Goal: Information Seeking & Learning: Learn about a topic

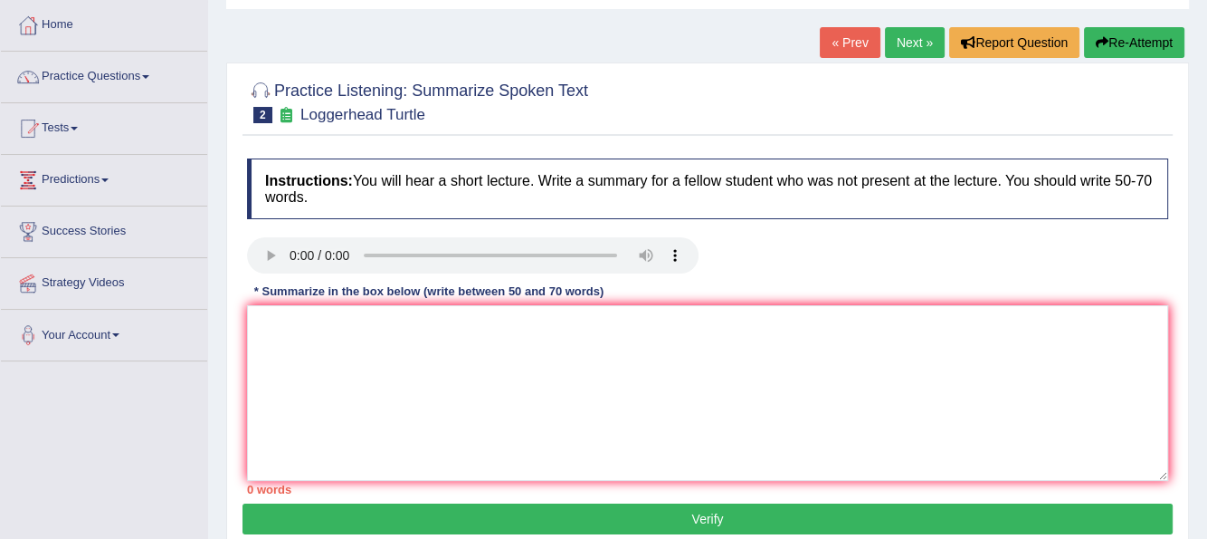
click at [742, 18] on div "Home Practice Listening: Summarize Spoken Text Loggerhead Turtle « Prev Next » …" at bounding box center [707, 362] width 999 height 905
drag, startPoint x: 310, startPoint y: 349, endPoint x: 297, endPoint y: 355, distance: 14.6
click at [298, 353] on textarea at bounding box center [707, 393] width 921 height 176
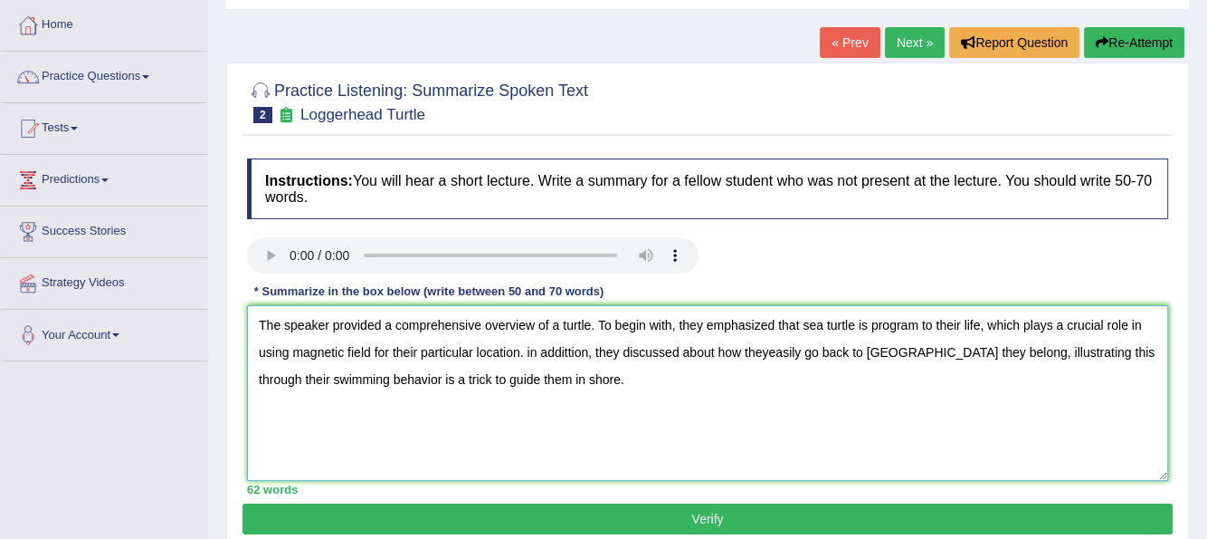
click at [875, 322] on textarea "The speaker provided a comprehensive overview of a turtle. To begin with, they …" at bounding box center [707, 393] width 921 height 176
click at [867, 322] on textarea "The speaker provided a comprehensive overview of a turtle. To begin with, they …" at bounding box center [707, 393] width 921 height 176
click at [608, 348] on textarea "The speaker provided a comprehensive overview of a turtle. To begin with, they …" at bounding box center [707, 393] width 921 height 176
click at [847, 349] on textarea "The speaker provided a comprehensive overview of a turtle. To begin with, they …" at bounding box center [707, 393] width 921 height 176
click at [889, 349] on textarea "The speaker provided a comprehensive overview of a turtle. To begin with, they …" at bounding box center [707, 393] width 921 height 176
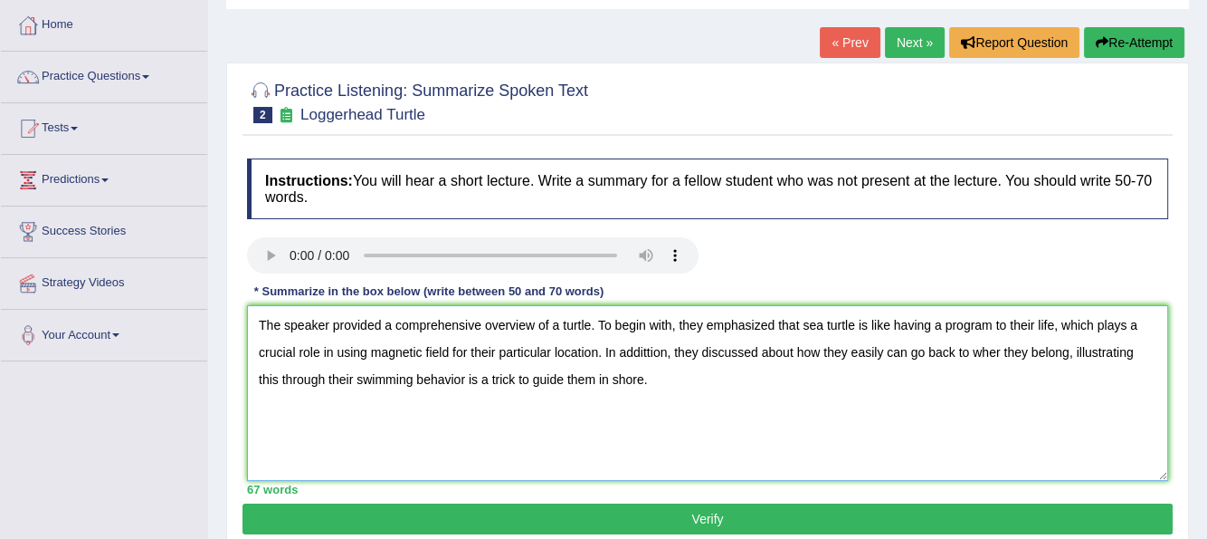
click at [998, 351] on textarea "The speaker provided a comprehensive overview of a turtle. To begin with, they …" at bounding box center [707, 393] width 921 height 176
click at [1002, 349] on textarea "The speaker provided a comprehensive overview of a turtle. To begin with, they …" at bounding box center [707, 393] width 921 height 176
click at [1000, 348] on textarea "The speaker provided a comprehensive overview of a turtle. To begin with, they …" at bounding box center [707, 393] width 921 height 176
type textarea "The speaker provided a comprehensive overview of a turtle. To begin with, they …"
click at [689, 518] on button "Verify" at bounding box center [708, 518] width 930 height 31
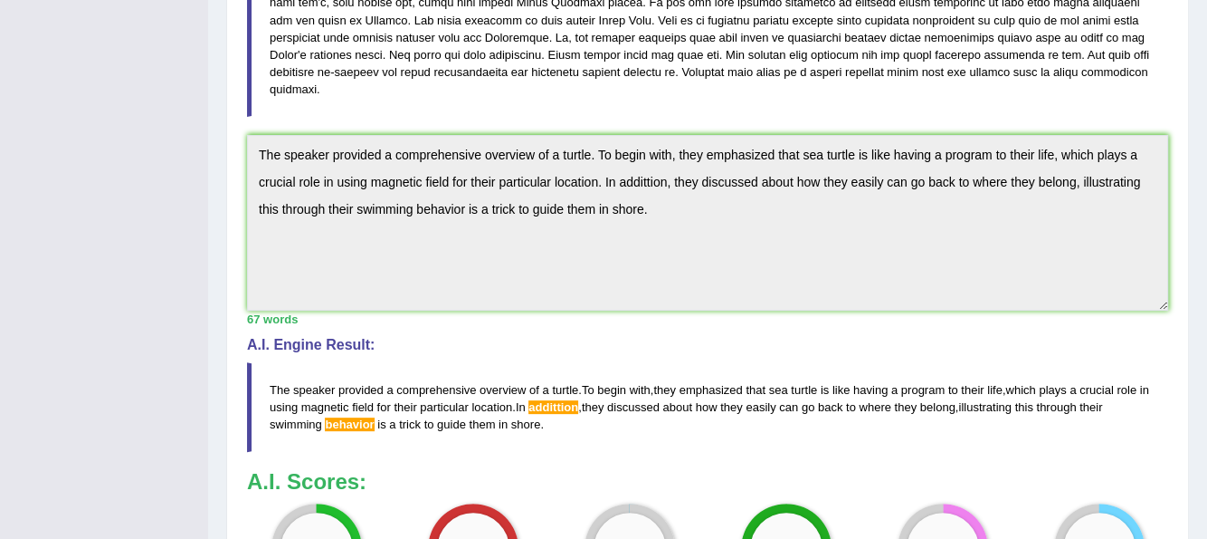
scroll to position [709, 0]
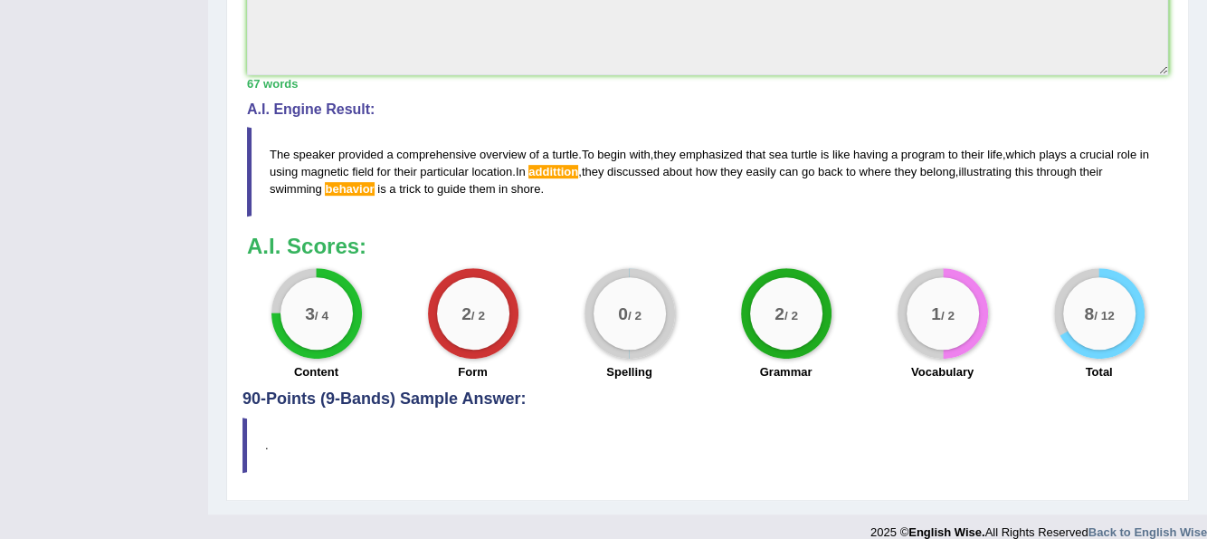
click at [350, 182] on span "behavior" at bounding box center [349, 189] width 49 height 14
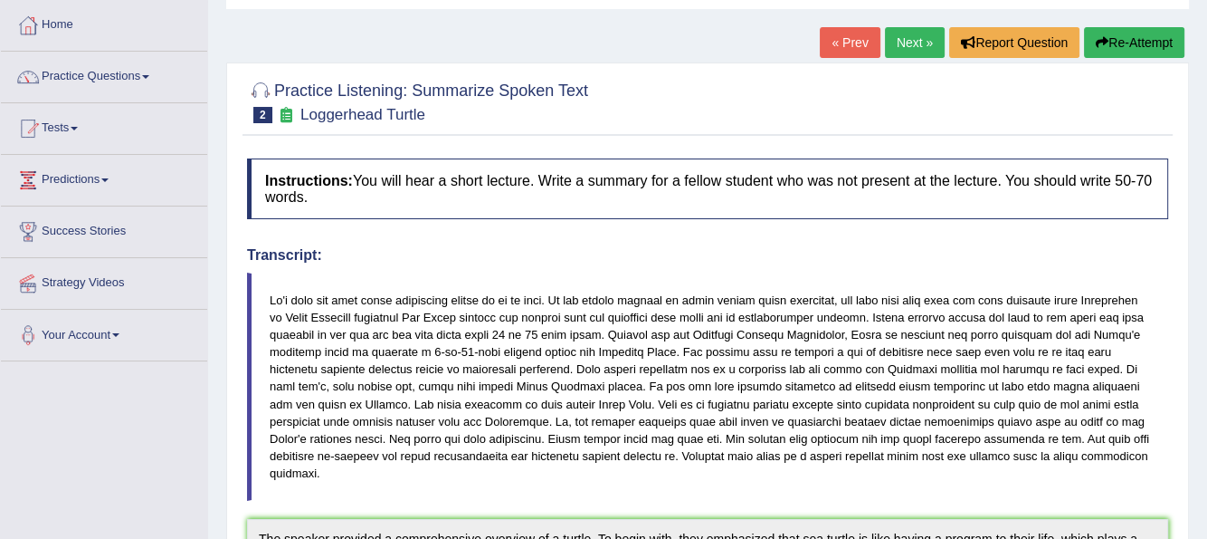
scroll to position [0, 0]
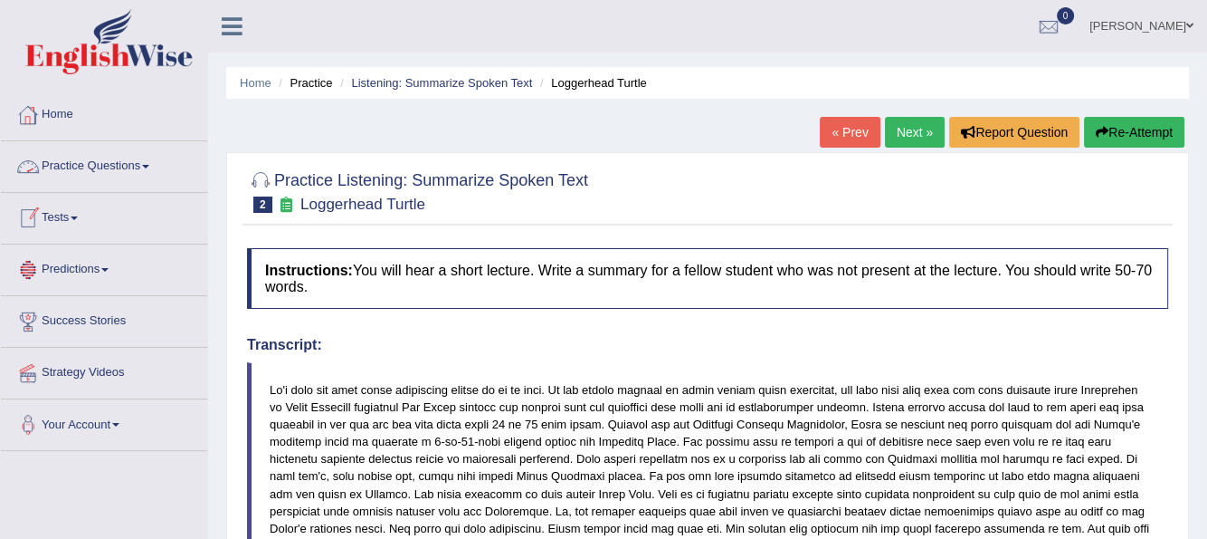
click at [157, 165] on link "Practice Questions" at bounding box center [104, 163] width 206 height 45
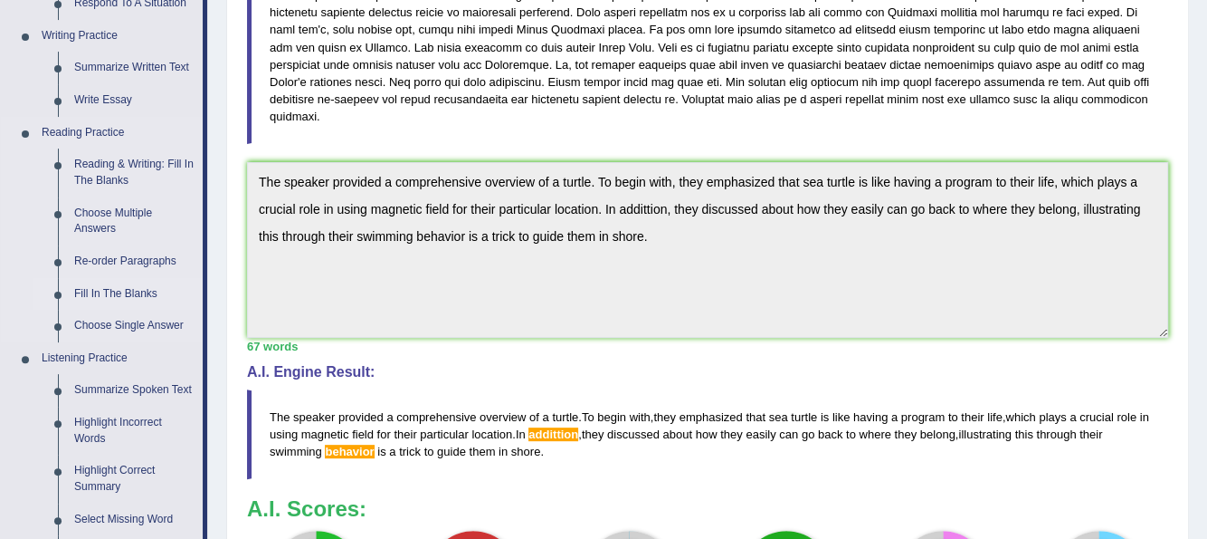
scroll to position [452, 0]
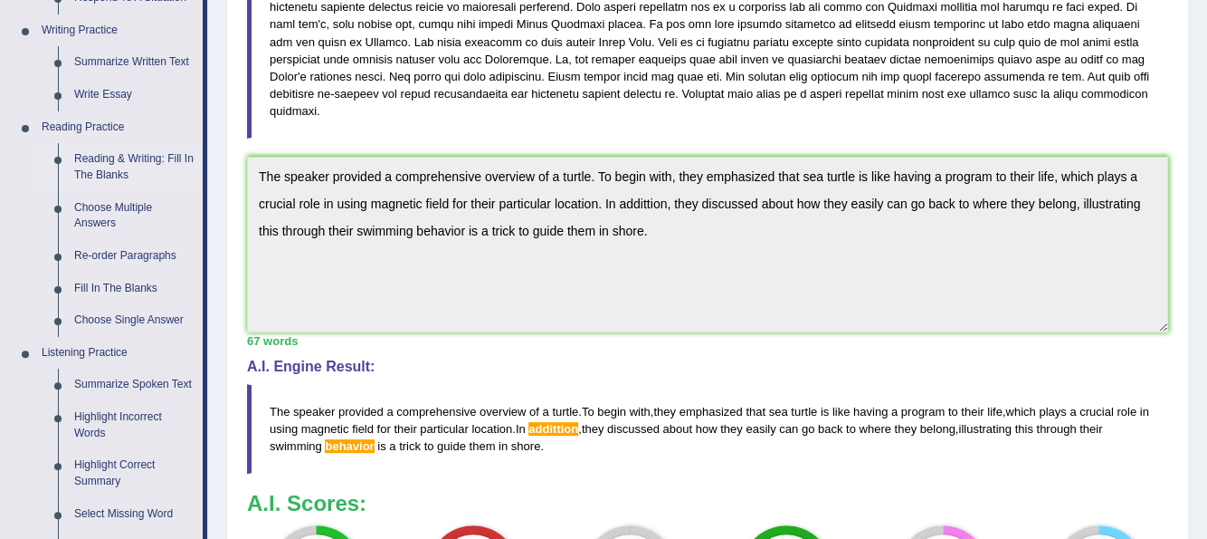
click at [122, 158] on link "Reading & Writing: Fill In The Blanks" at bounding box center [134, 167] width 137 height 48
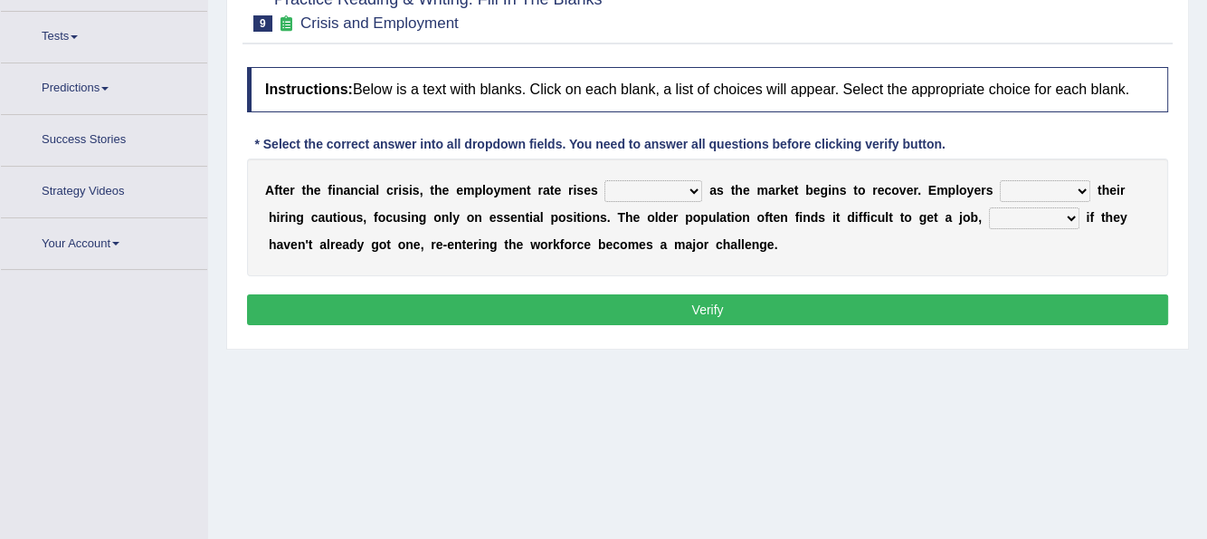
scroll to position [205, 0]
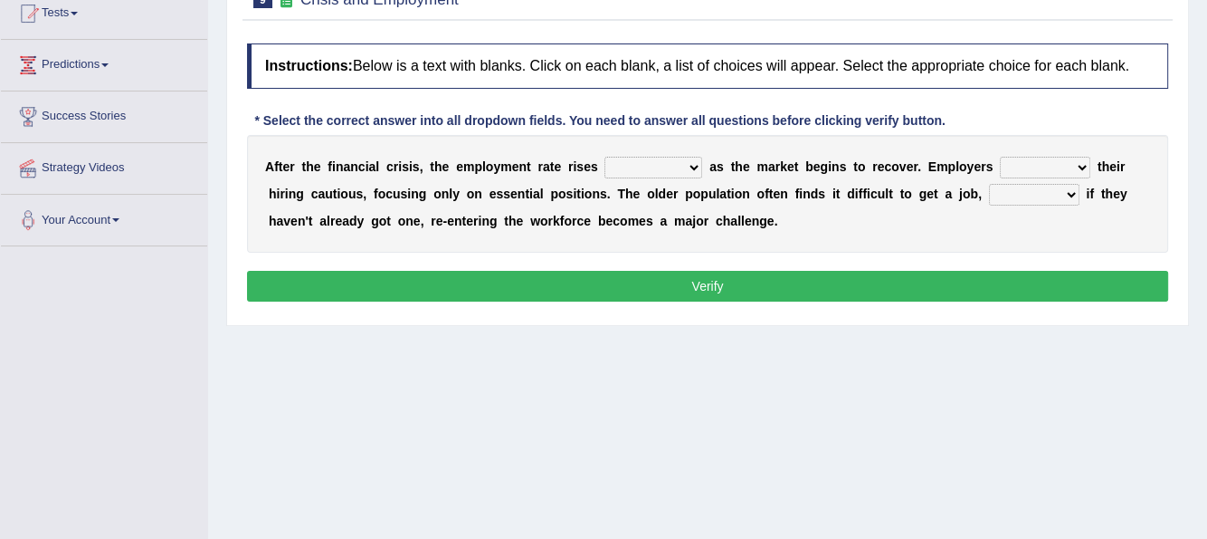
click at [693, 167] on select "normally conversely strenuously sharply" at bounding box center [654, 168] width 98 height 22
select select "sharply"
click at [605, 157] on select "normally conversely strenuously sharply" at bounding box center [654, 168] width 98 height 22
click at [1082, 165] on select "keeping kept keep are kept" at bounding box center [1045, 168] width 91 height 22
select select "keep"
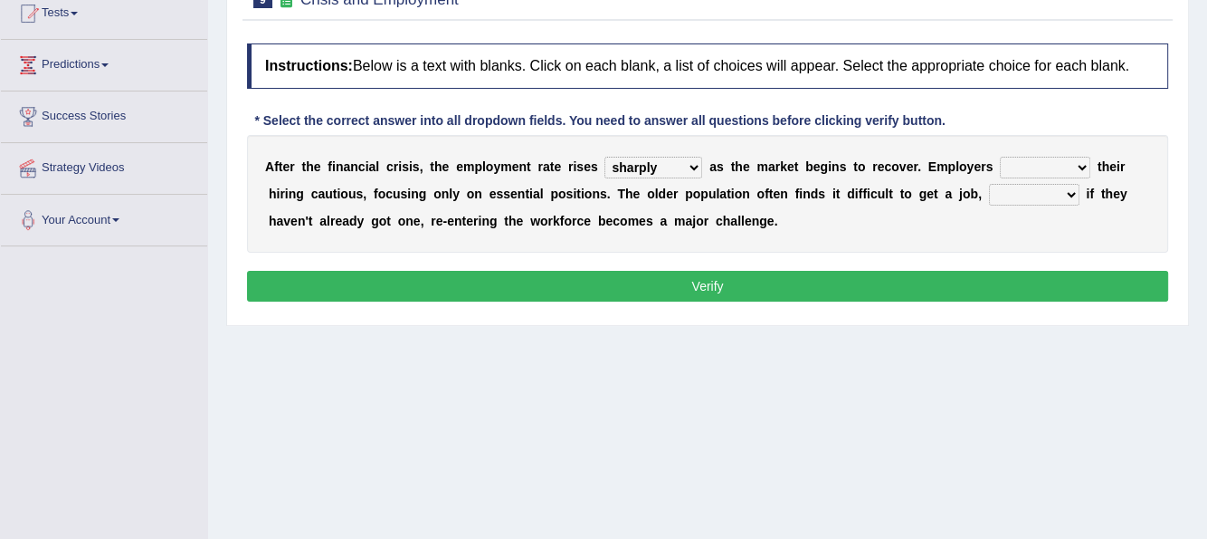
click at [1000, 157] on select "keeping kept keep are kept" at bounding box center [1045, 168] width 91 height 22
click at [1071, 193] on select "although while then because" at bounding box center [1034, 195] width 91 height 22
select select "although"
click at [989, 184] on select "although while then because" at bounding box center [1034, 195] width 91 height 22
click at [692, 166] on select "normally conversely strenuously sharply" at bounding box center [654, 168] width 98 height 22
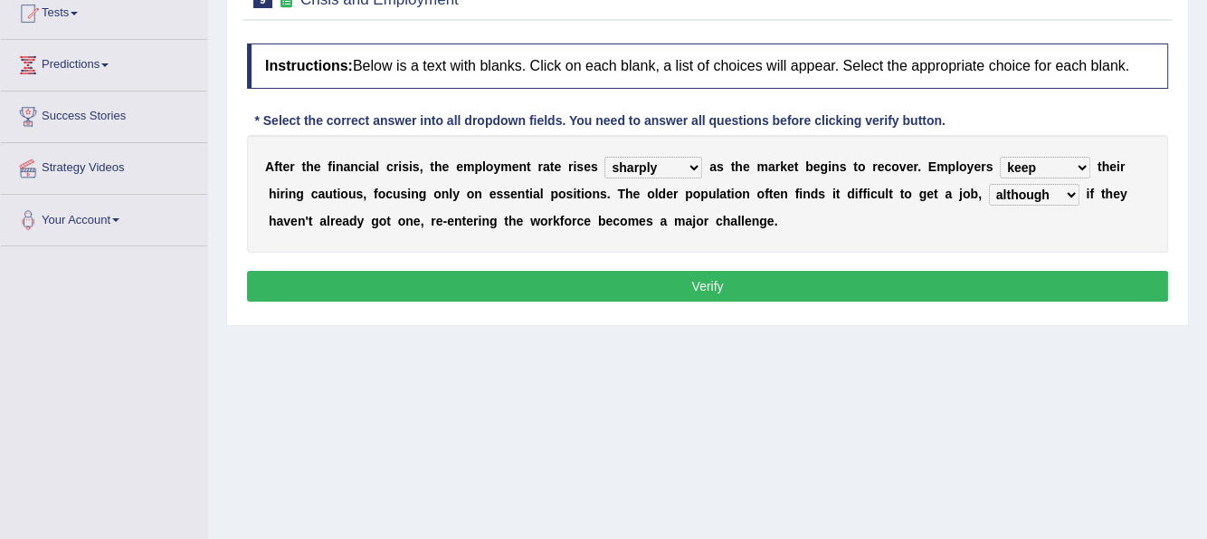
click at [862, 245] on div "A f t e r t h e f i n a n c i a l c r i s i s , t h e e m p l o y m e n t r a t…" at bounding box center [707, 194] width 921 height 118
click at [759, 281] on button "Verify" at bounding box center [707, 286] width 921 height 31
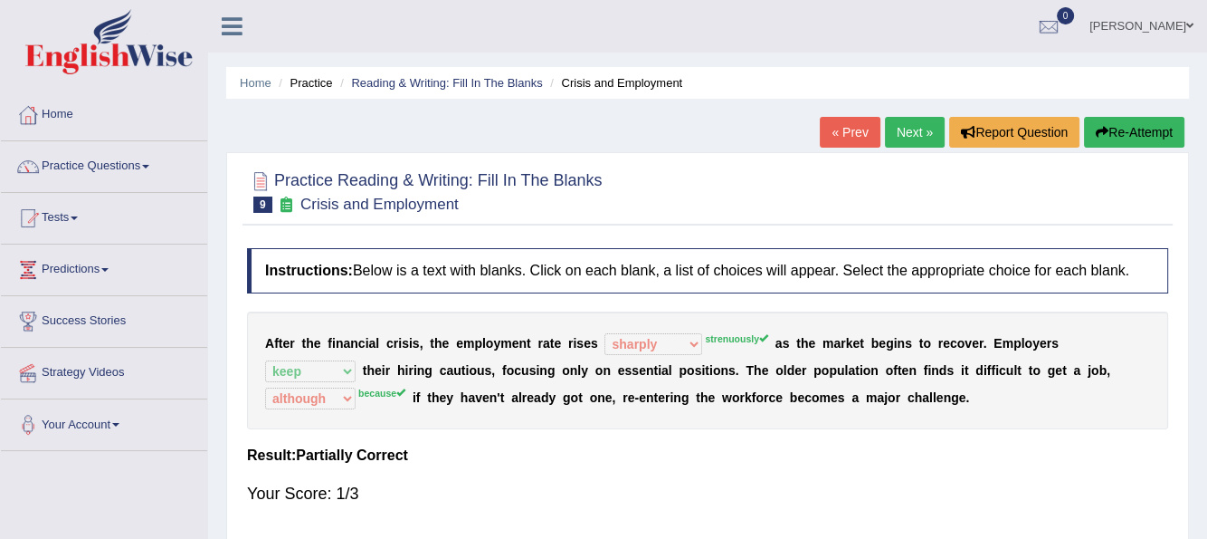
scroll to position [0, 0]
click at [900, 131] on link "Next »" at bounding box center [915, 132] width 60 height 31
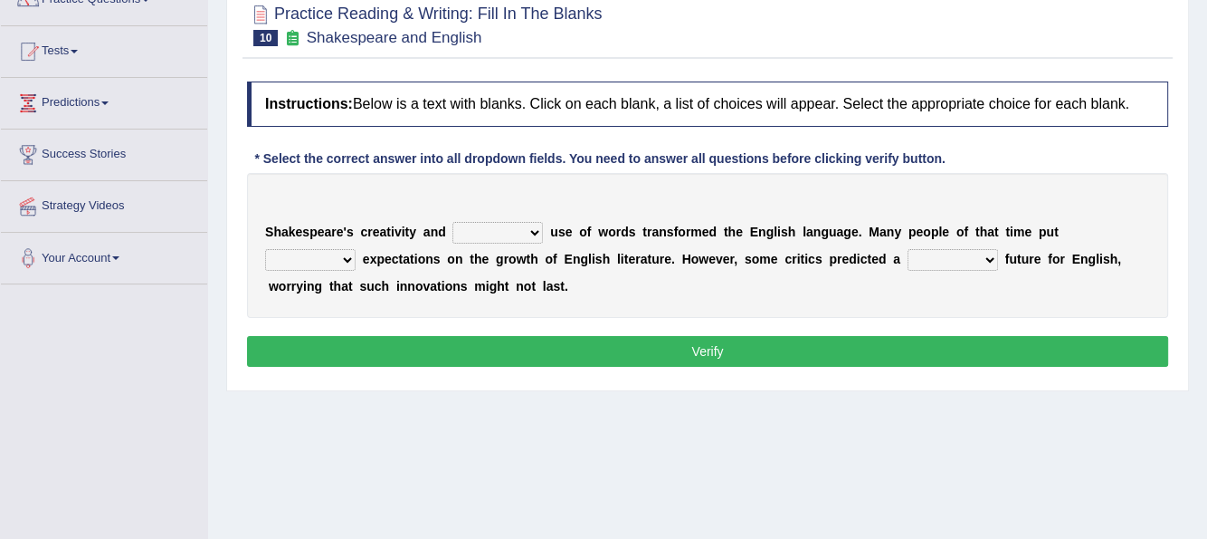
scroll to position [272, 0]
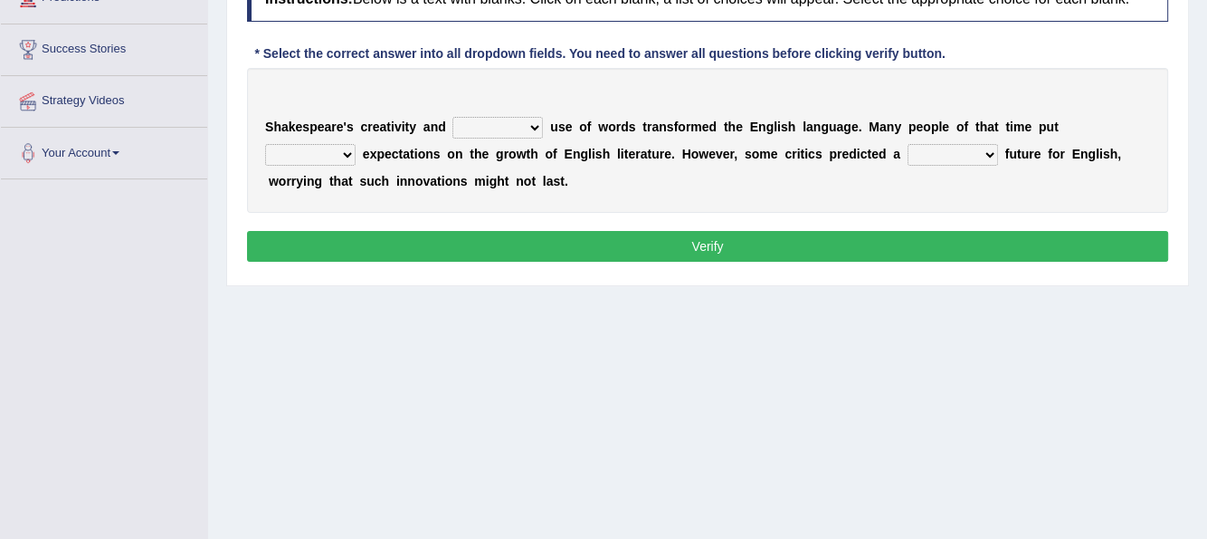
click at [533, 126] on select "idealized intensive fancied inventive" at bounding box center [498, 128] width 91 height 22
click at [445, 310] on div "Home Practice Reading & Writing: Fill In The Blanks Shakespeare and English « P…" at bounding box center [707, 180] width 999 height 905
click at [536, 120] on select "idealized intensive fancied inventive" at bounding box center [498, 128] width 91 height 22
click at [453, 117] on select "idealized intensive fancied inventive" at bounding box center [498, 128] width 91 height 22
click at [533, 125] on select "idealized intensive fancied inventive" at bounding box center [498, 128] width 91 height 22
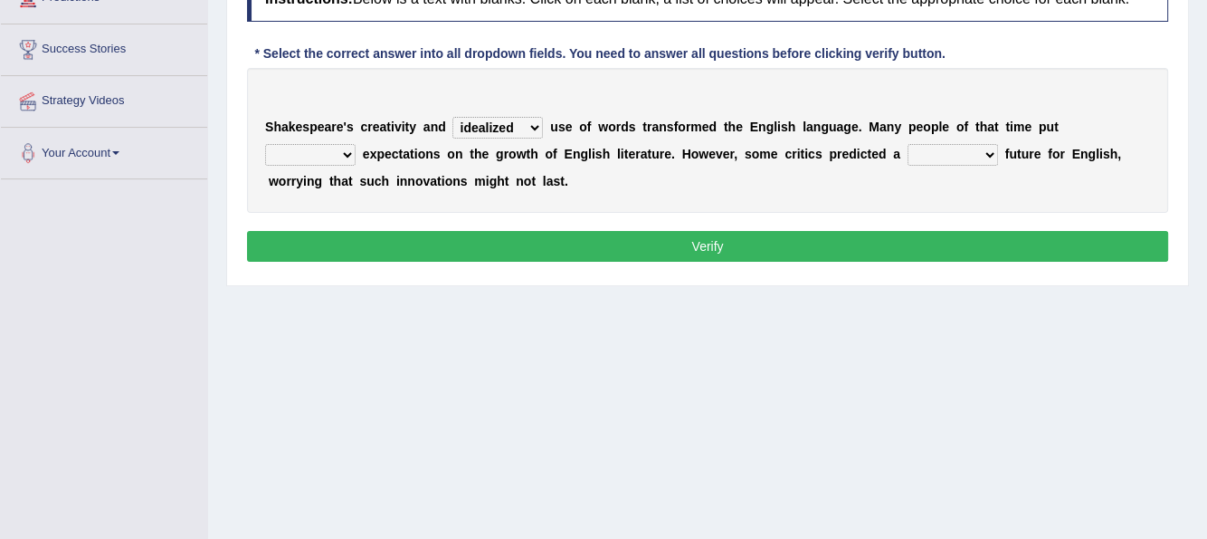
select select "inventive"
click at [453, 117] on select "idealized intensive fancied inventive" at bounding box center [498, 128] width 91 height 22
click at [347, 158] on select "wide much high more" at bounding box center [310, 155] width 91 height 22
select select "high"
click at [265, 144] on select "wide much high more" at bounding box center [310, 155] width 91 height 22
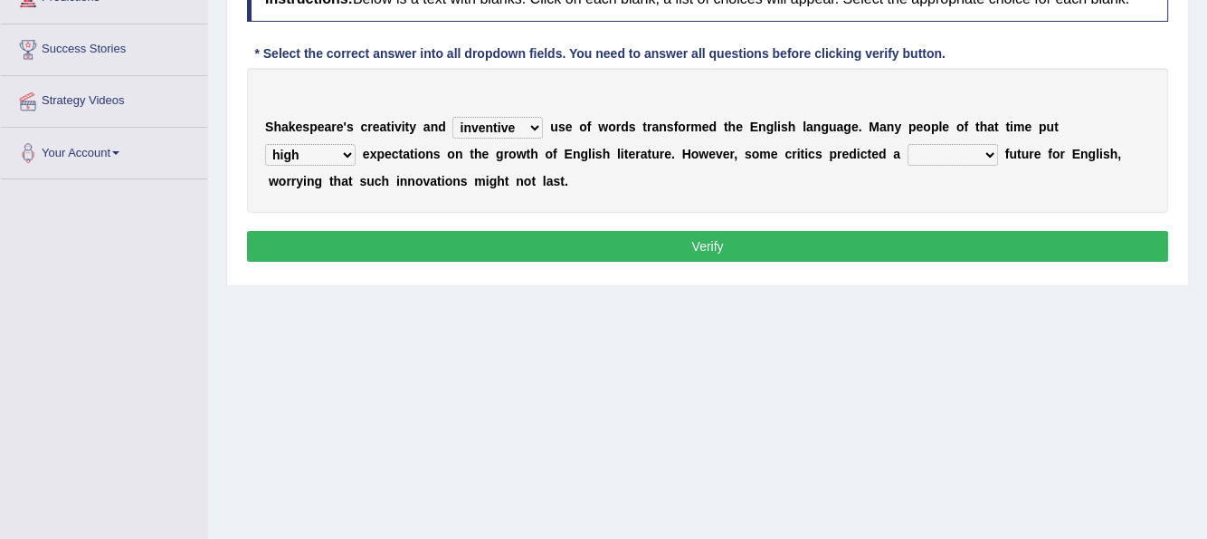
click at [988, 156] on select "monetary promising irresistible daunting" at bounding box center [953, 155] width 91 height 22
select select "irresistible"
click at [908, 144] on select "monetary promising irresistible daunting" at bounding box center [953, 155] width 91 height 22
click at [700, 237] on button "Verify" at bounding box center [707, 246] width 921 height 31
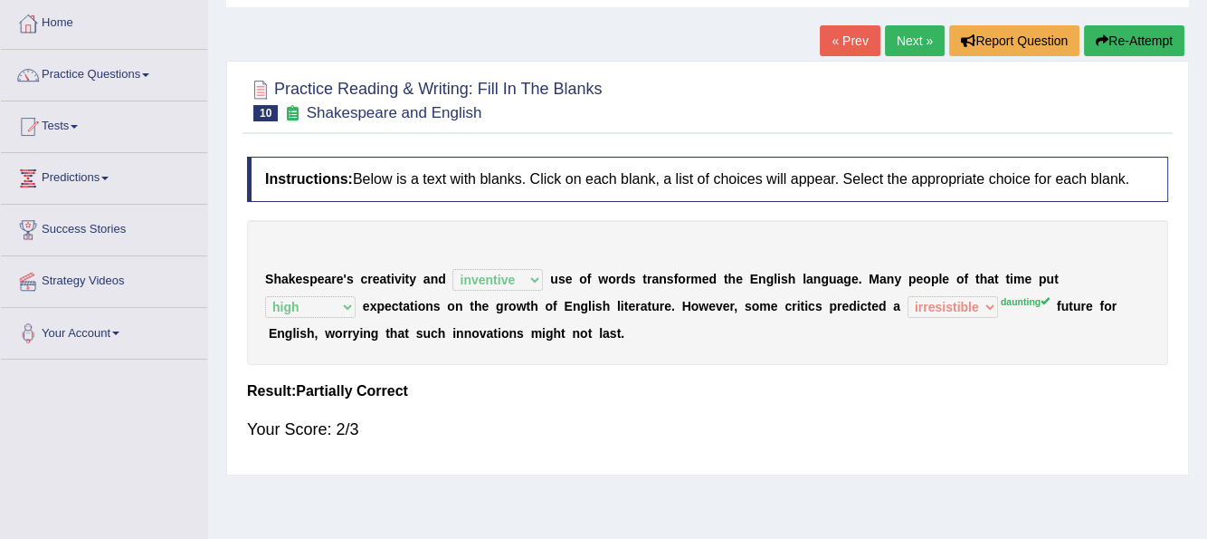
scroll to position [90, 0]
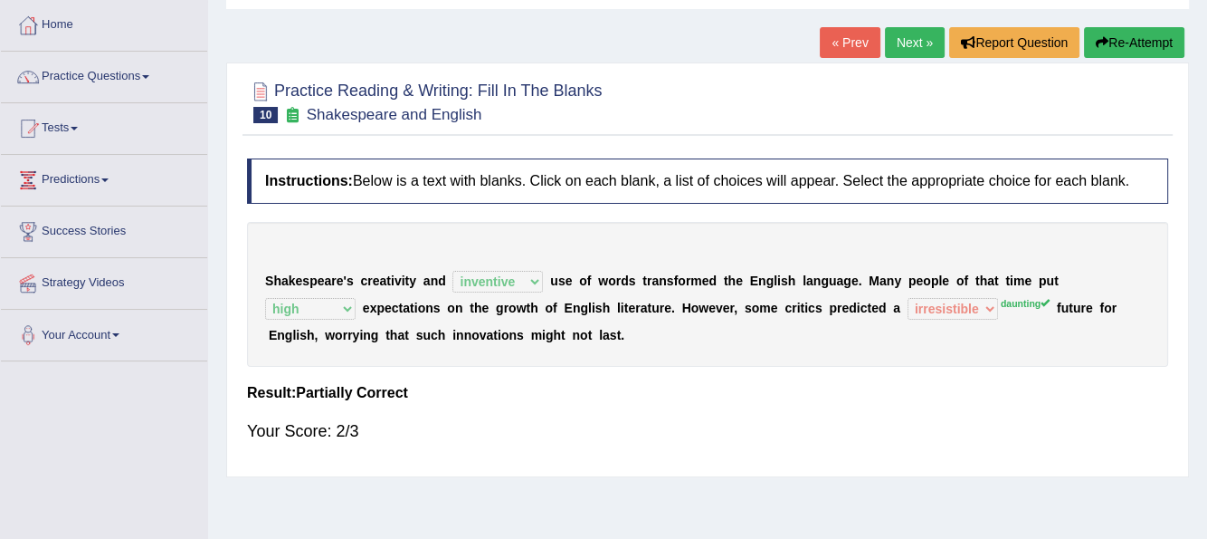
click at [911, 36] on link "Next »" at bounding box center [915, 42] width 60 height 31
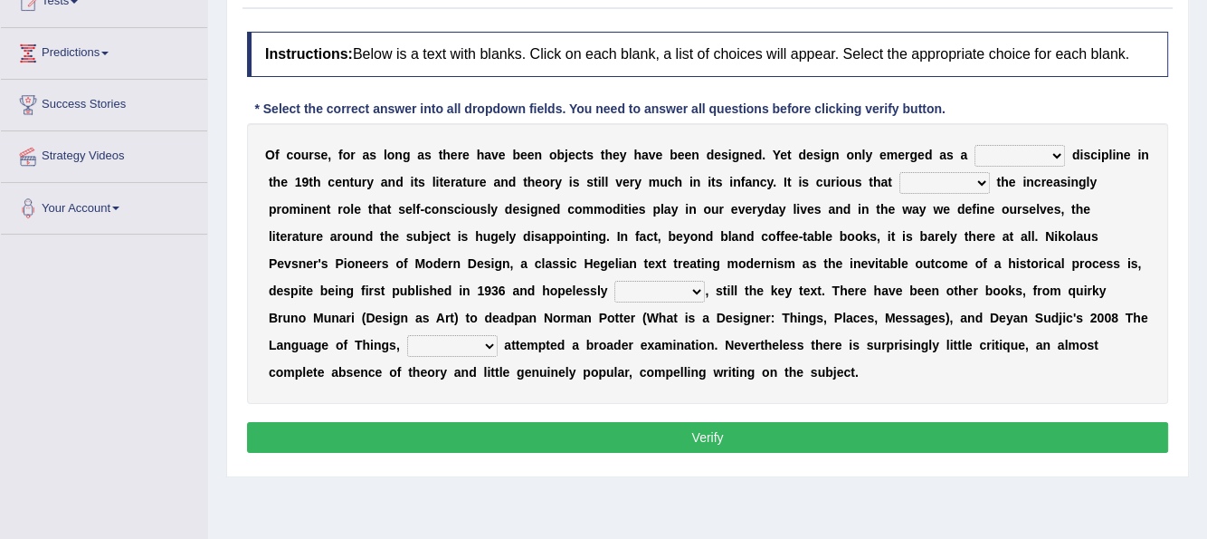
scroll to position [272, 0]
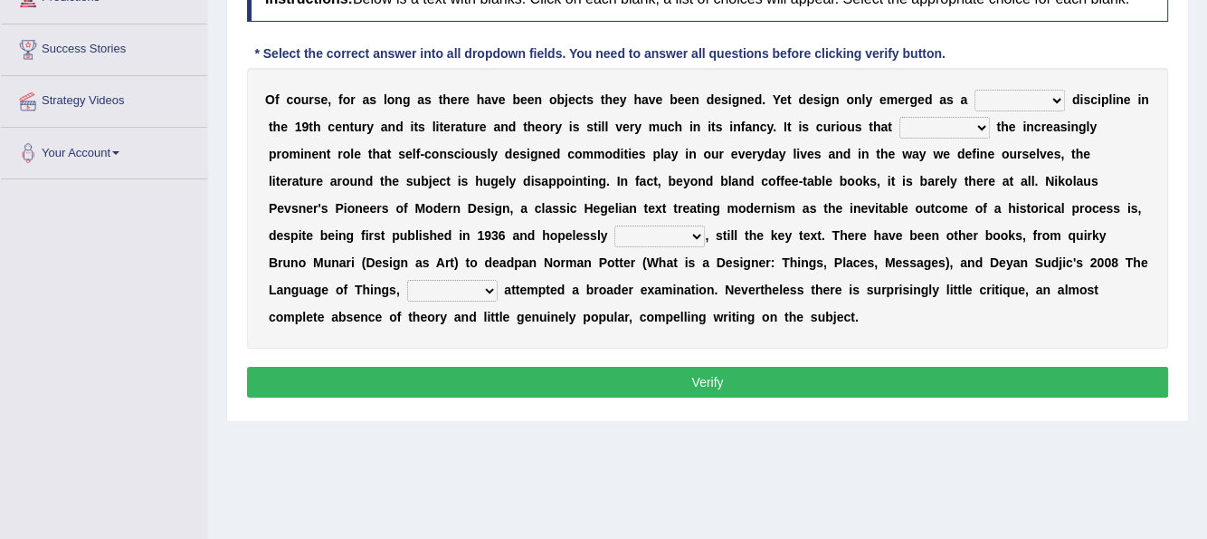
click at [1055, 99] on select "bilateral ubiquitous foremost dedicated" at bounding box center [1020, 101] width 91 height 22
select select "bilateral"
click at [975, 90] on select "bilateral ubiquitous foremost dedicated" at bounding box center [1020, 101] width 91 height 22
click at [976, 127] on select "since despite within through" at bounding box center [945, 128] width 91 height 22
click at [996, 133] on div "O f c o u r s e , f o r a s l o n g a s t h e r e h a v e b e e n o b j e c t s…" at bounding box center [707, 208] width 921 height 281
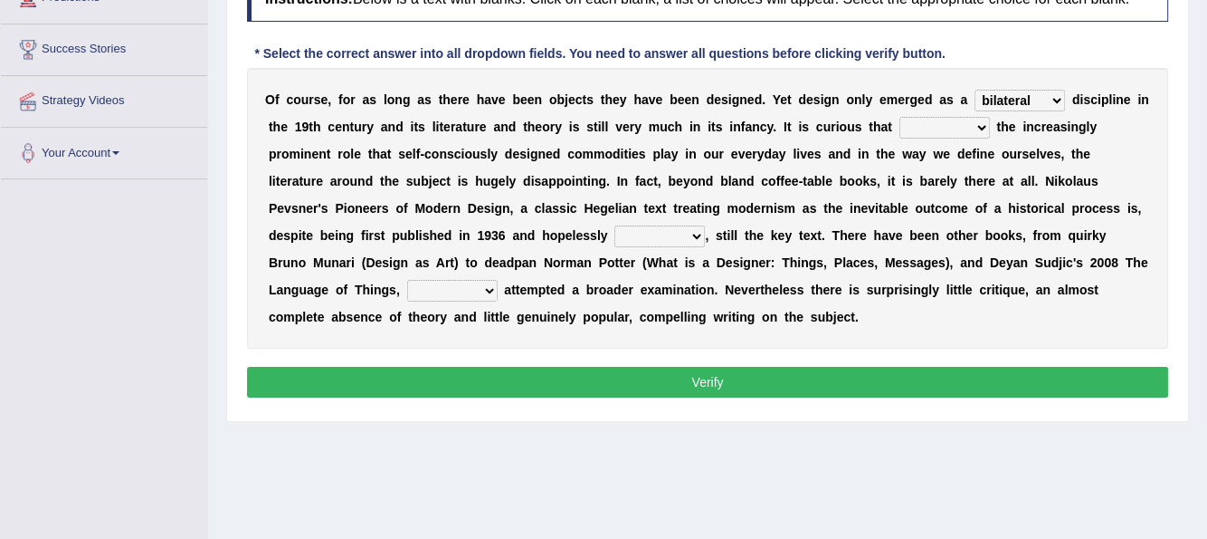
click at [987, 127] on select "since despite within through" at bounding box center [945, 128] width 91 height 22
select select "within"
click at [900, 117] on select "since despite within through" at bounding box center [945, 128] width 91 height 22
click at [697, 233] on select "dates dating date dated" at bounding box center [660, 236] width 91 height 22
select select "dated"
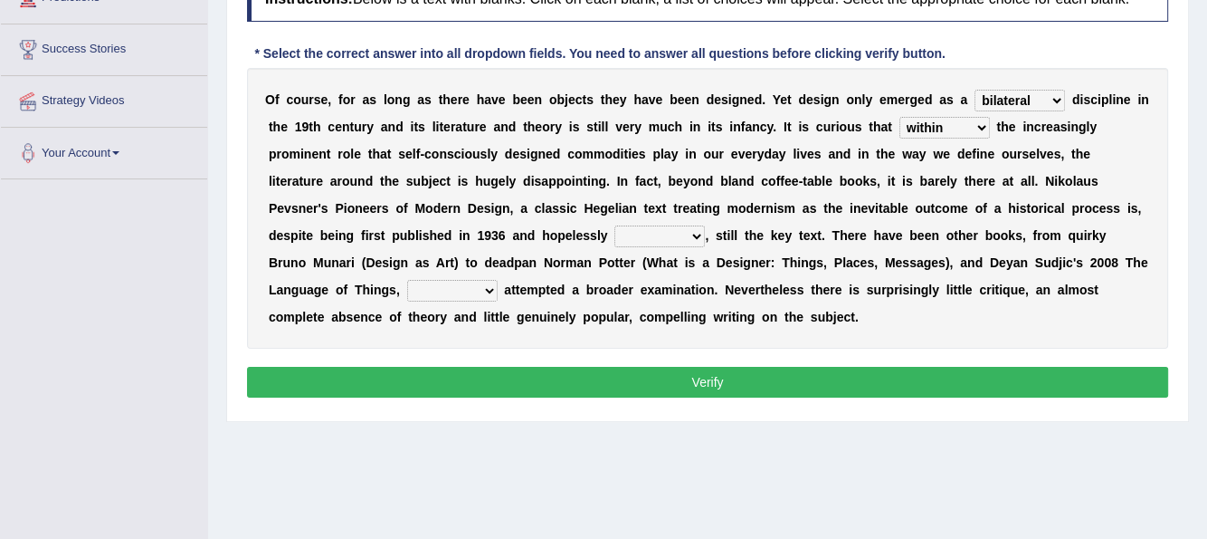
click at [615, 225] on select "dates dating date dated" at bounding box center [660, 236] width 91 height 22
click at [484, 287] on select "which then however as" at bounding box center [452, 291] width 91 height 22
select select "however"
click at [407, 280] on select "which then however as" at bounding box center [452, 291] width 91 height 22
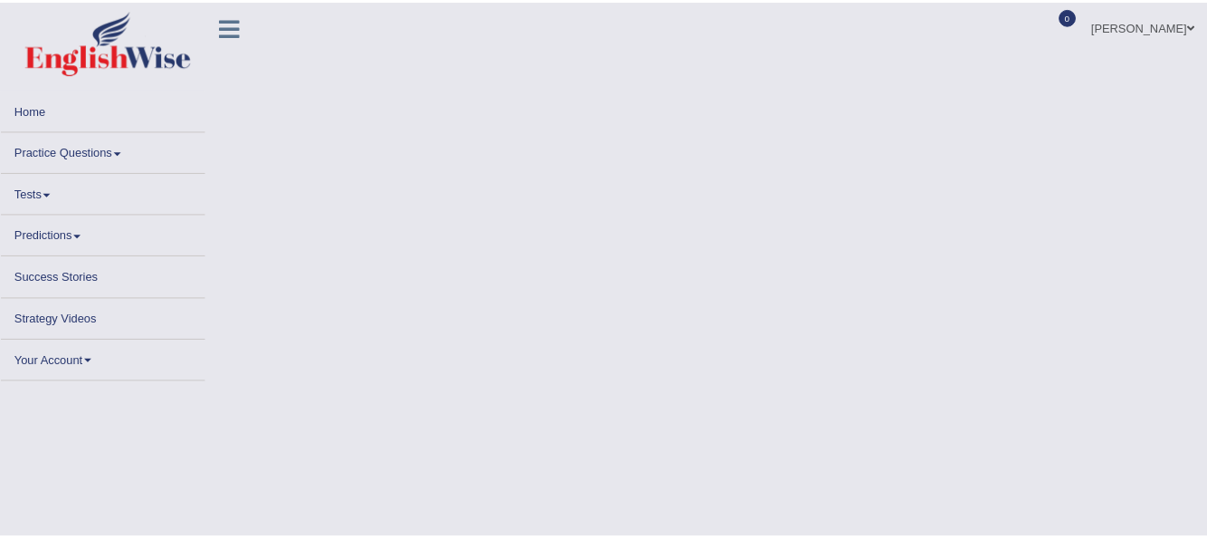
scroll to position [90, 0]
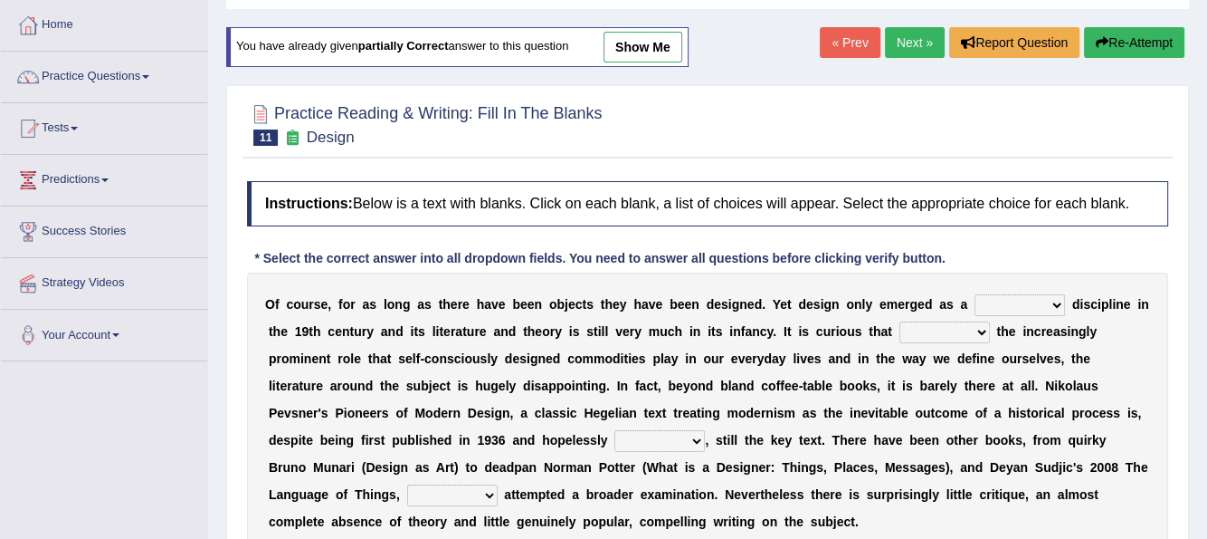
click at [1054, 300] on select "bilateral ubiquitous foremost dedicated" at bounding box center [1020, 305] width 91 height 22
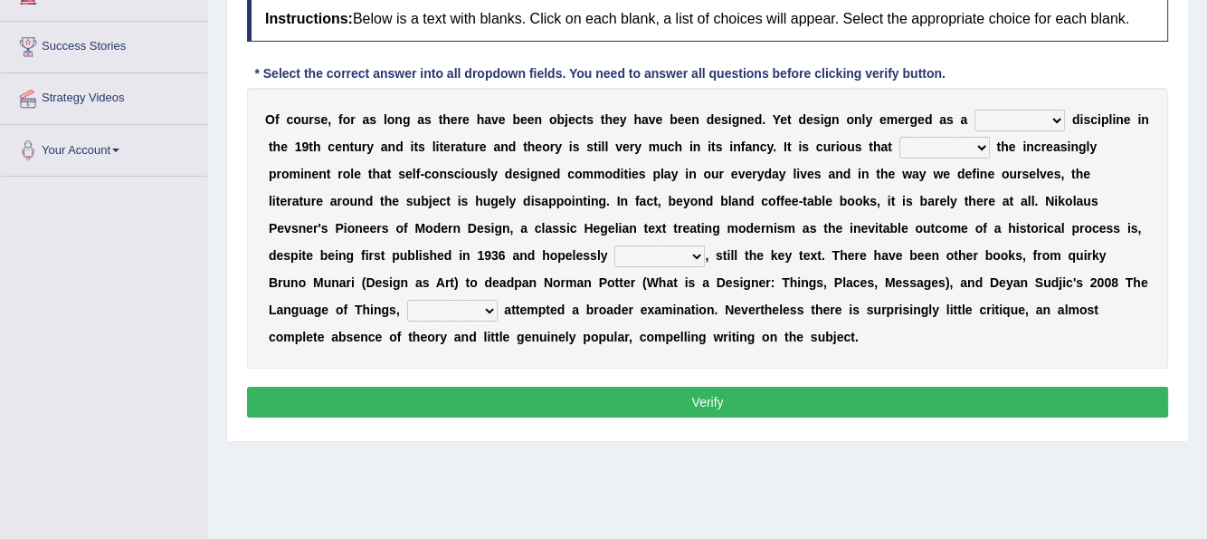
scroll to position [272, 0]
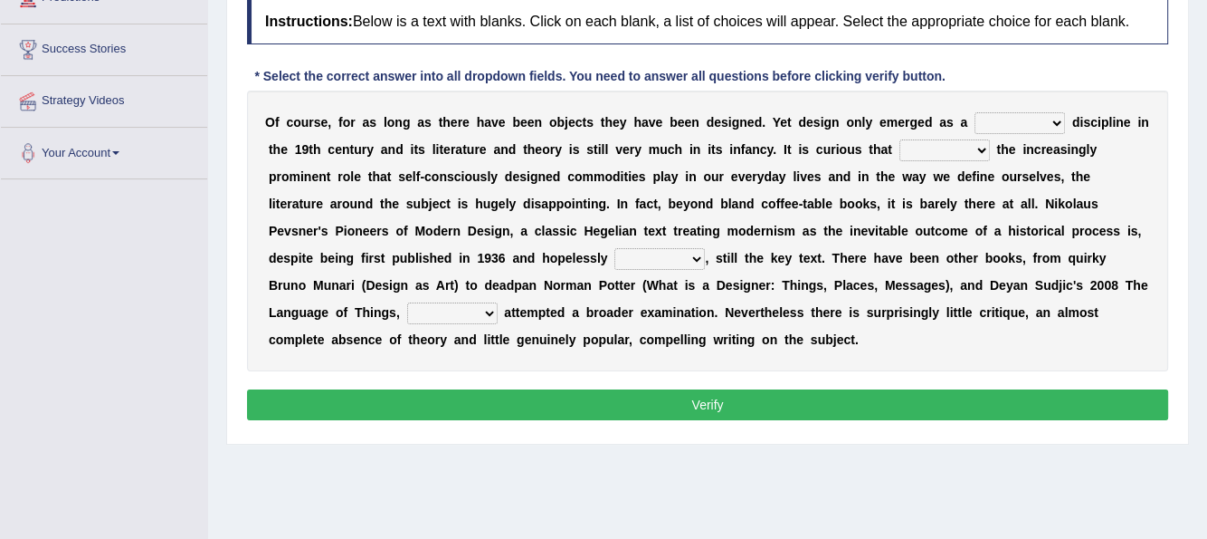
click at [1051, 125] on select "bilateral ubiquitous foremost dedicated" at bounding box center [1020, 123] width 91 height 22
select select "dedicated"
click at [975, 112] on select "bilateral ubiquitous foremost dedicated" at bounding box center [1020, 123] width 91 height 22
click at [977, 151] on select "since despite within through" at bounding box center [945, 150] width 91 height 22
select select "despite"
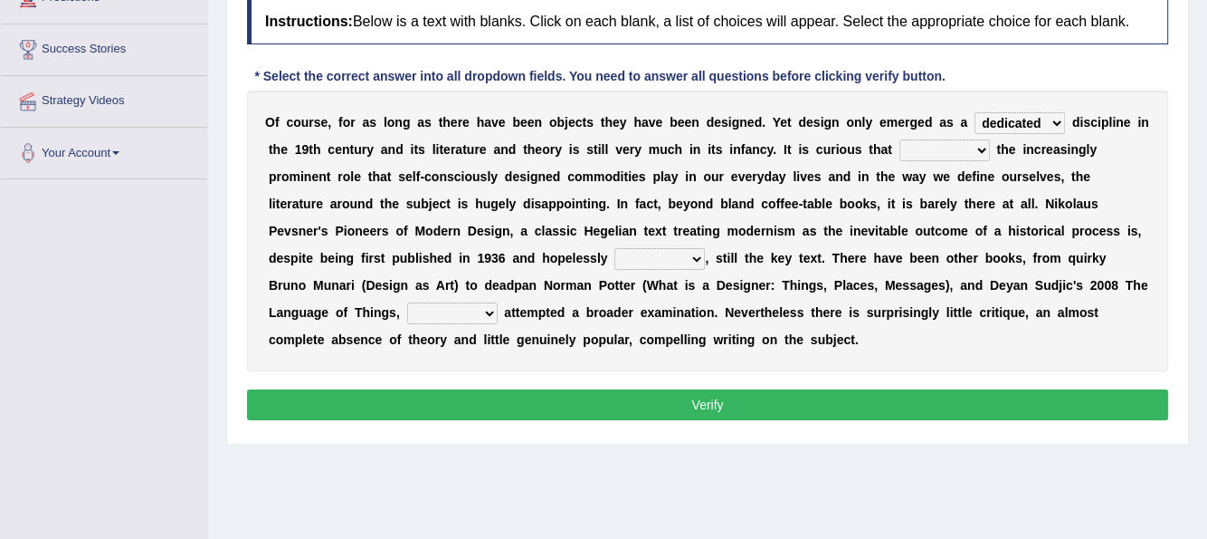
click at [900, 139] on select "since despite within through" at bounding box center [945, 150] width 91 height 22
click at [691, 259] on select "dates dating date dated" at bounding box center [660, 259] width 91 height 22
select select "dated"
click at [615, 248] on select "dates dating date dated" at bounding box center [660, 259] width 91 height 22
click at [487, 310] on select "which then however as" at bounding box center [452, 313] width 91 height 22
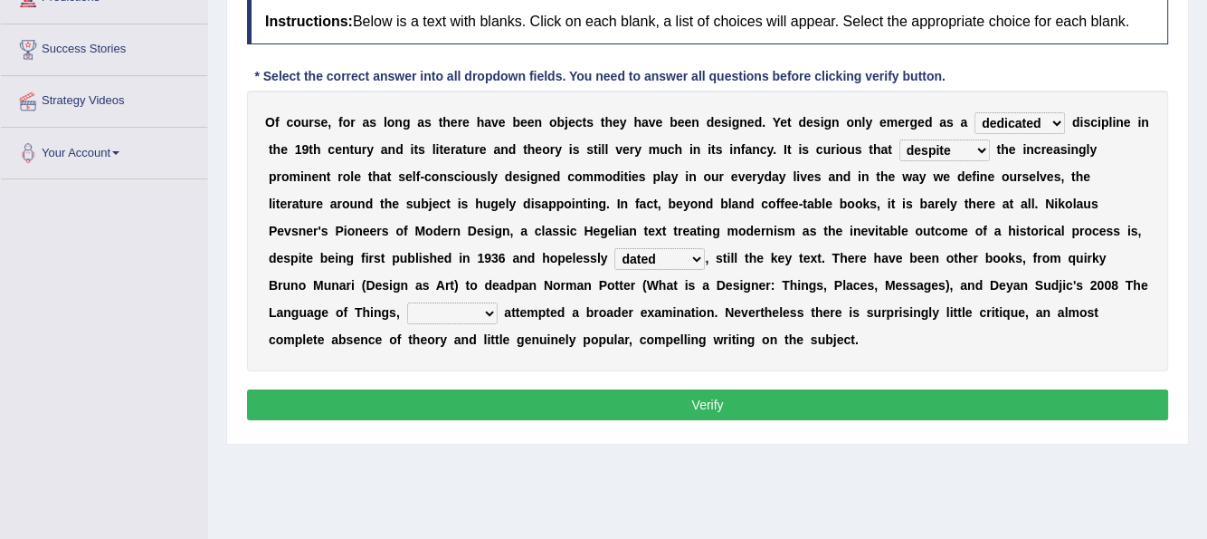
select select "which"
click at [407, 302] on select "which then however as" at bounding box center [452, 313] width 91 height 22
click at [749, 398] on button "Verify" at bounding box center [707, 404] width 921 height 31
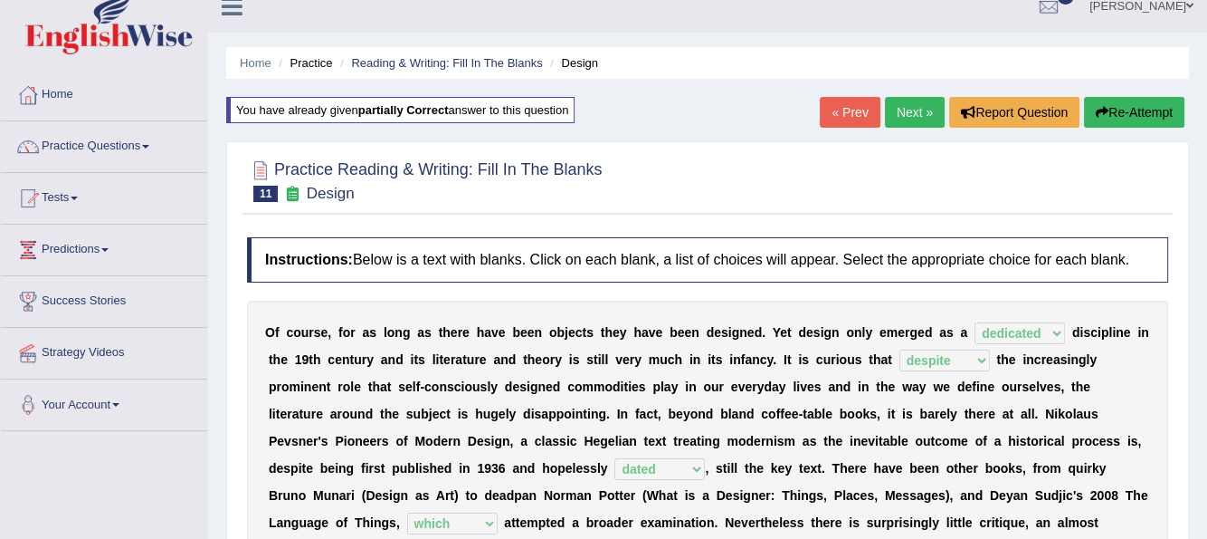
scroll to position [0, 0]
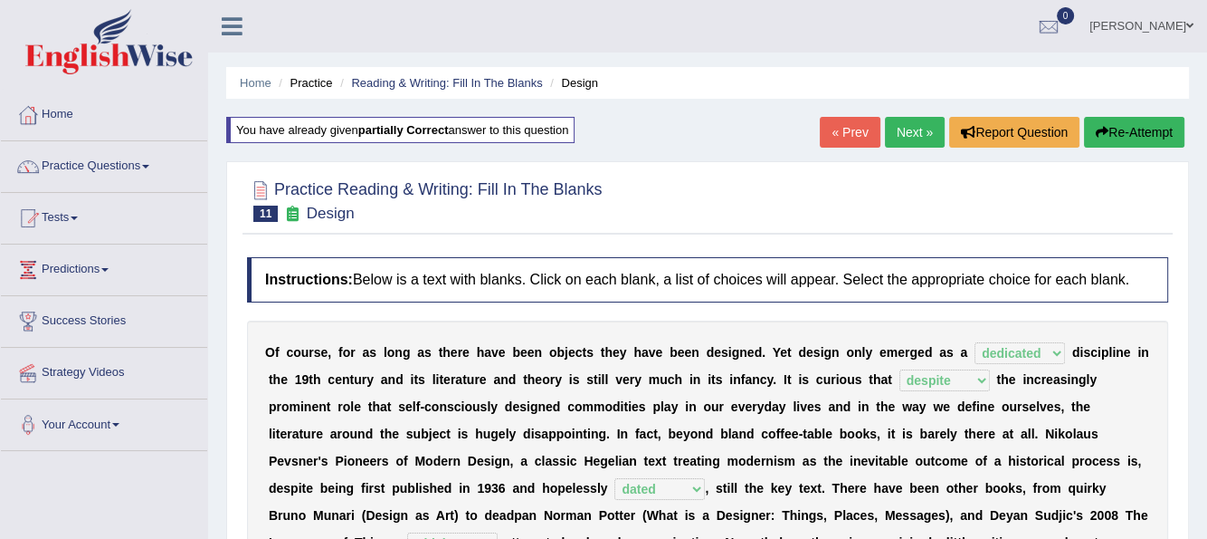
click at [922, 128] on link "Next »" at bounding box center [915, 132] width 60 height 31
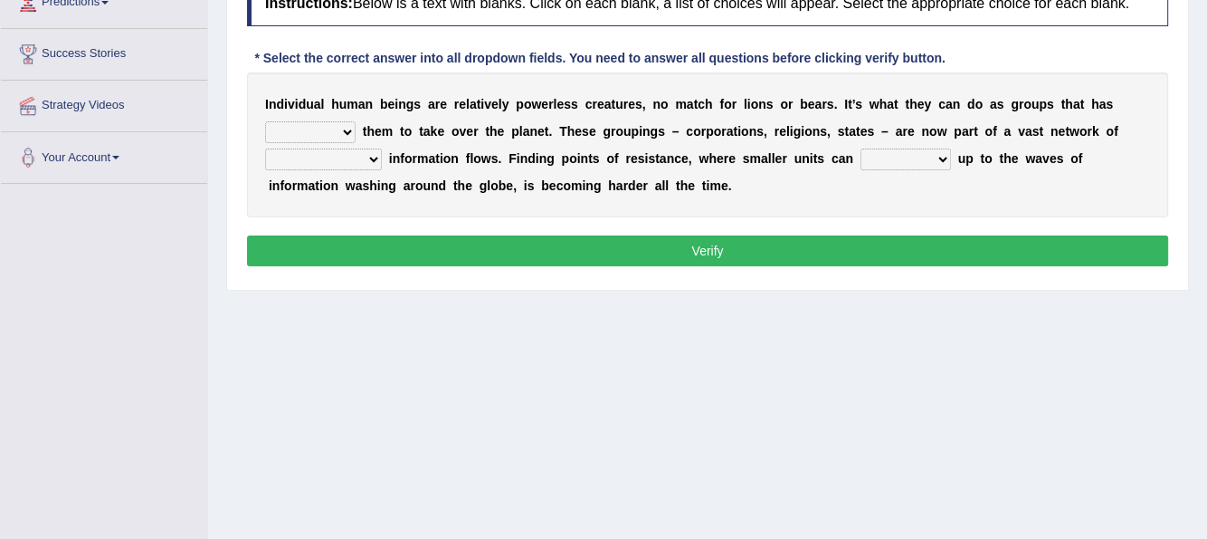
scroll to position [272, 0]
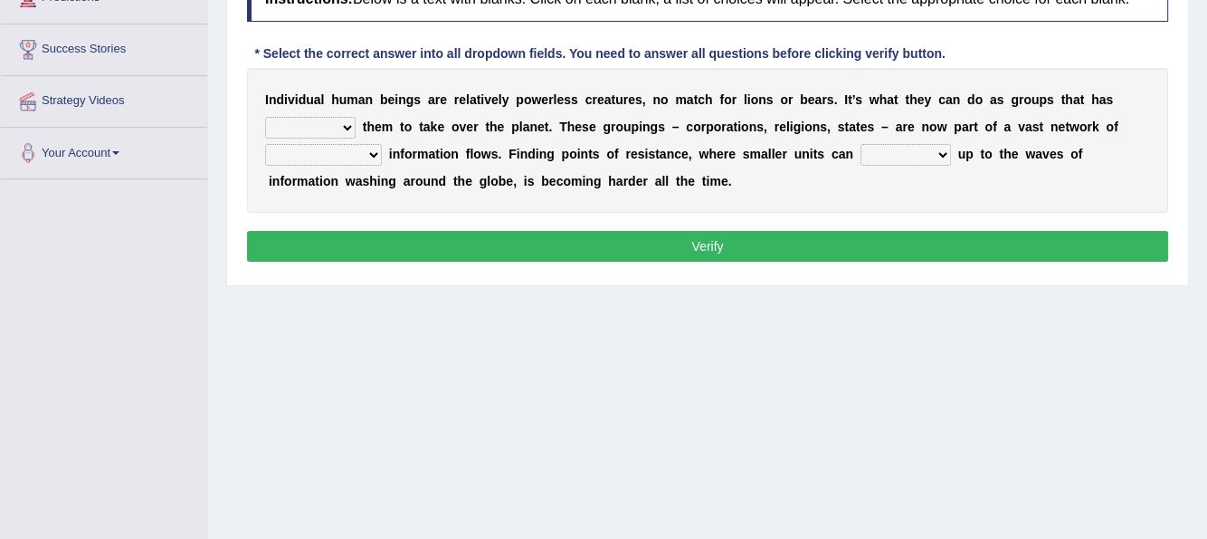
click at [348, 127] on select "enabled contended embodied conjured" at bounding box center [310, 128] width 91 height 22
select select "embodied"
click at [265, 117] on select "enabled contended embodied conjured" at bounding box center [310, 128] width 91 height 22
click at [373, 158] on select "interconnected overlapping fastened exploited" at bounding box center [323, 155] width 117 height 22
select select "fastened"
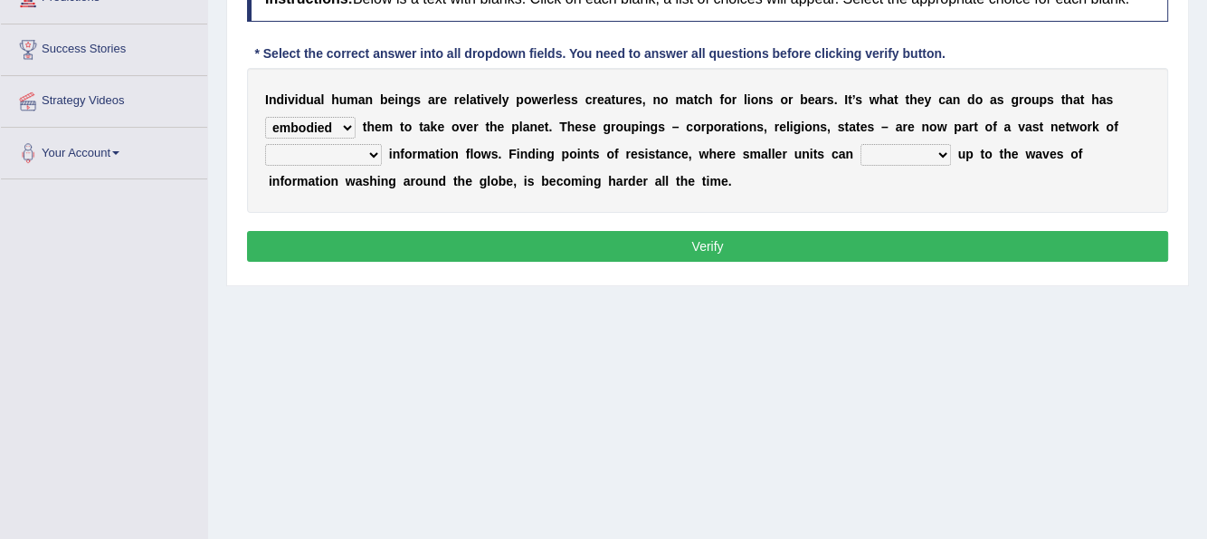
click at [265, 144] on select "interconnected overlapping fastened exploited" at bounding box center [323, 155] width 117 height 22
click at [941, 151] on select "stand raise hail pump" at bounding box center [906, 155] width 91 height 22
select select "stand"
click at [861, 144] on select "stand raise hail pump" at bounding box center [906, 155] width 91 height 22
click at [701, 250] on button "Verify" at bounding box center [707, 246] width 921 height 31
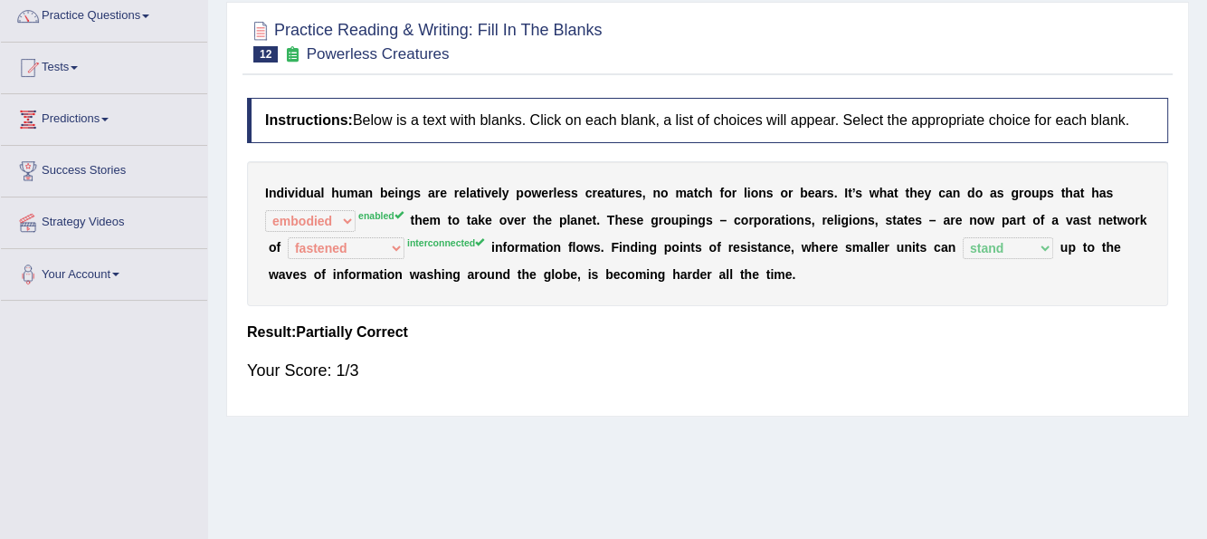
scroll to position [90, 0]
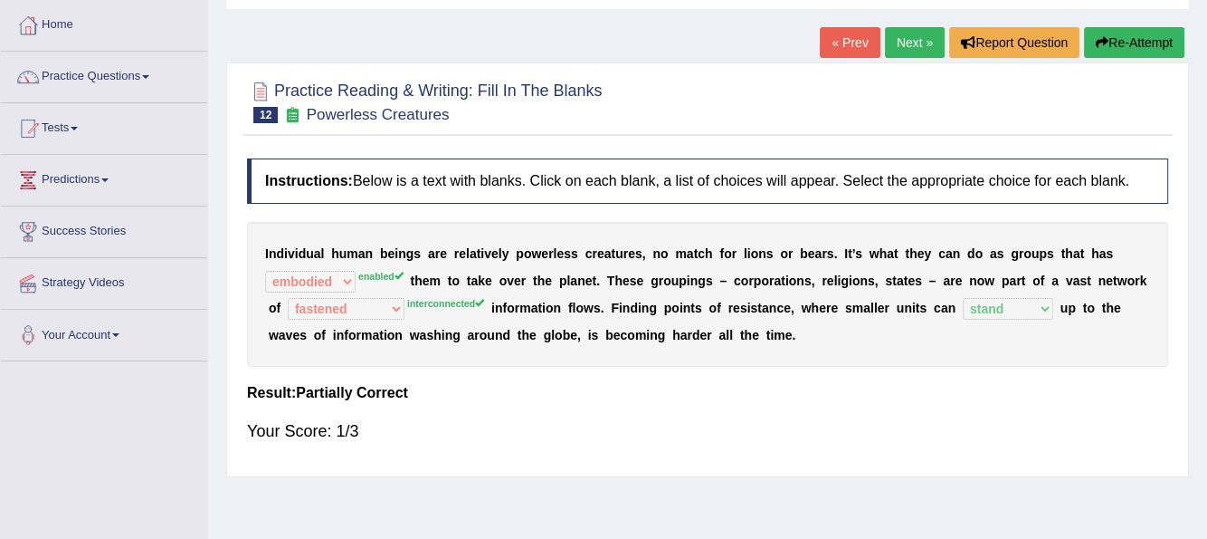
drag, startPoint x: 1151, startPoint y: 42, endPoint x: 1141, endPoint y: 47, distance: 11.3
click at [1150, 42] on button "Re-Attempt" at bounding box center [1134, 42] width 100 height 31
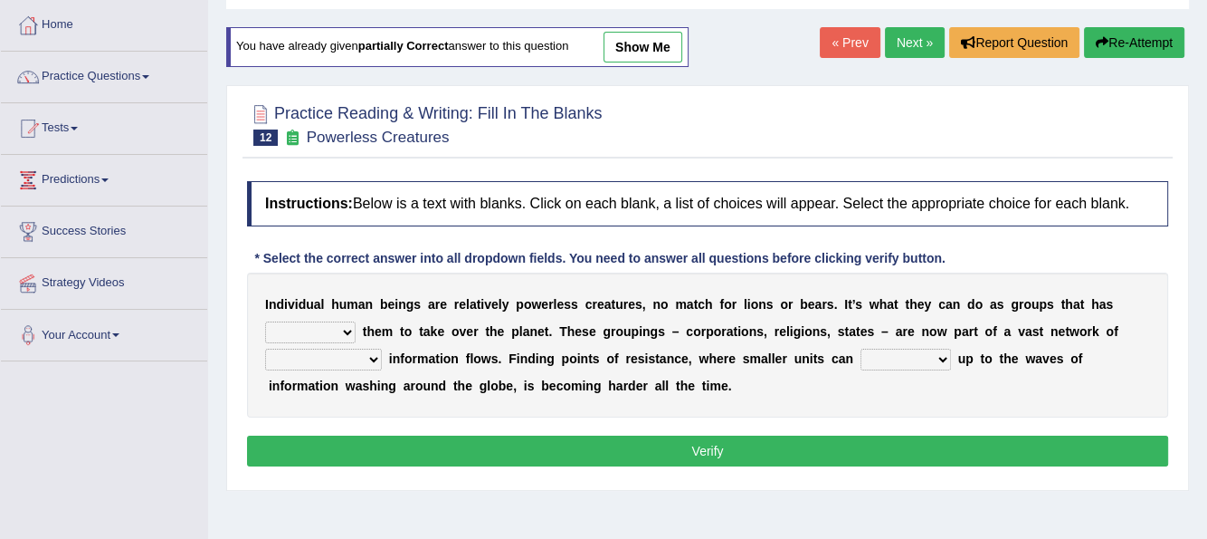
click at [350, 329] on select "enabled contended embodied conjured" at bounding box center [310, 332] width 91 height 22
select select "enabled"
click at [265, 321] on select "enabled contended embodied conjured" at bounding box center [310, 332] width 91 height 22
click at [940, 353] on select "stand raise hail pump" at bounding box center [906, 359] width 91 height 22
select select "stand"
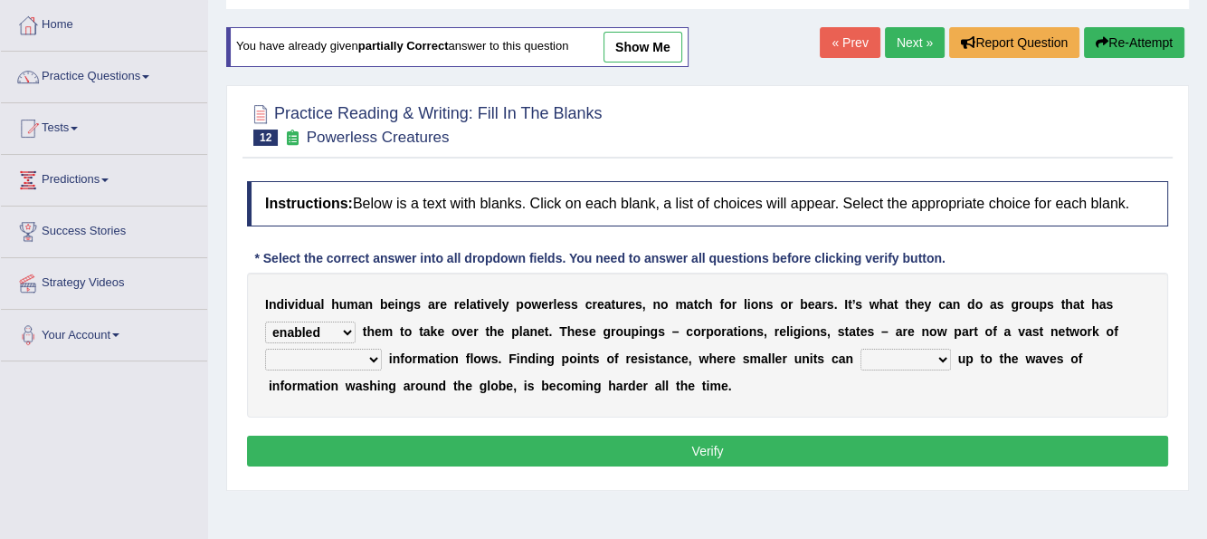
click at [861, 348] on select "stand raise hail pump" at bounding box center [906, 359] width 91 height 22
click at [371, 359] on select "interconnected overlapping fastened exploited" at bounding box center [323, 359] width 117 height 22
select select "interconnected"
click at [265, 348] on select "interconnected overlapping fastened exploited" at bounding box center [323, 359] width 117 height 22
click at [555, 441] on button "Verify" at bounding box center [707, 450] width 921 height 31
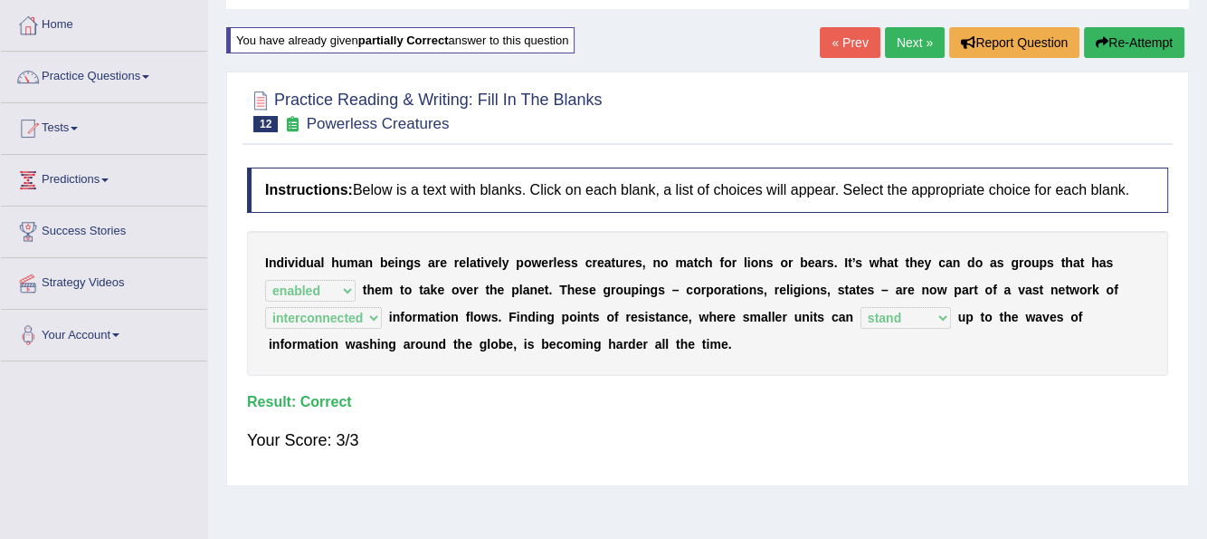
click at [917, 43] on link "Next »" at bounding box center [915, 42] width 60 height 31
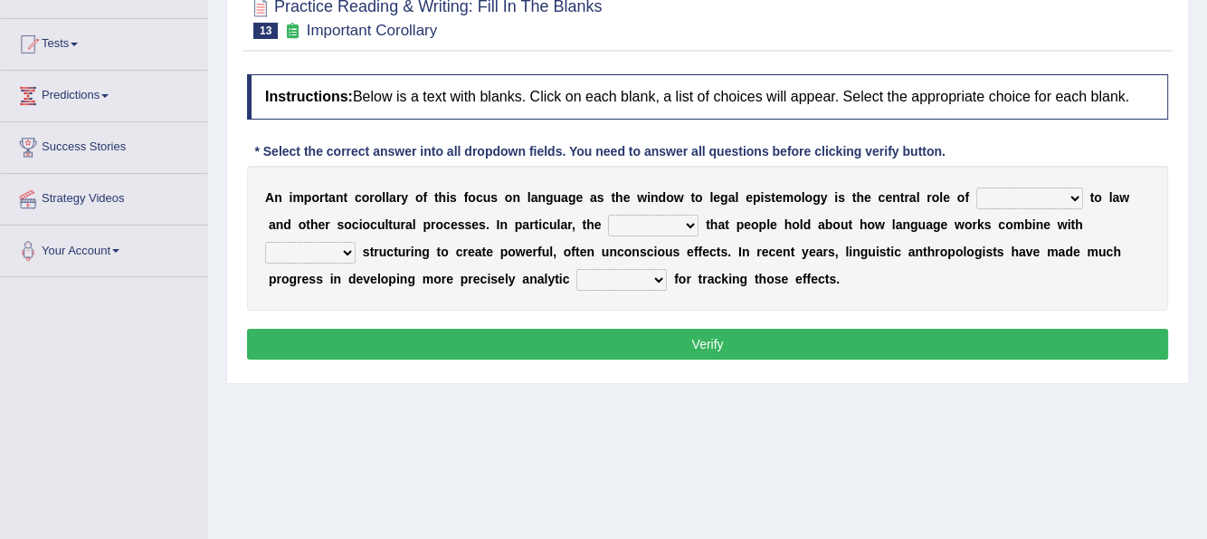
scroll to position [181, 0]
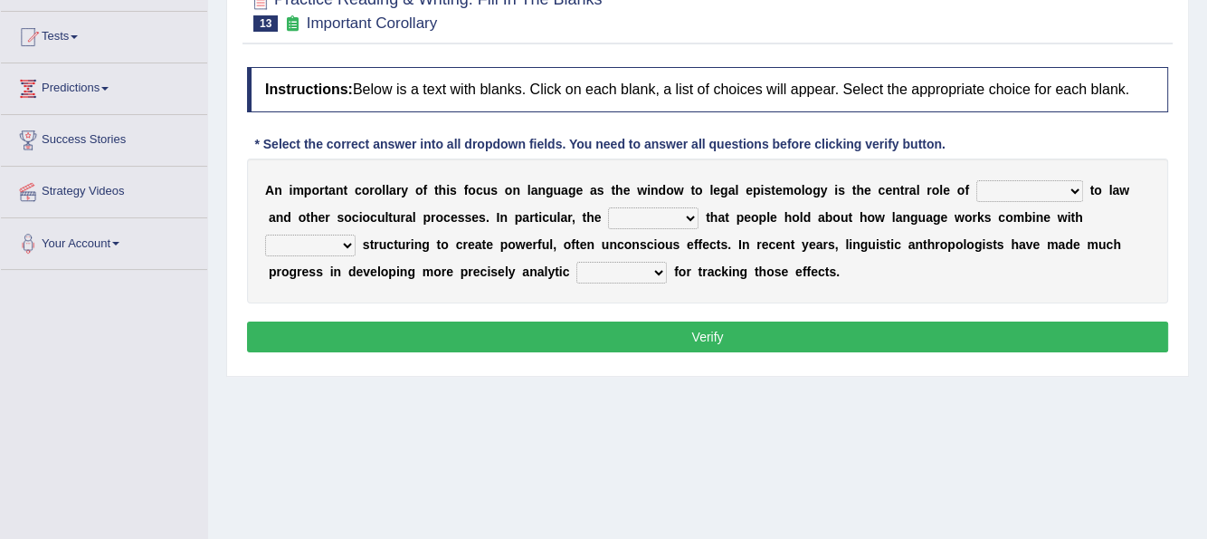
click at [1073, 188] on select "discourse epoch dialect acquaintance" at bounding box center [1030, 191] width 107 height 22
select select "dialect"
click at [977, 180] on select "discourse epoch dialect acquaintance" at bounding box center [1030, 191] width 107 height 22
click at [688, 213] on select "deviation besmirch consent ideas" at bounding box center [653, 218] width 91 height 22
select select "ideas"
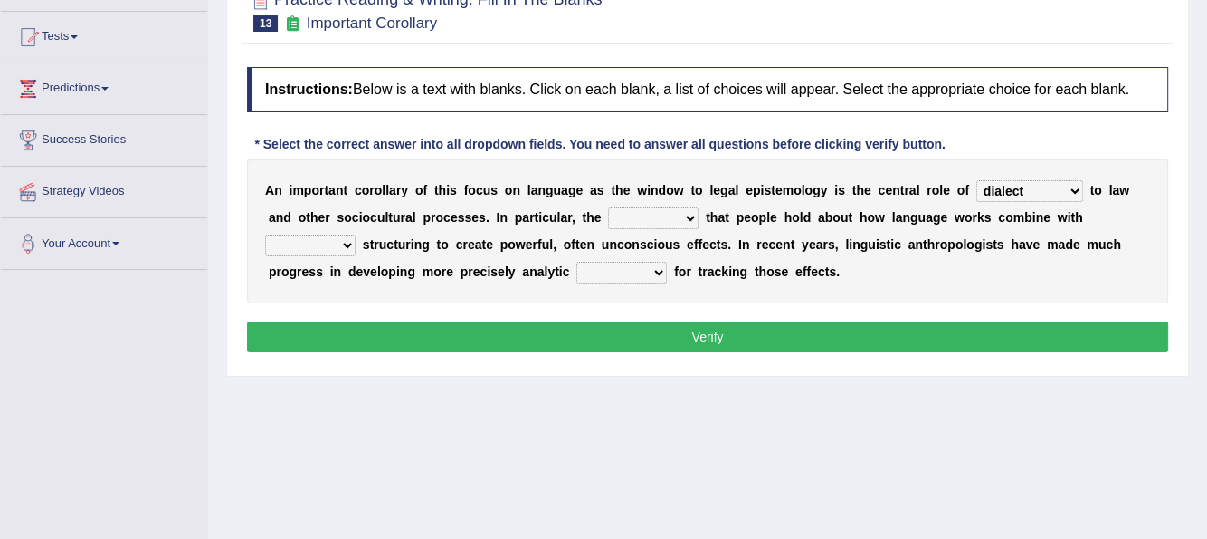
click at [608, 207] on select "deviation besmirch consent ideas" at bounding box center [653, 218] width 91 height 22
click at [344, 249] on select "mandatory linguistic legitimate customary" at bounding box center [310, 245] width 91 height 22
select select "linguistic"
click at [265, 234] on select "mandatory linguistic legitimate customary" at bounding box center [310, 245] width 91 height 22
click at [655, 271] on select "tools appetite albums stroke" at bounding box center [622, 273] width 91 height 22
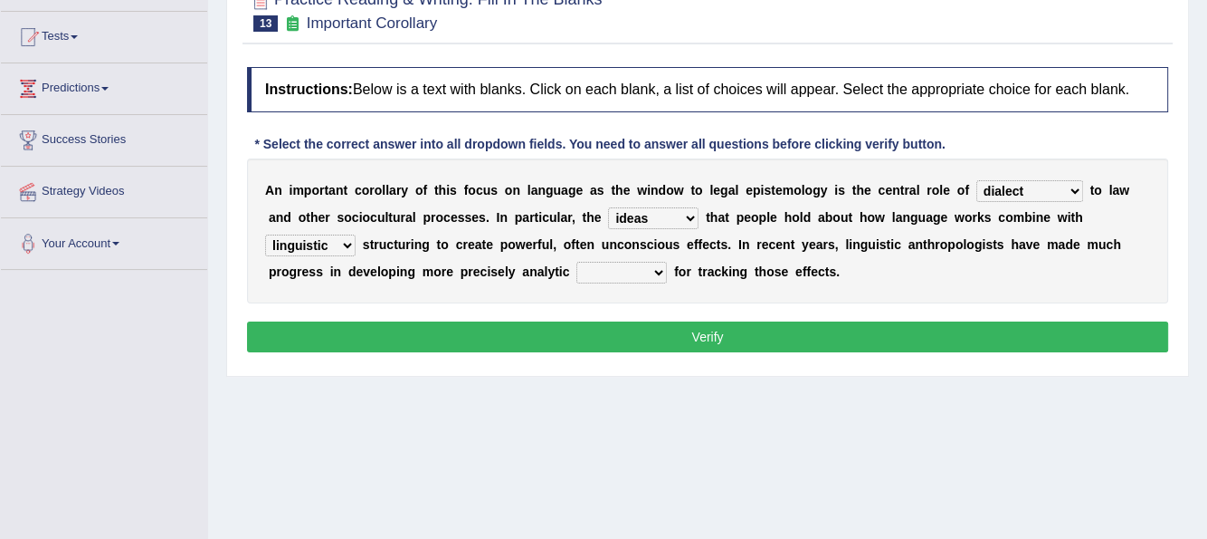
select select "tools"
click at [577, 262] on select "tools appetite albums stroke" at bounding box center [622, 273] width 91 height 22
click at [694, 329] on button "Verify" at bounding box center [707, 336] width 921 height 31
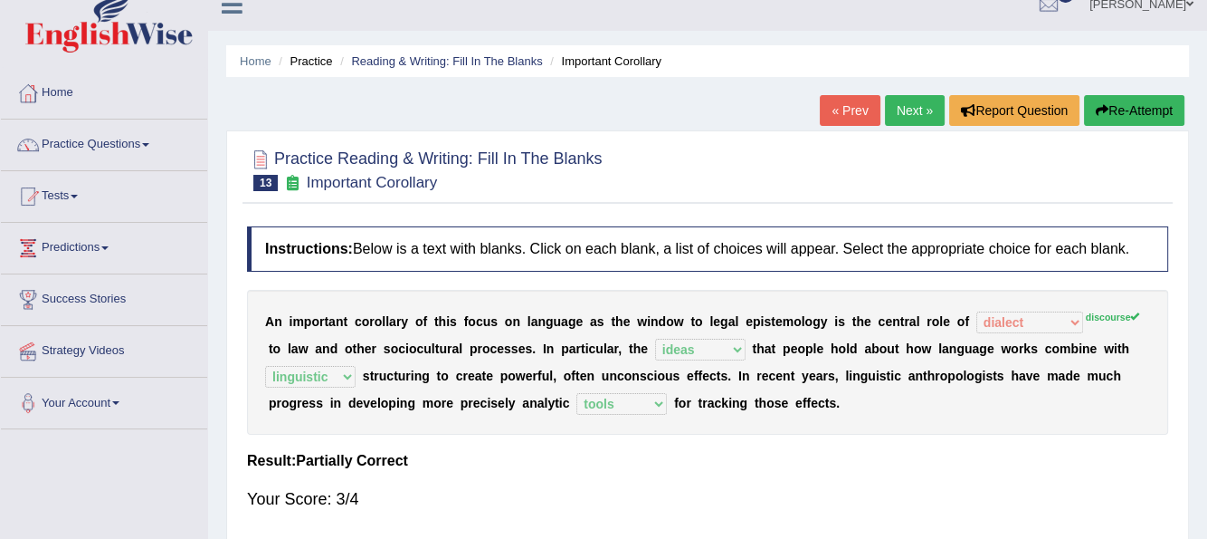
scroll to position [0, 0]
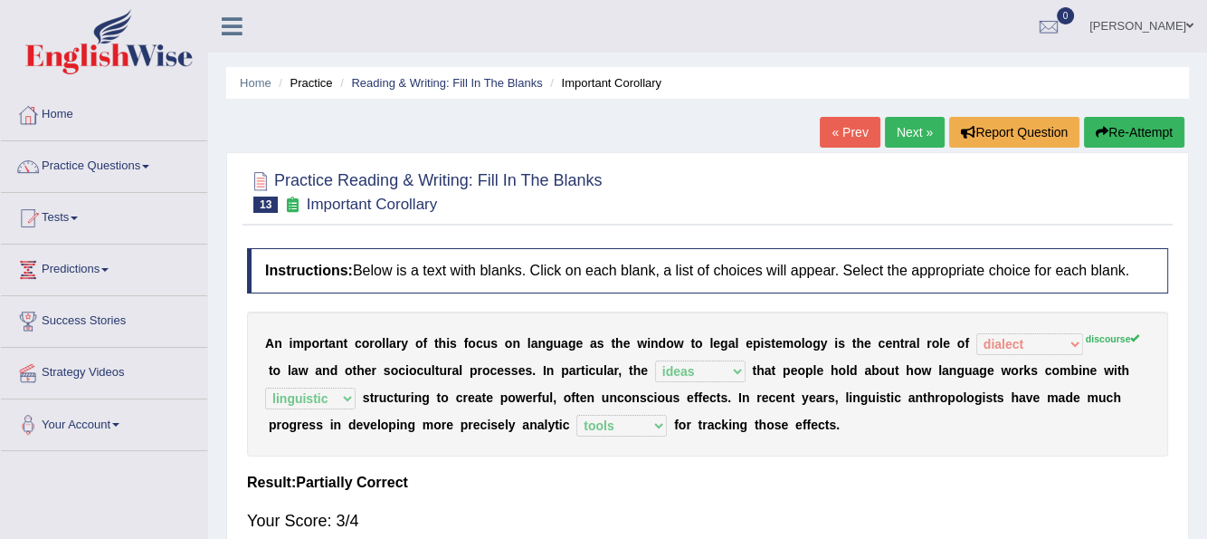
click at [903, 125] on link "Next »" at bounding box center [915, 132] width 60 height 31
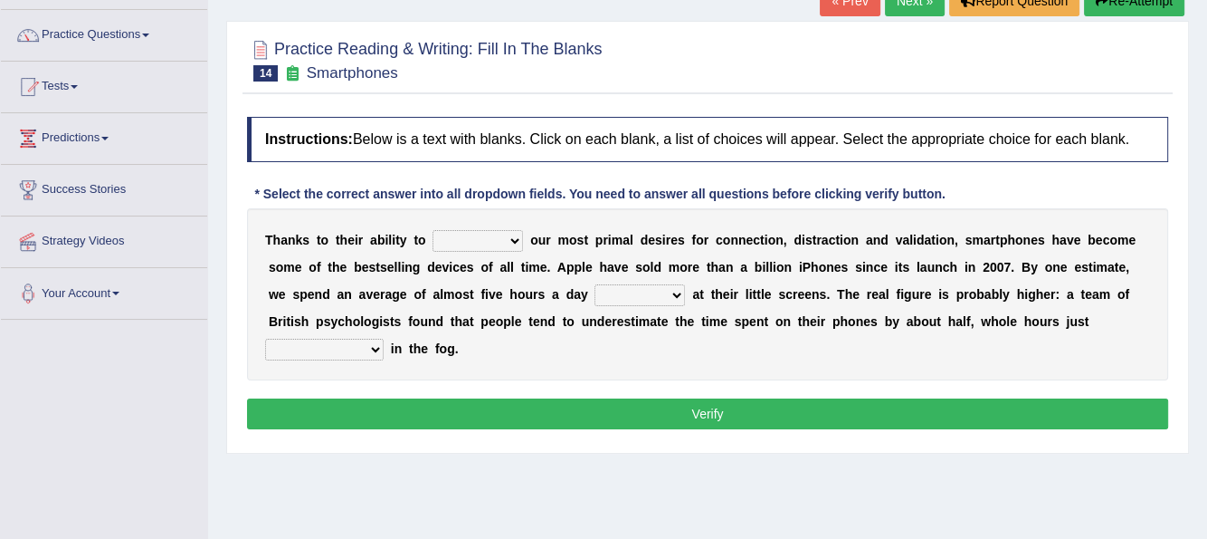
scroll to position [181, 0]
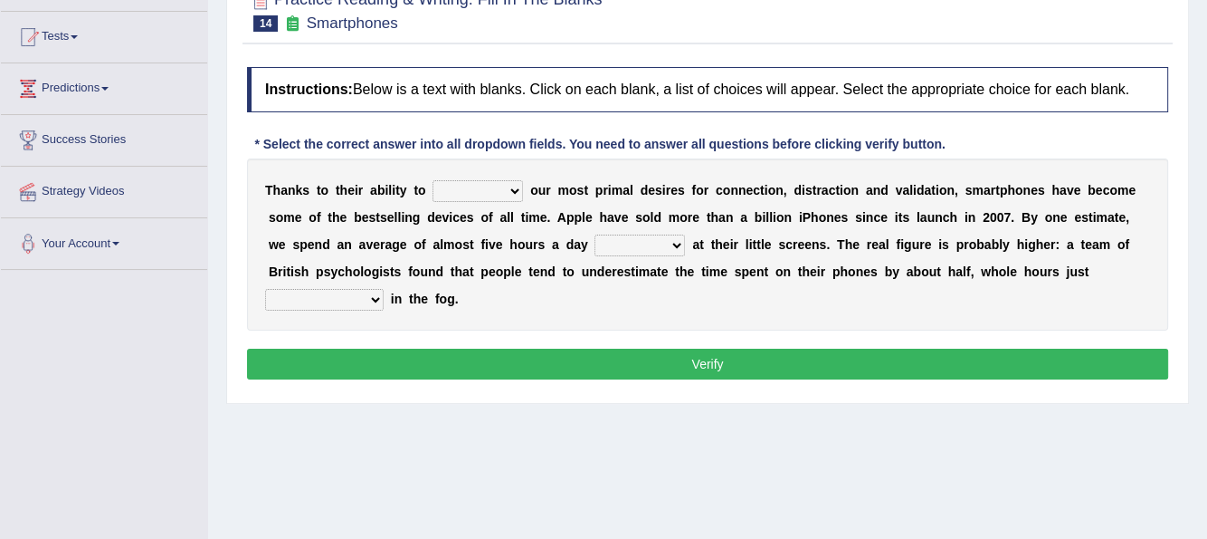
click at [518, 188] on select "hijack describe sharpen conserve" at bounding box center [478, 191] width 91 height 22
select select "conserve"
click at [433, 180] on select "hijack describe sharpen conserve" at bounding box center [478, 191] width 91 height 22
click at [676, 243] on select "watching waggling snoring staring" at bounding box center [640, 245] width 91 height 22
select select "watching"
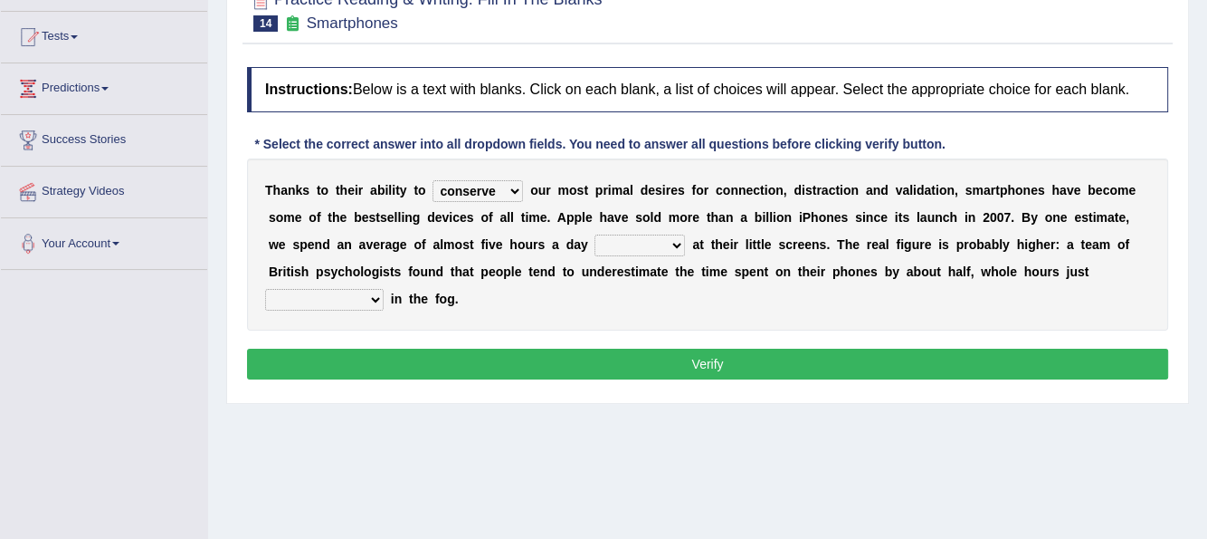
click at [595, 234] on select "watching waggling snoring staring" at bounding box center [640, 245] width 91 height 22
click at [372, 298] on select "has evaporated evaporating evaporate evaporates" at bounding box center [324, 300] width 119 height 22
select select "evaporating"
click at [265, 289] on select "has evaporated evaporating evaporate evaporates" at bounding box center [324, 300] width 119 height 22
click at [721, 358] on button "Verify" at bounding box center [707, 363] width 921 height 31
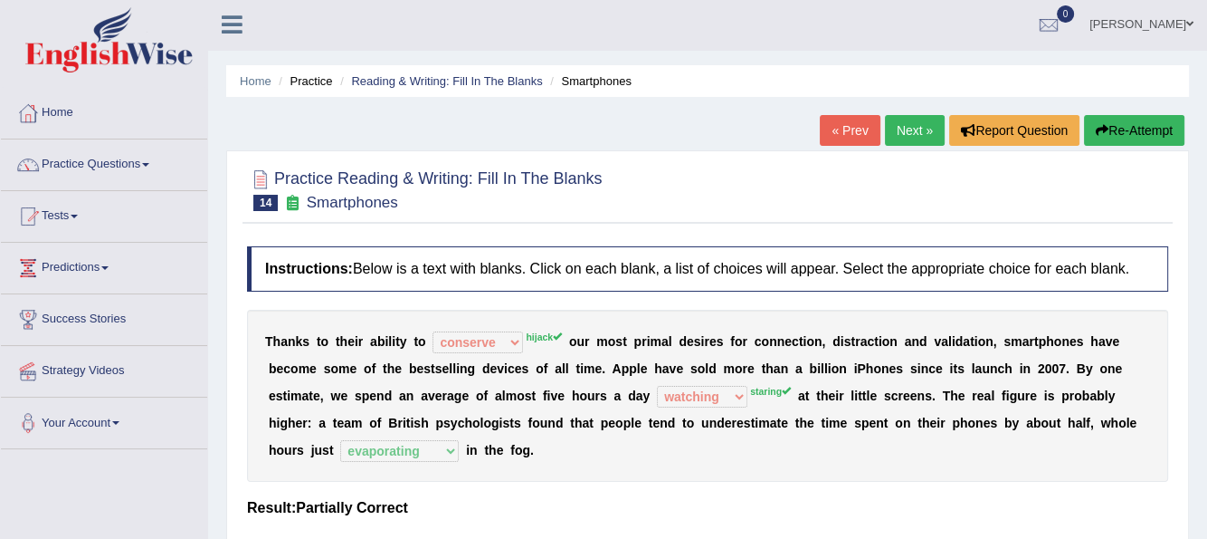
scroll to position [0, 0]
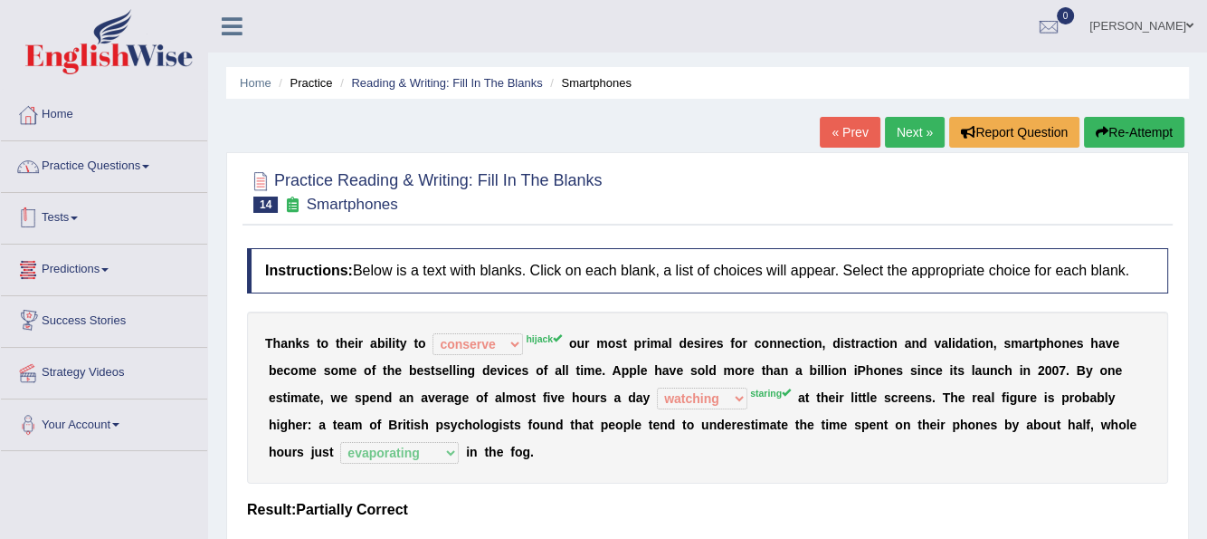
click at [159, 167] on link "Practice Questions" at bounding box center [104, 163] width 206 height 45
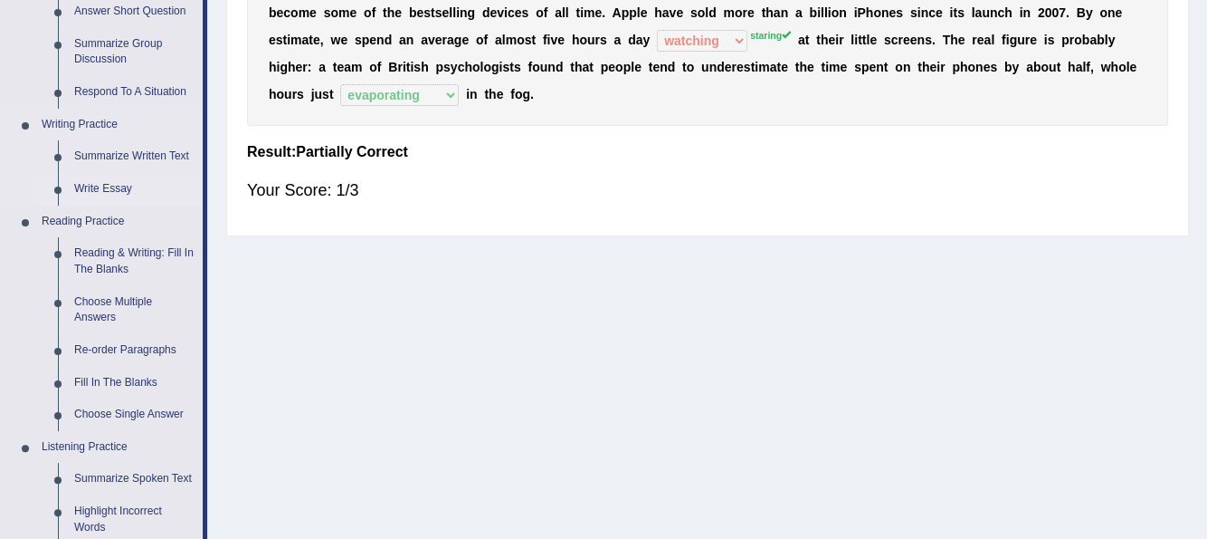
scroll to position [362, 0]
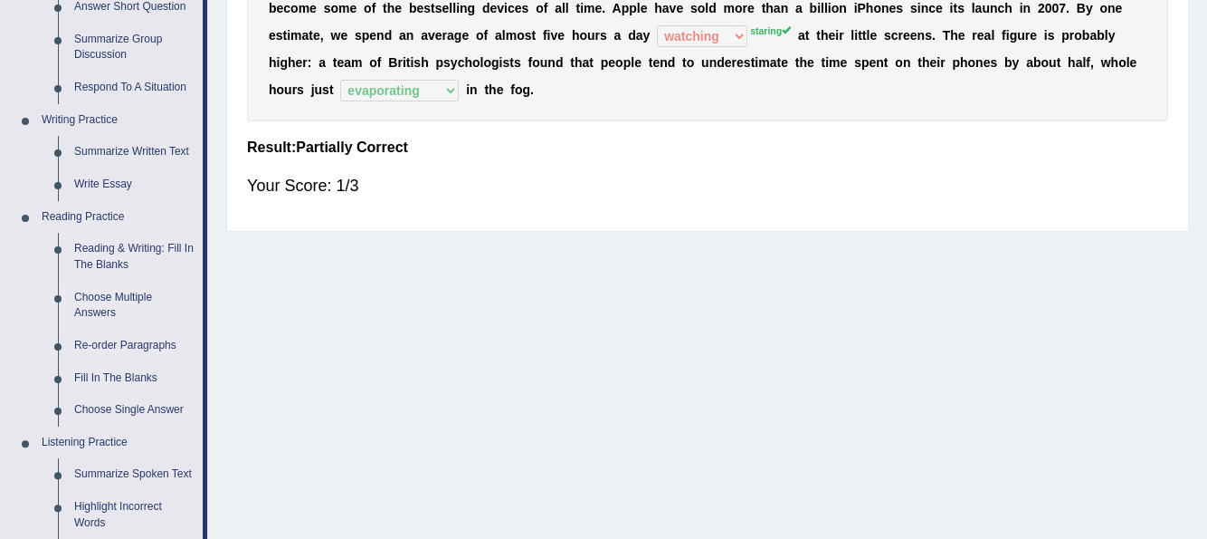
click at [102, 305] on link "Choose Multiple Answers" at bounding box center [134, 305] width 137 height 48
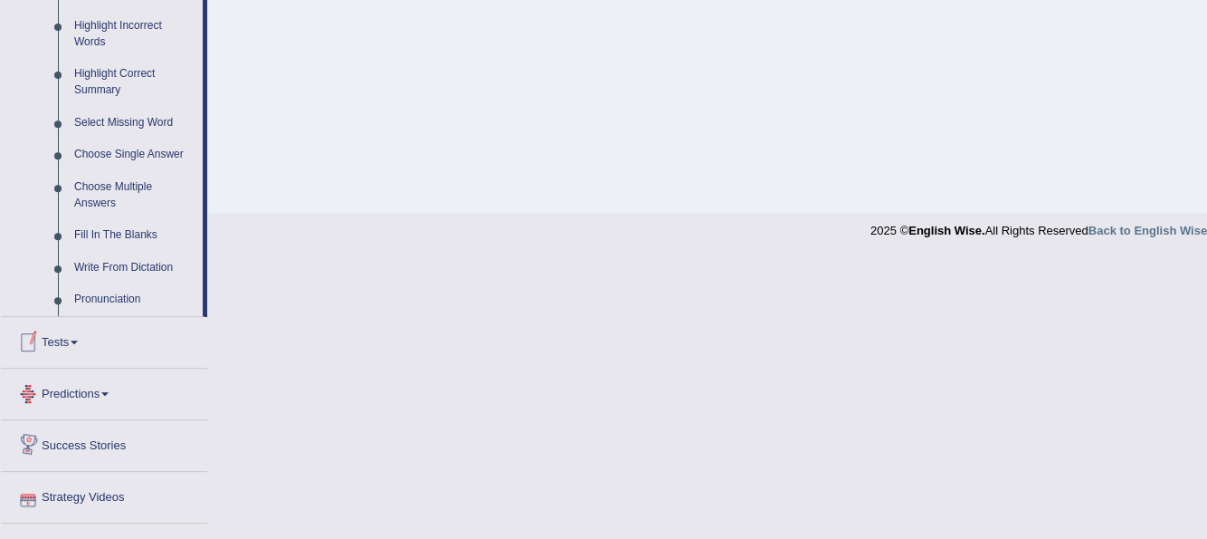
scroll to position [739, 0]
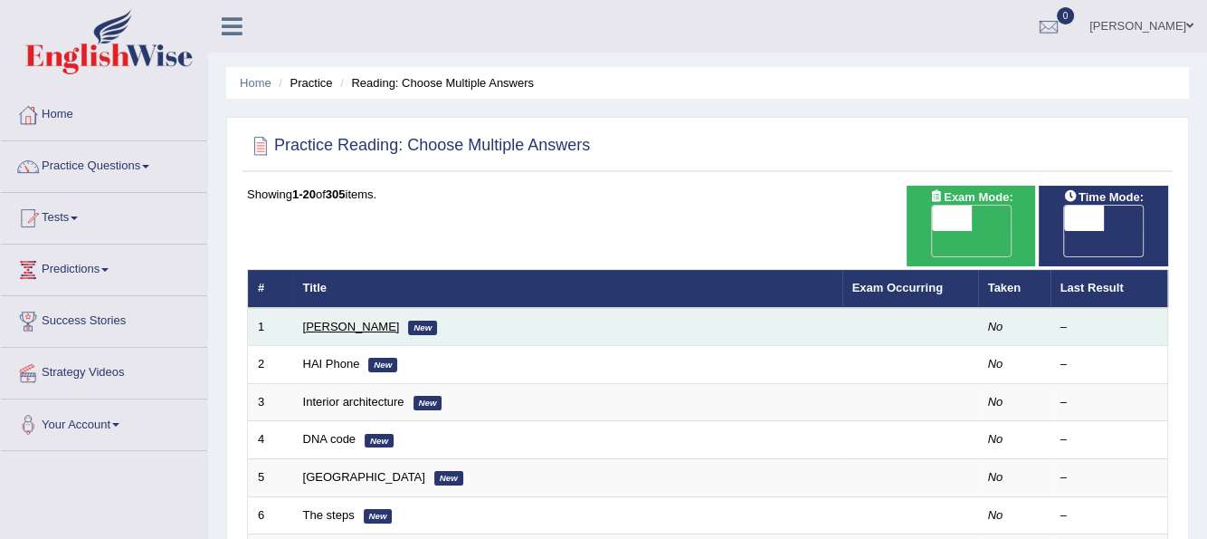
click at [350, 320] on link "[PERSON_NAME]" at bounding box center [351, 327] width 97 height 14
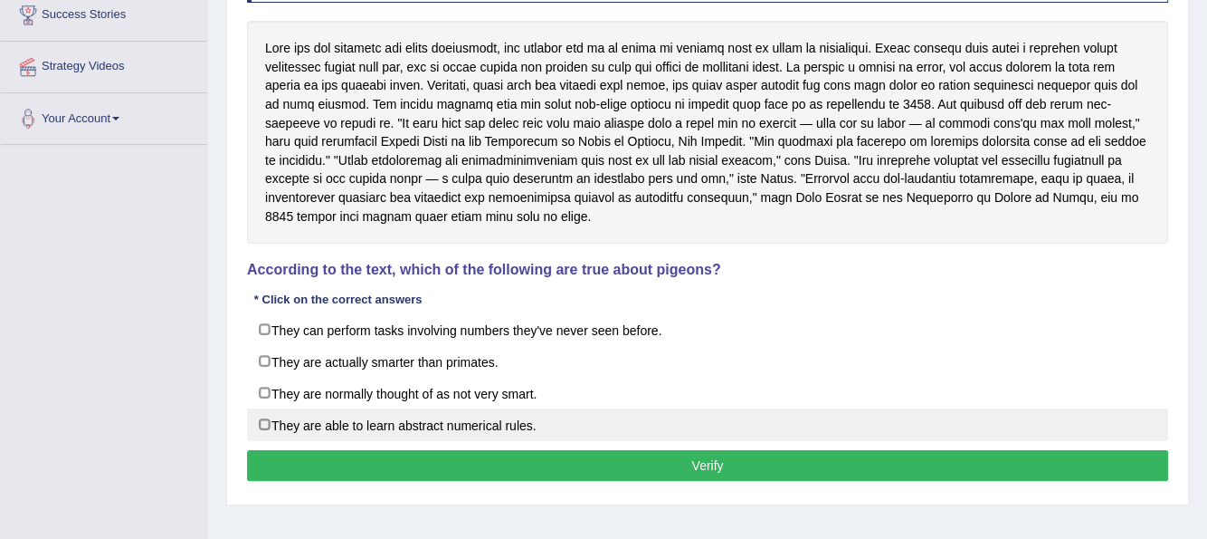
scroll to position [362, 0]
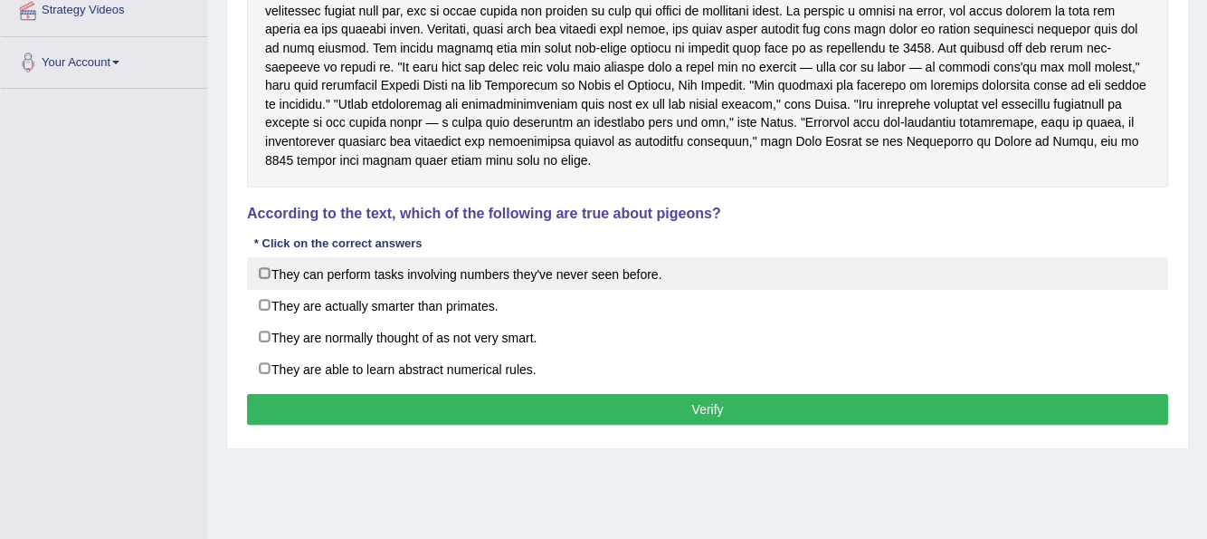
click at [265, 272] on label "They can perform tasks involving numbers they've never seen before." at bounding box center [707, 273] width 921 height 33
checkbox input "true"
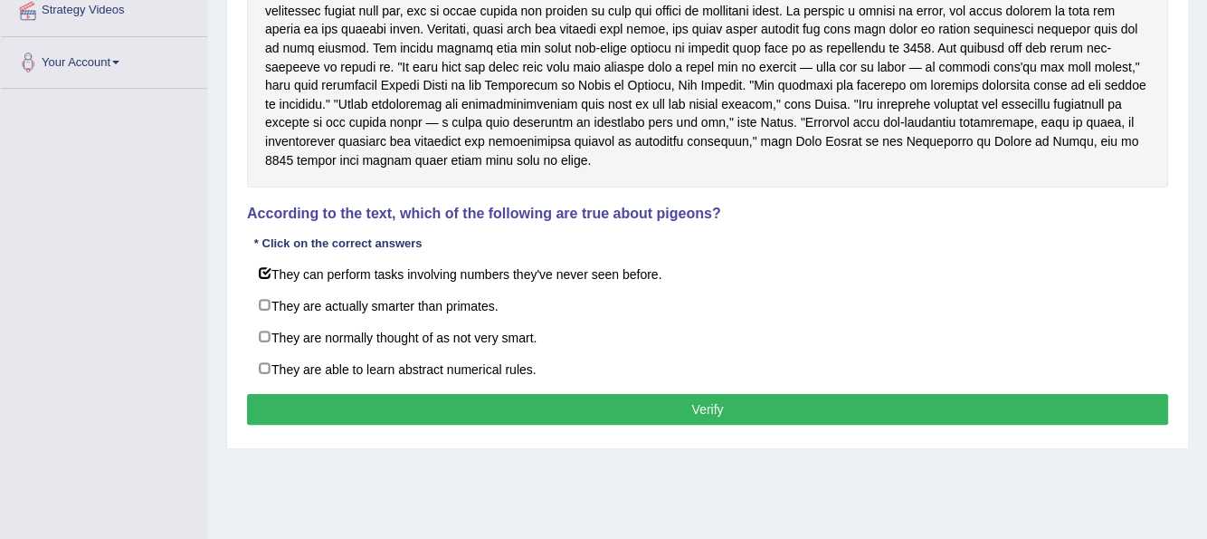
click at [699, 398] on button "Verify" at bounding box center [707, 409] width 921 height 31
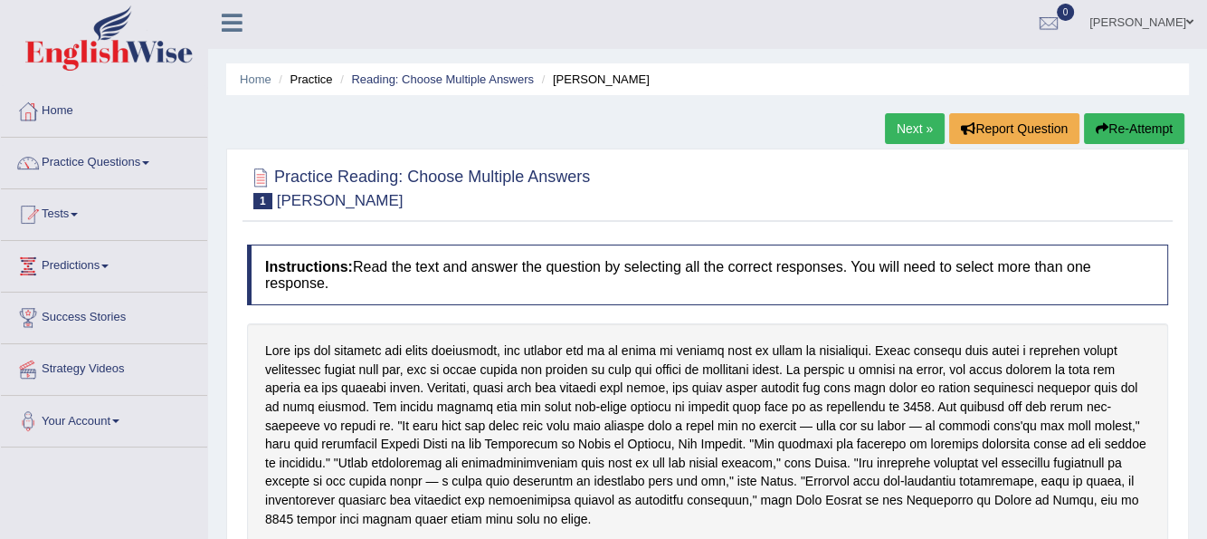
scroll to position [0, 0]
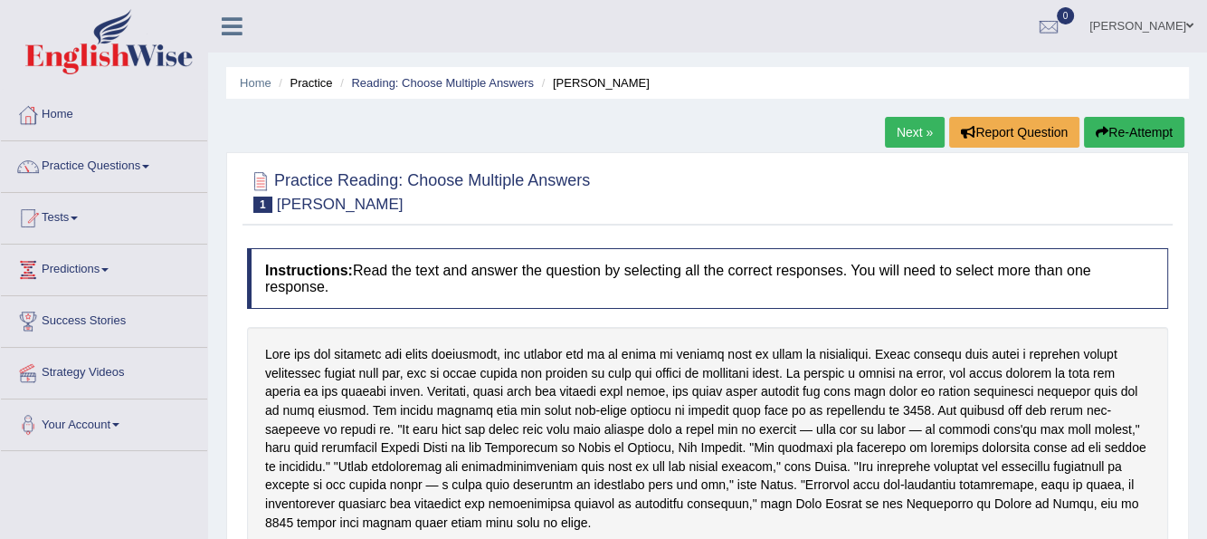
click at [919, 133] on link "Next »" at bounding box center [915, 132] width 60 height 31
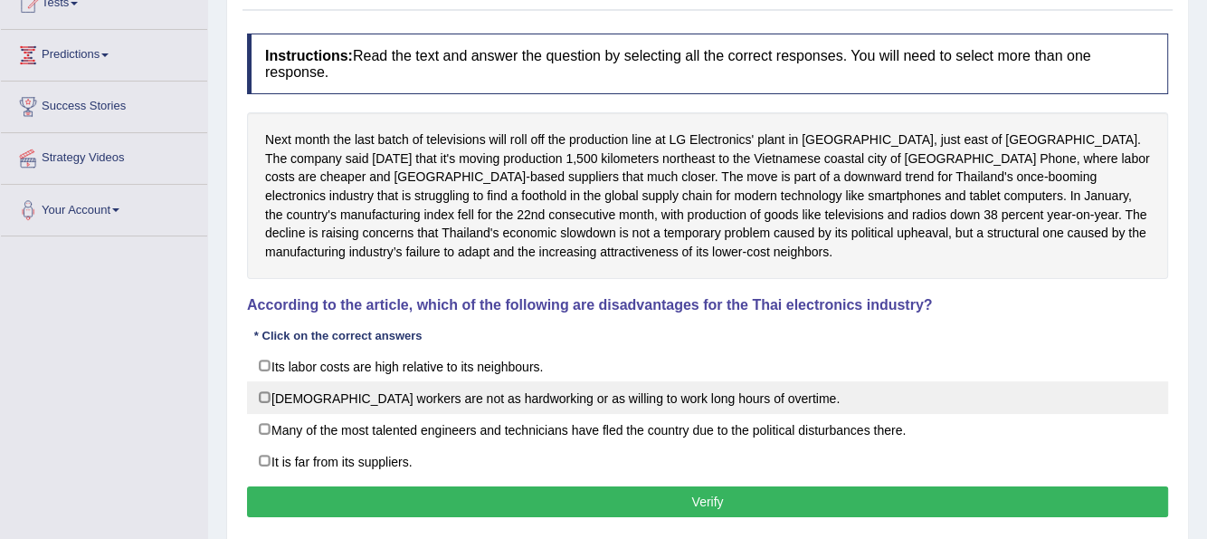
scroll to position [272, 0]
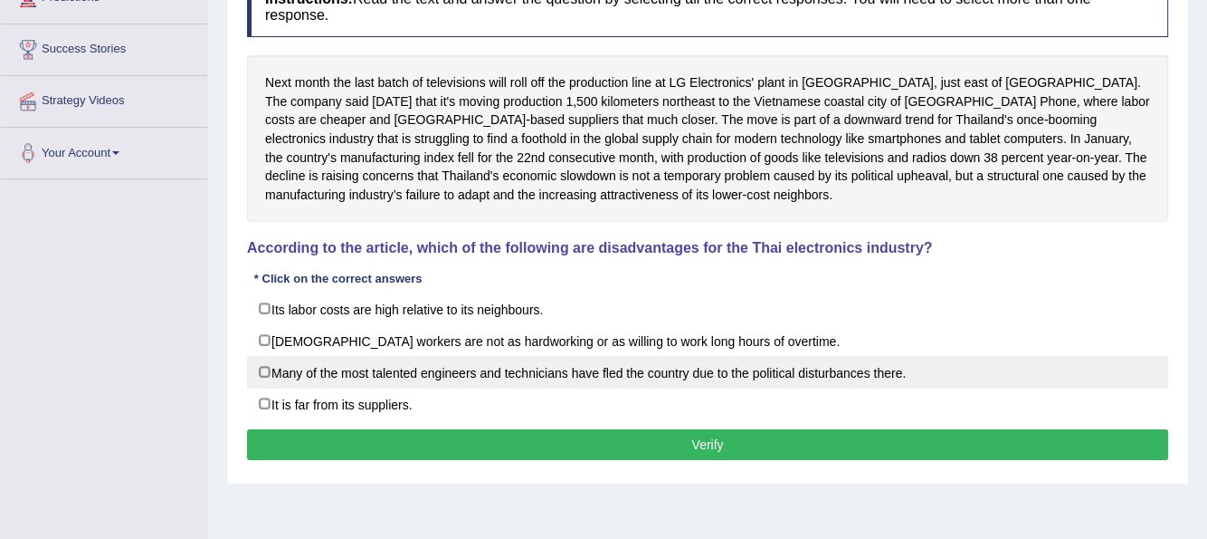
click at [266, 364] on label "Many of the most talented engineers and technicians have fled the country due t…" at bounding box center [707, 372] width 921 height 33
checkbox input "true"
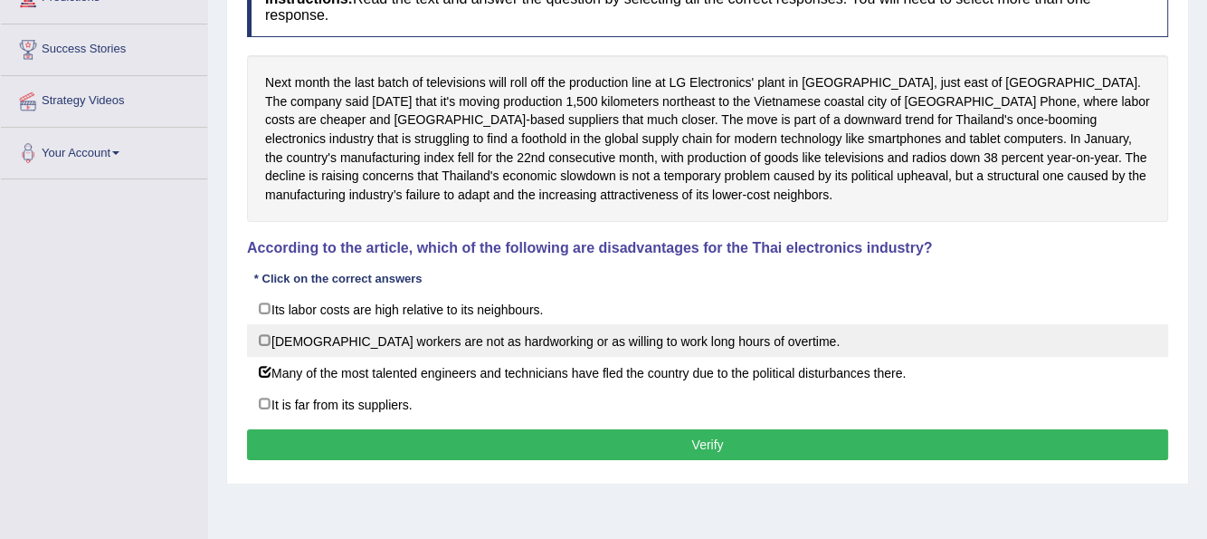
click at [268, 336] on label "[DEMOGRAPHIC_DATA] workers are not as hardworking or as willing to work long ho…" at bounding box center [707, 340] width 921 height 33
checkbox input "true"
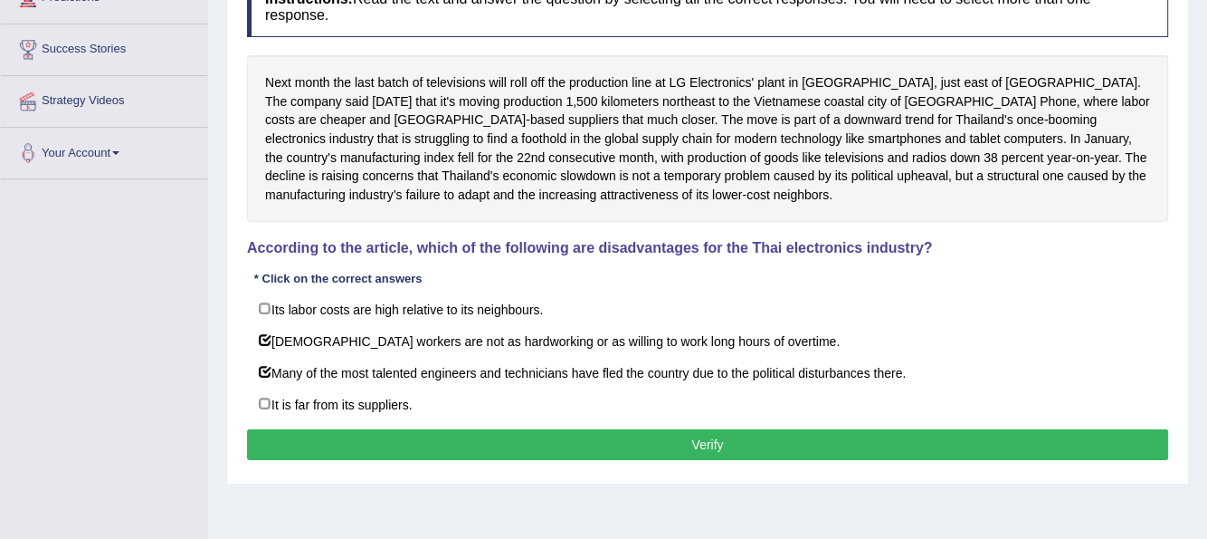
click at [621, 437] on button "Verify" at bounding box center [707, 444] width 921 height 31
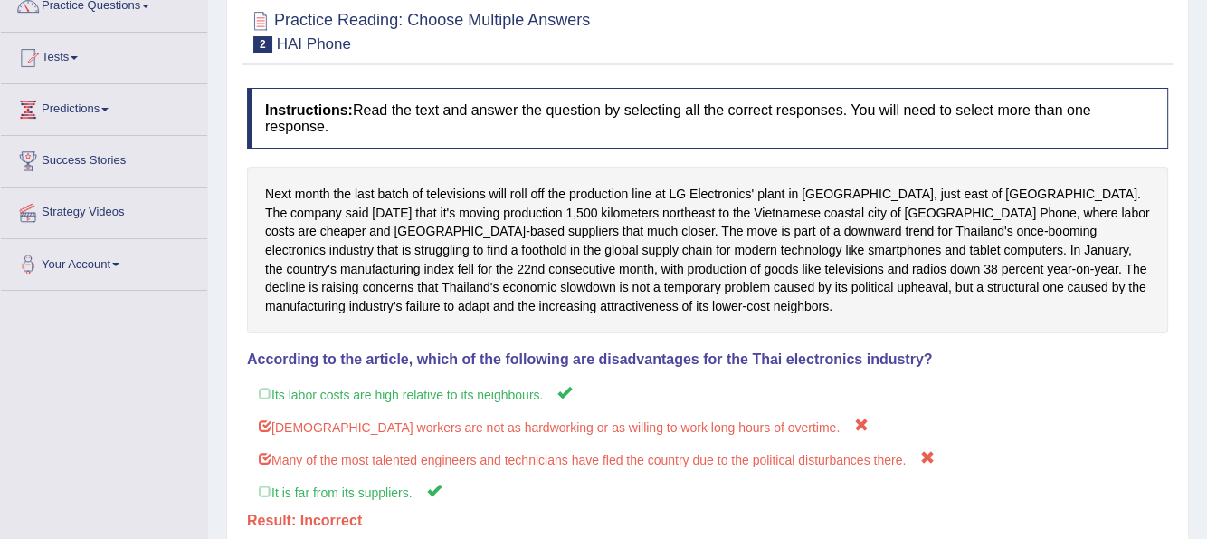
scroll to position [90, 0]
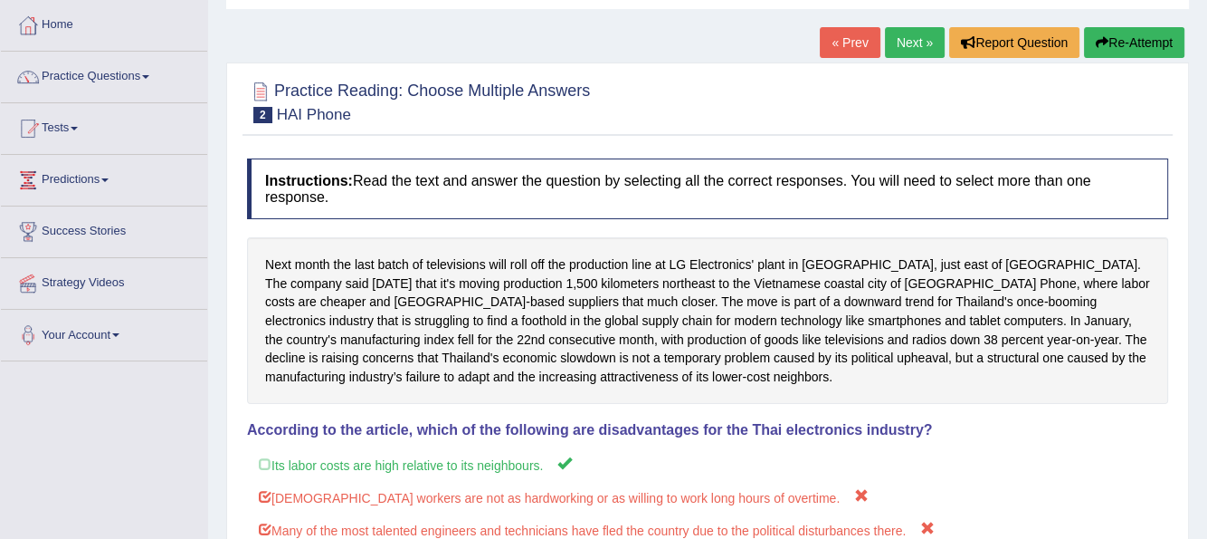
click at [1112, 43] on button "Re-Attempt" at bounding box center [1134, 42] width 100 height 31
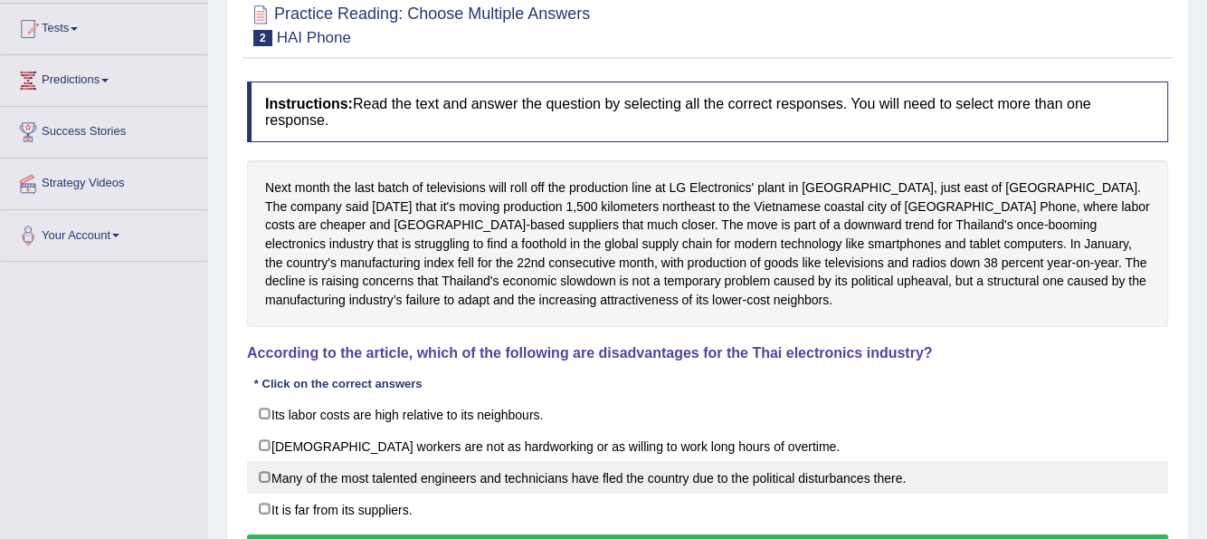
scroll to position [272, 0]
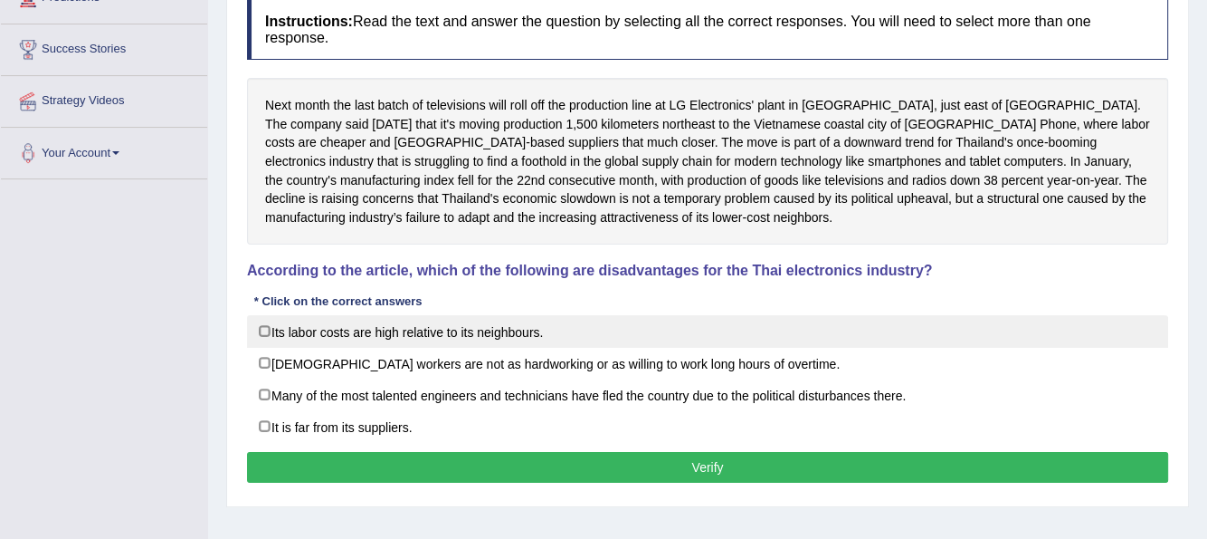
click at [265, 329] on label "Its labor costs are high relative to its neighbours." at bounding box center [707, 331] width 921 height 33
checkbox input "true"
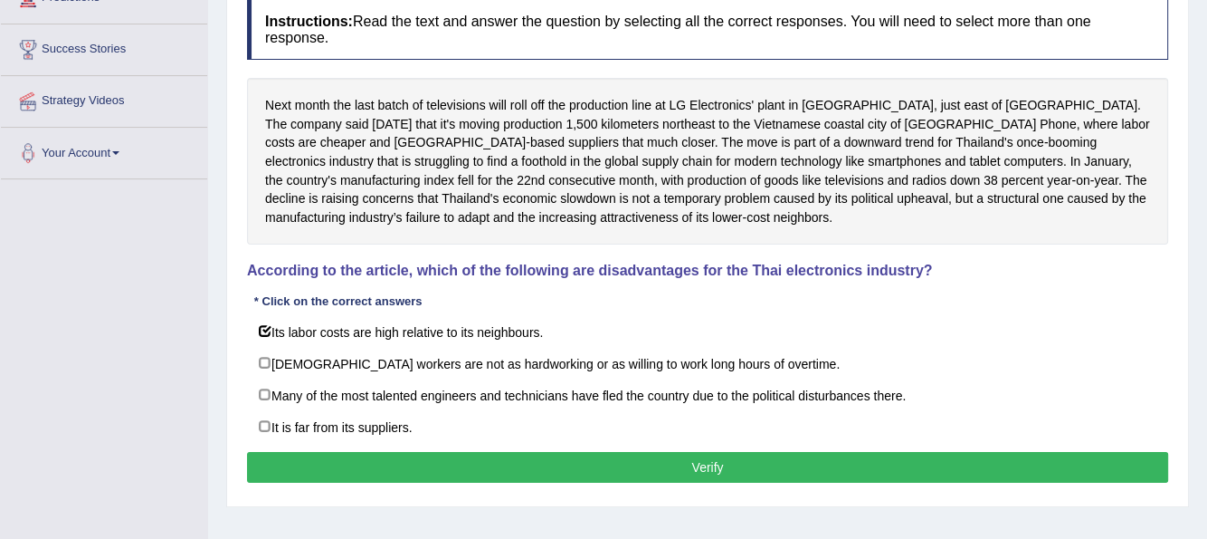
click at [568, 458] on button "Verify" at bounding box center [707, 467] width 921 height 31
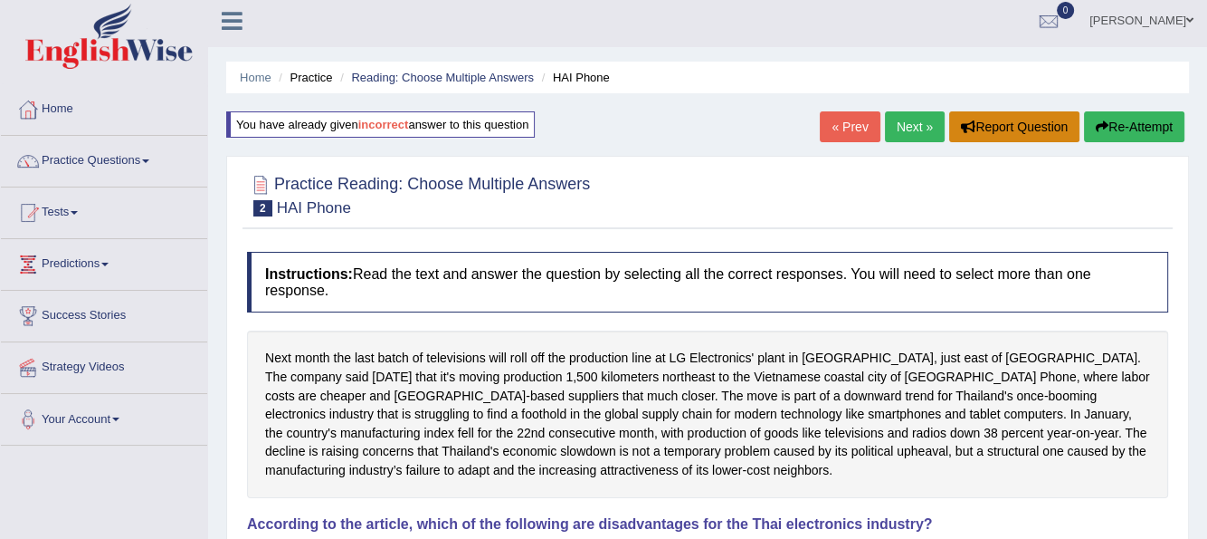
scroll to position [0, 0]
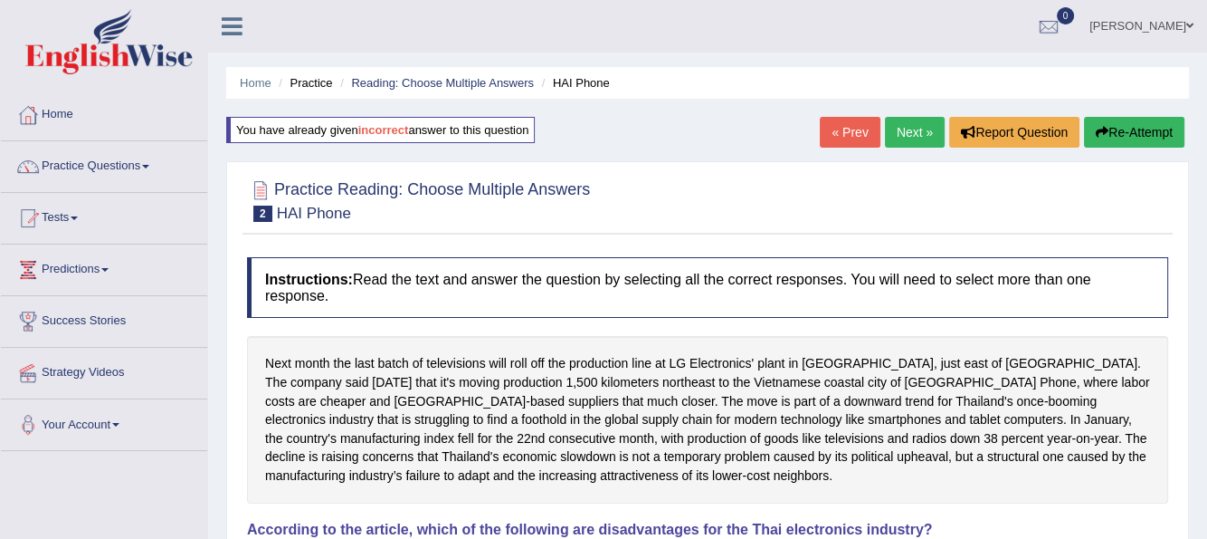
click at [911, 129] on link "Next »" at bounding box center [915, 132] width 60 height 31
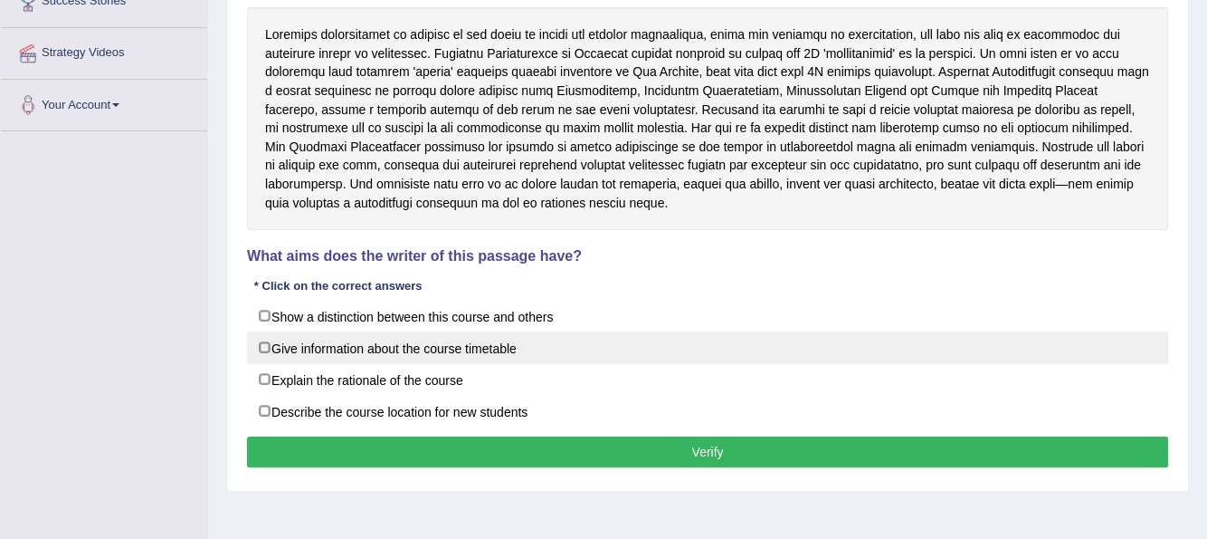
scroll to position [272, 0]
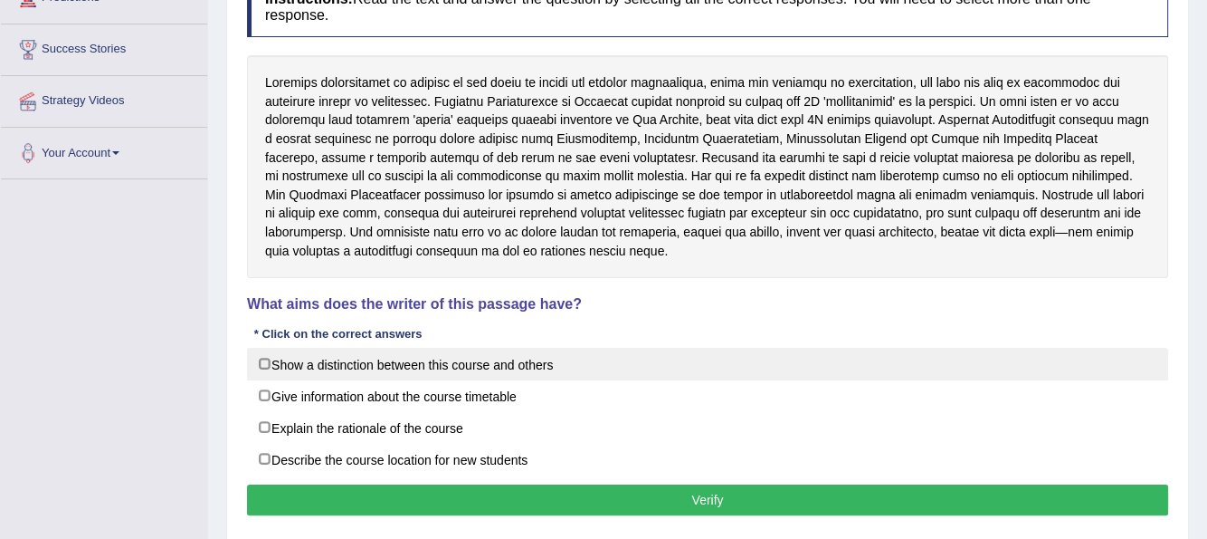
click at [268, 364] on label "Show a distinction between this course and others" at bounding box center [707, 364] width 921 height 33
checkbox input "true"
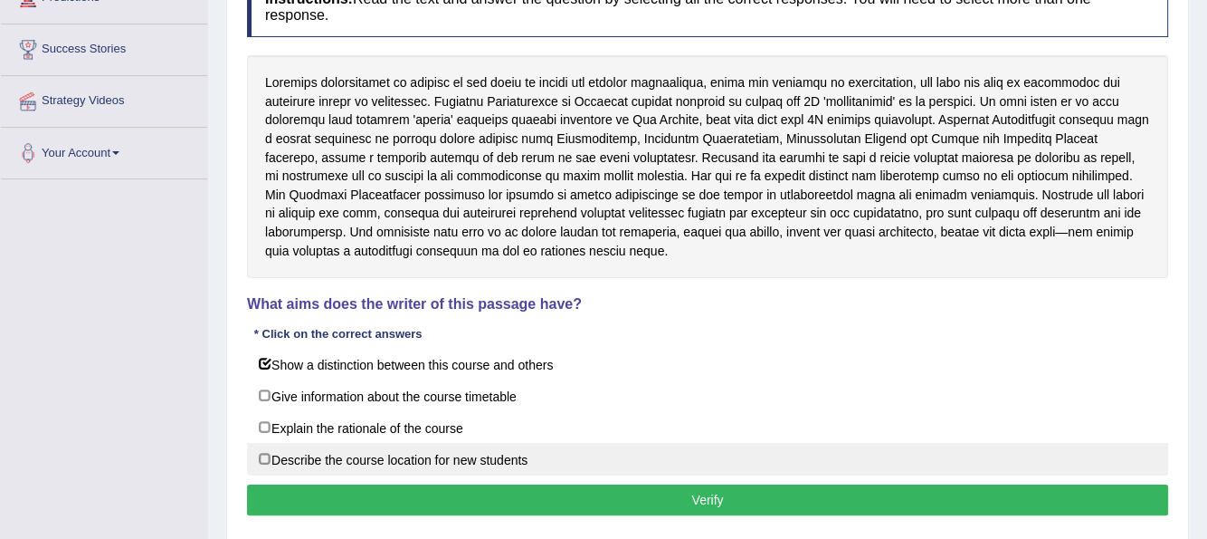
click at [262, 453] on label "Describe the course location for new students" at bounding box center [707, 459] width 921 height 33
checkbox input "true"
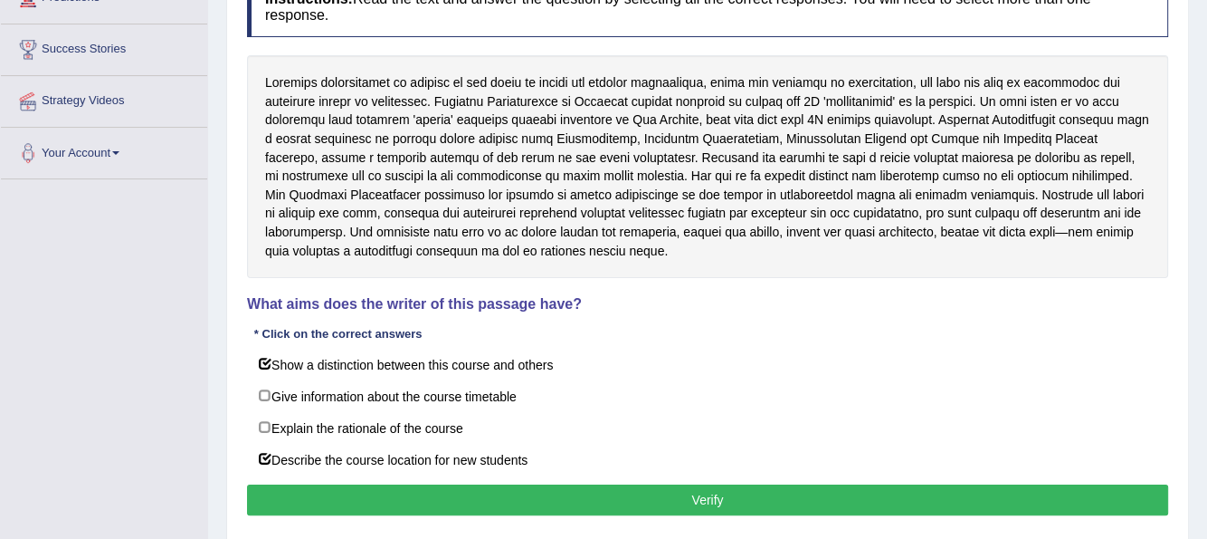
click at [450, 492] on button "Verify" at bounding box center [707, 499] width 921 height 31
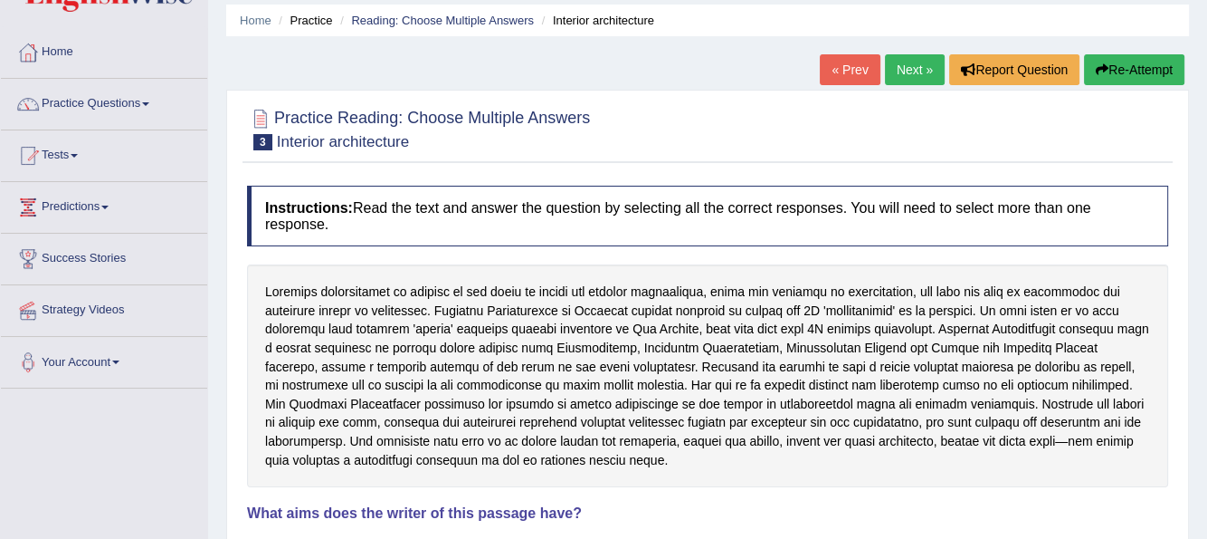
scroll to position [49, 0]
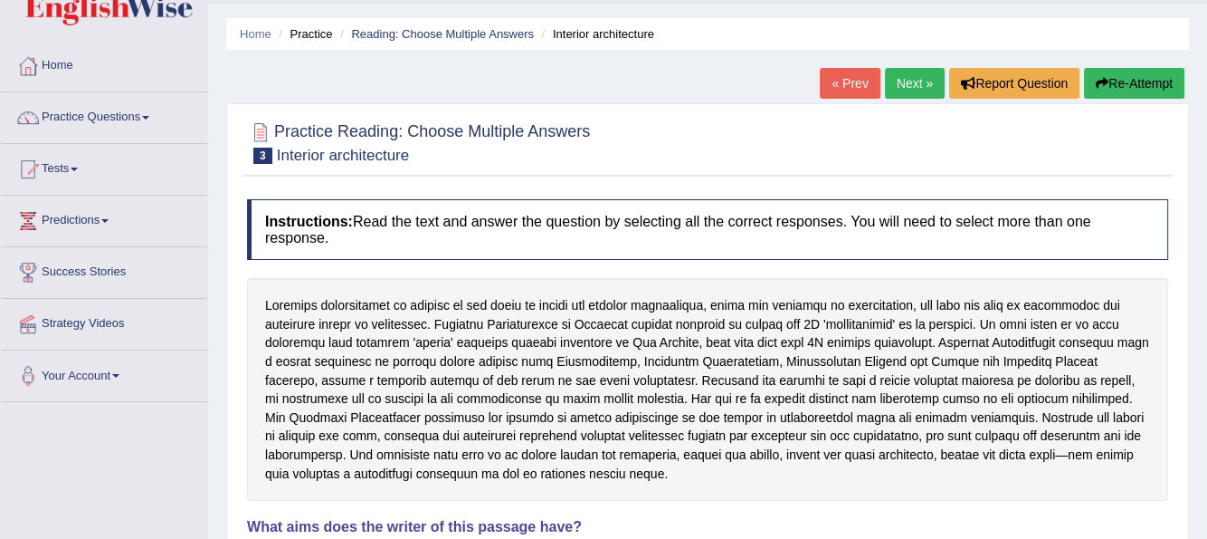
drag, startPoint x: 1139, startPoint y: 77, endPoint x: 1014, endPoint y: 163, distance: 151.6
click at [1125, 83] on button "Re-Attempt" at bounding box center [1134, 83] width 100 height 31
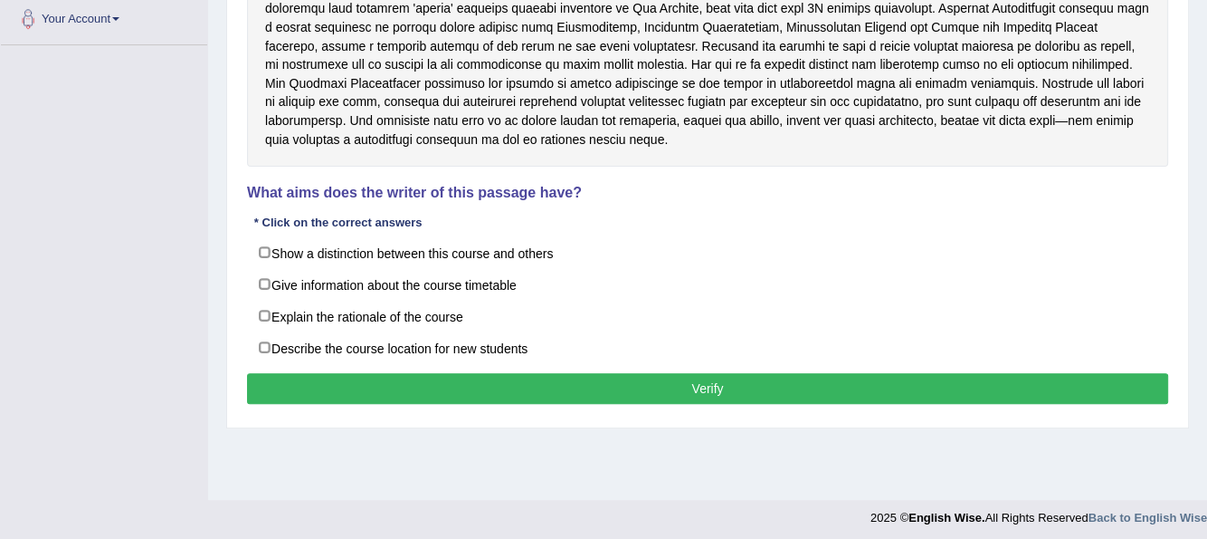
scroll to position [411, 0]
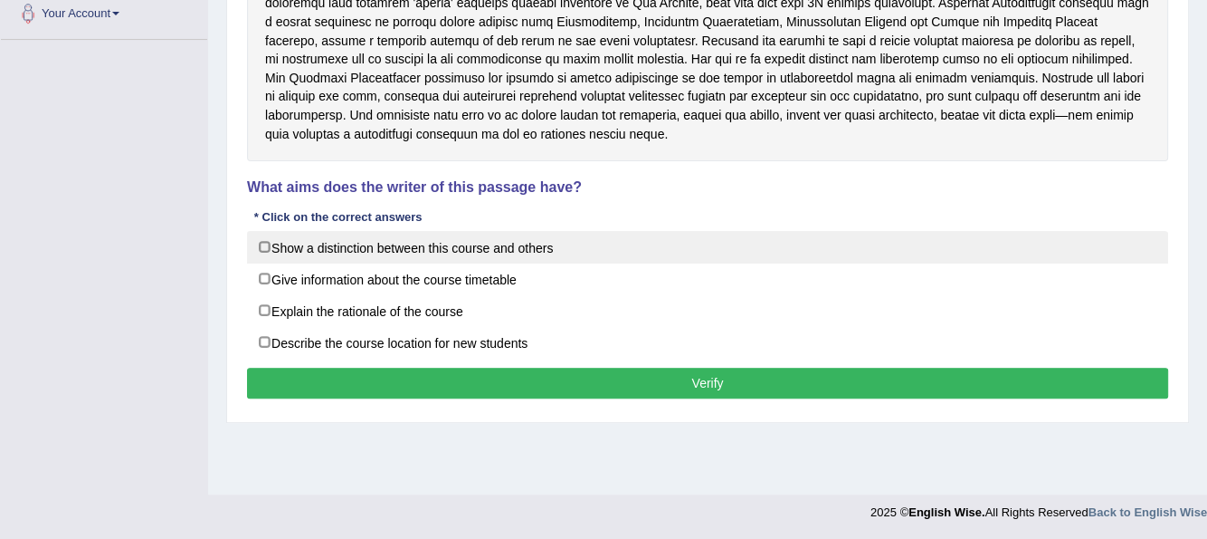
click at [265, 244] on label "Show a distinction between this course and others" at bounding box center [707, 247] width 921 height 33
checkbox input "true"
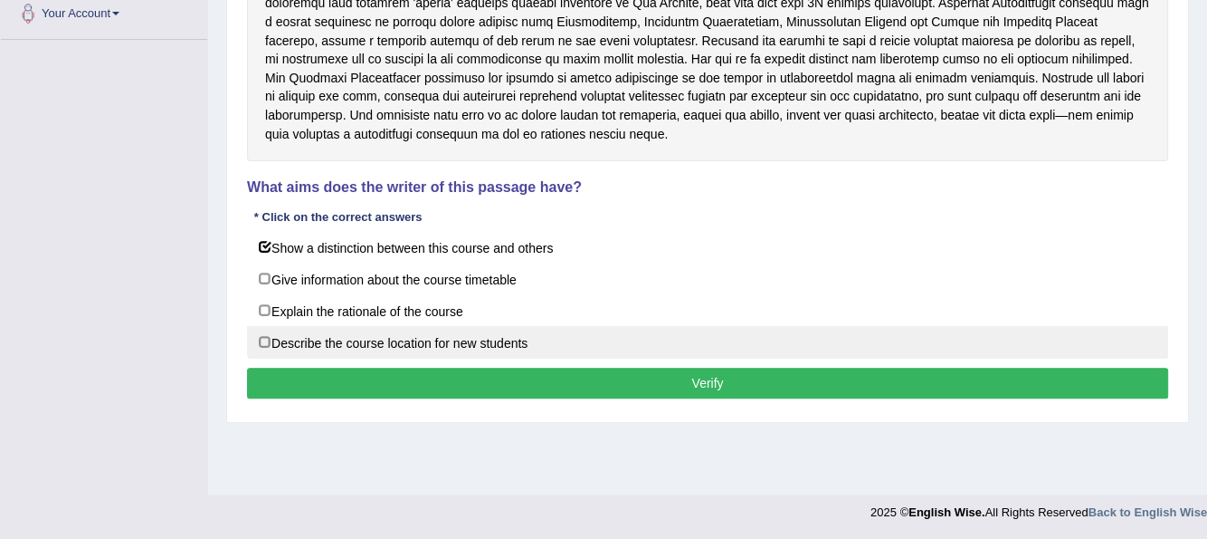
click at [623, 350] on label "Describe the course location for new students" at bounding box center [707, 342] width 921 height 33
checkbox input "true"
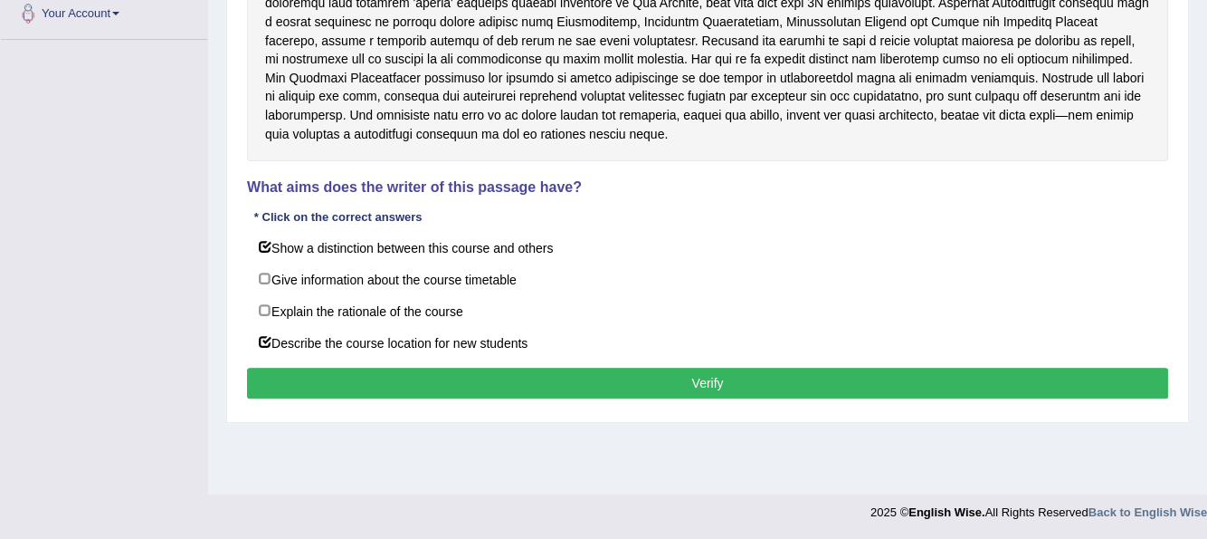
click at [608, 375] on button "Verify" at bounding box center [707, 382] width 921 height 31
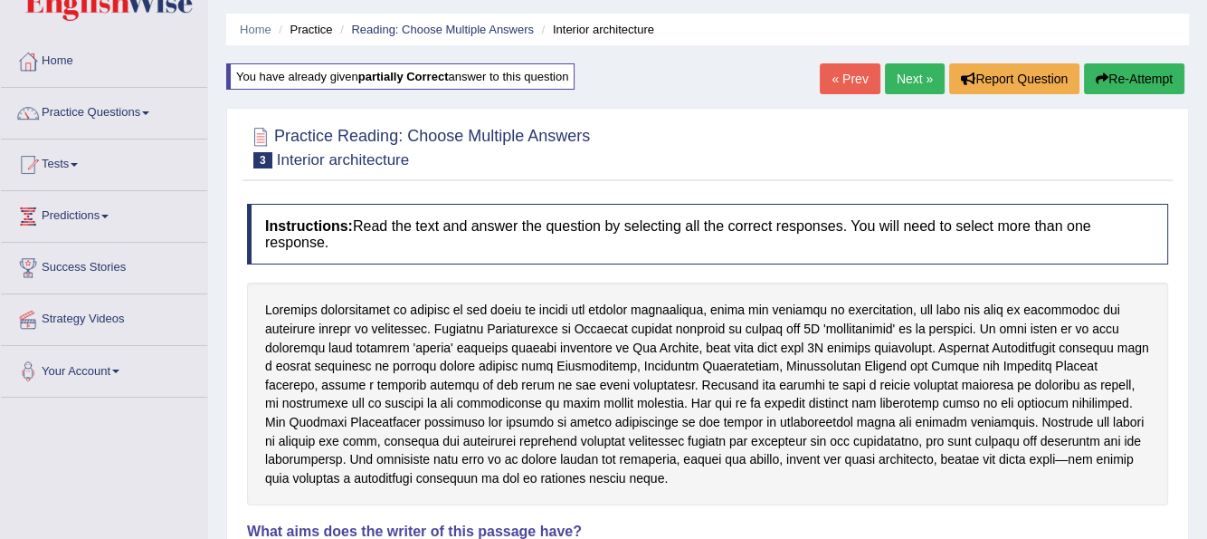
scroll to position [49, 0]
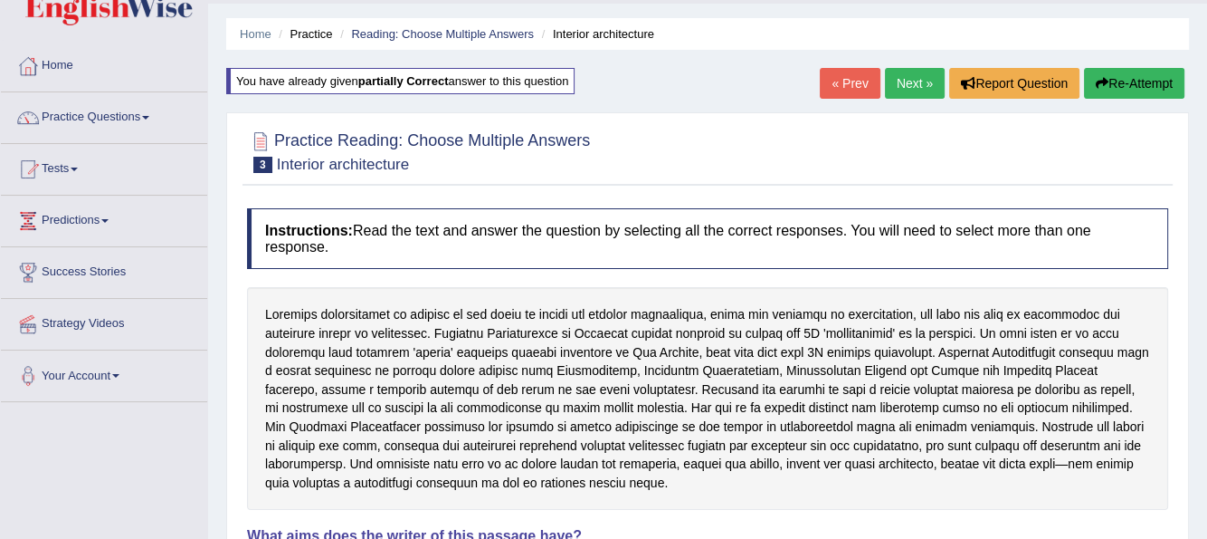
click at [1109, 91] on button "Re-Attempt" at bounding box center [1134, 83] width 100 height 31
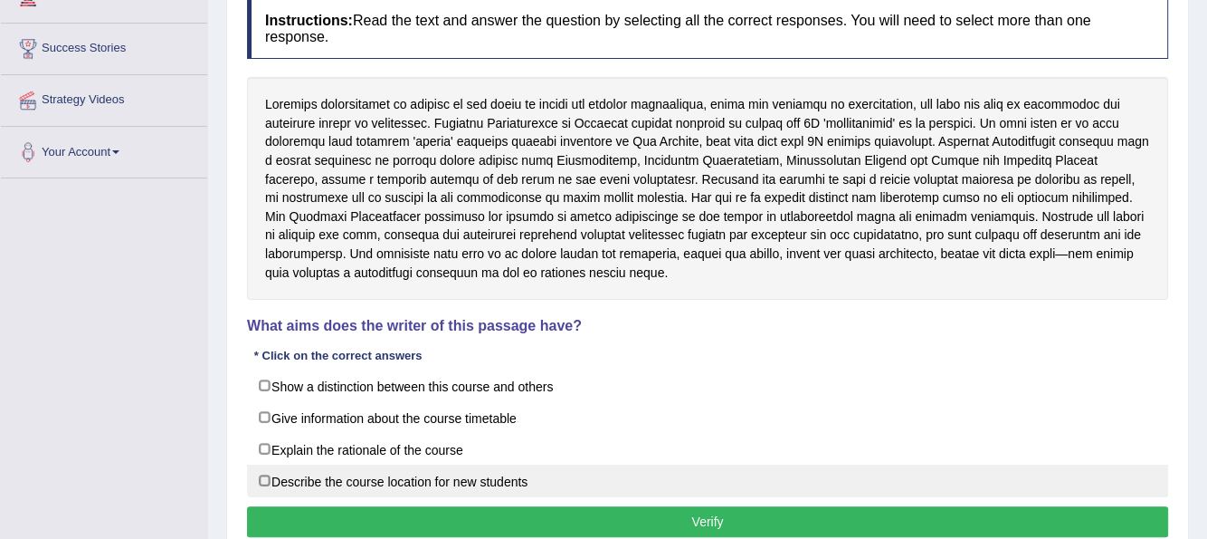
scroll to position [320, 0]
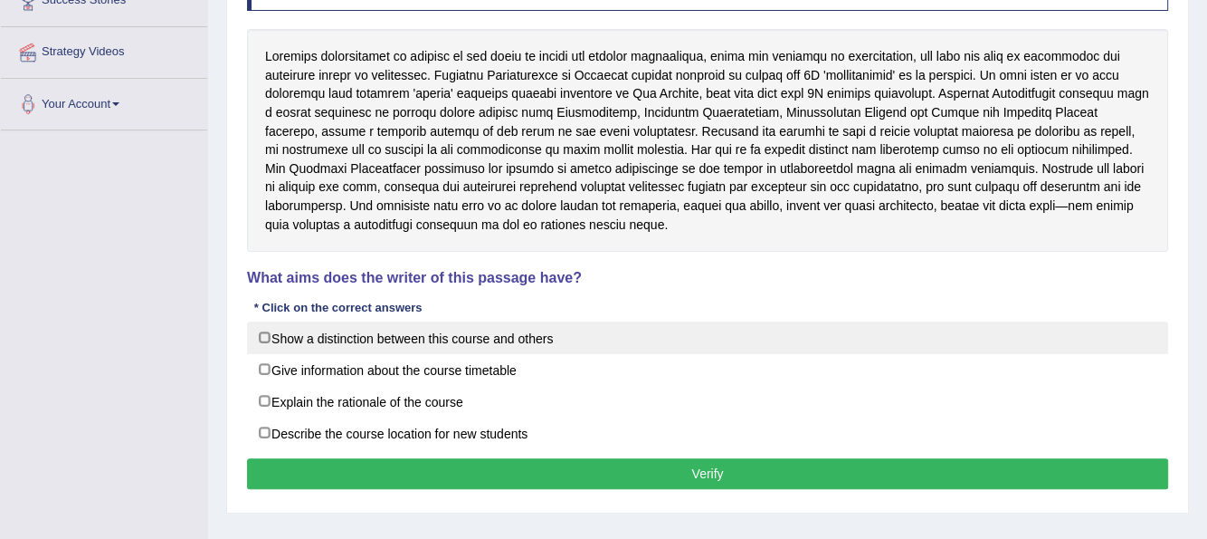
click at [267, 336] on label "Show a distinction between this course and others" at bounding box center [707, 337] width 921 height 33
checkbox input "true"
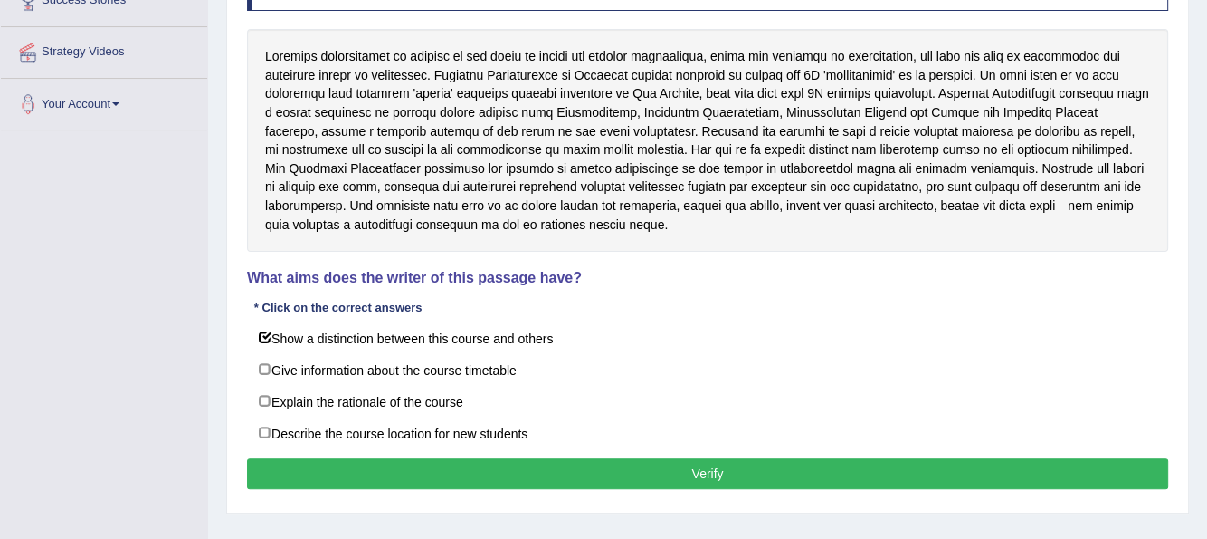
click at [628, 468] on button "Verify" at bounding box center [707, 473] width 921 height 31
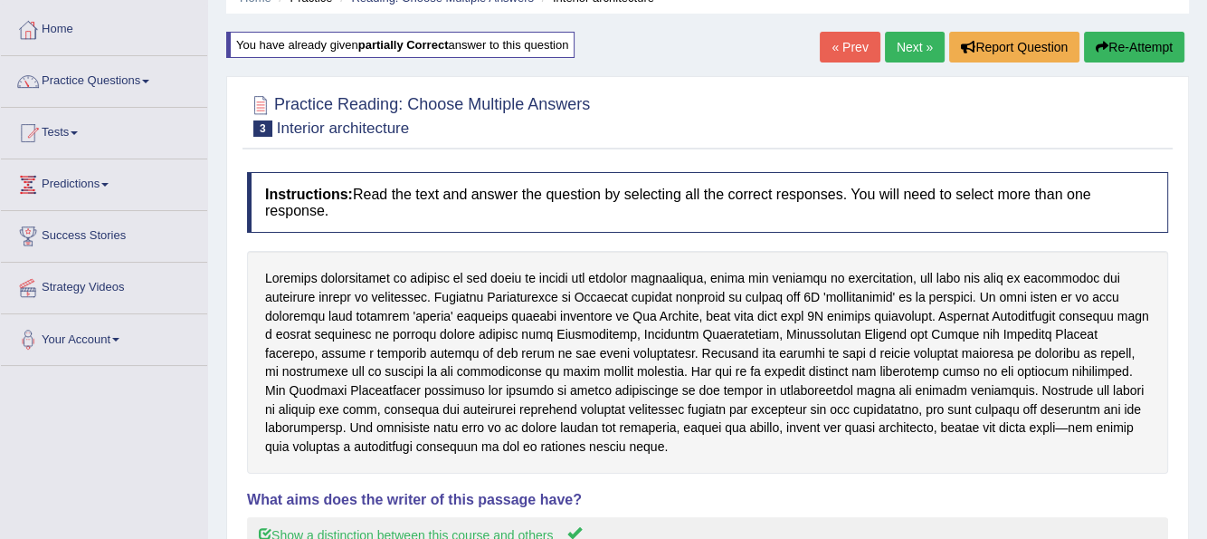
scroll to position [49, 0]
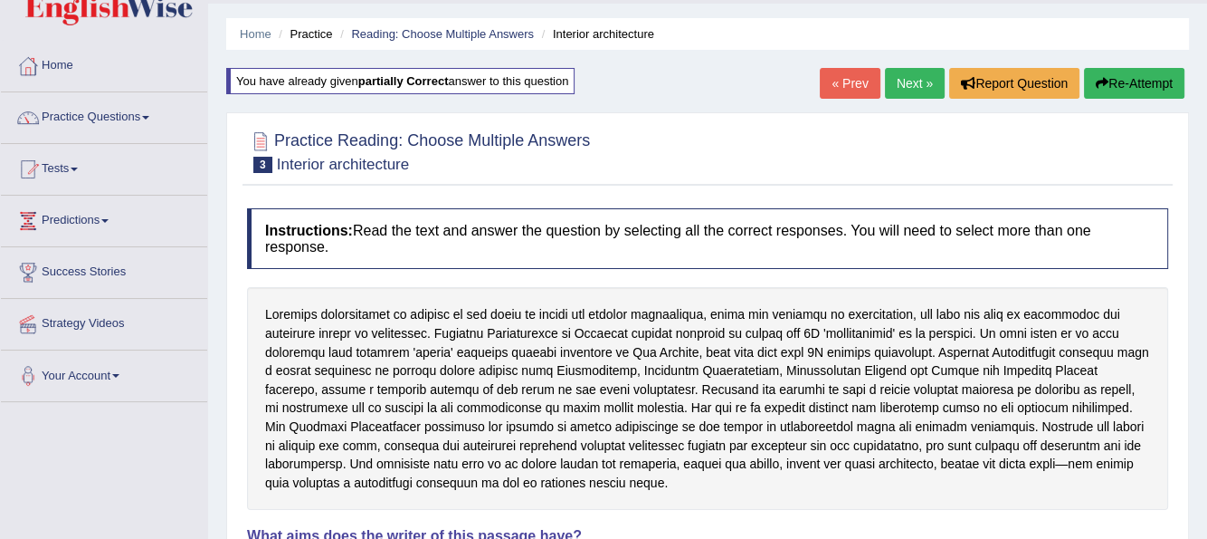
click at [903, 86] on link "Next »" at bounding box center [915, 83] width 60 height 31
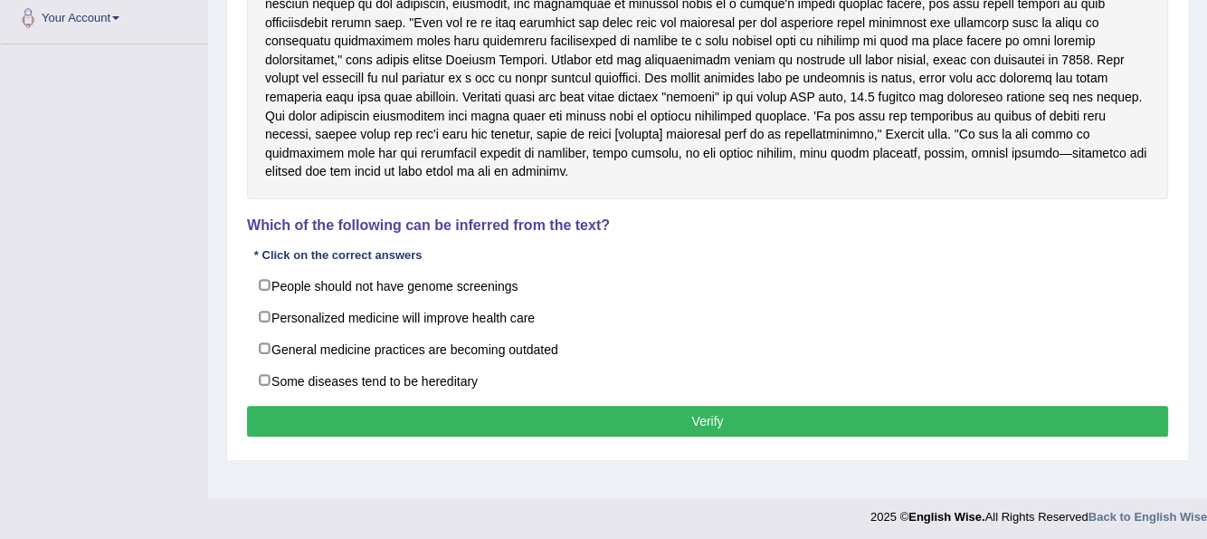
scroll to position [411, 0]
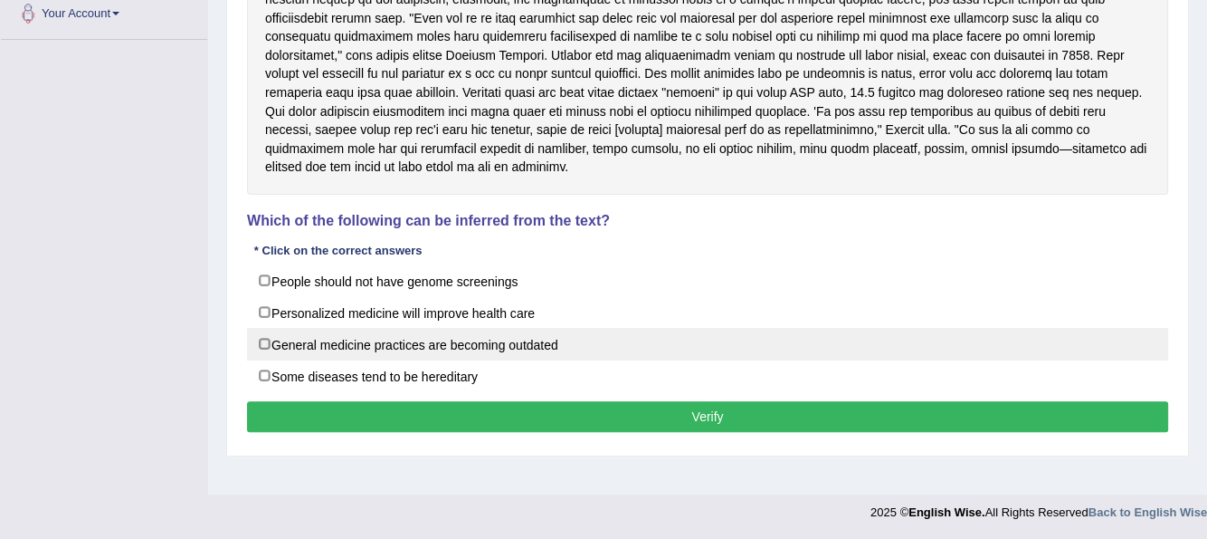
click at [263, 341] on label "General medicine practices are becoming outdated" at bounding box center [707, 344] width 921 height 33
checkbox input "true"
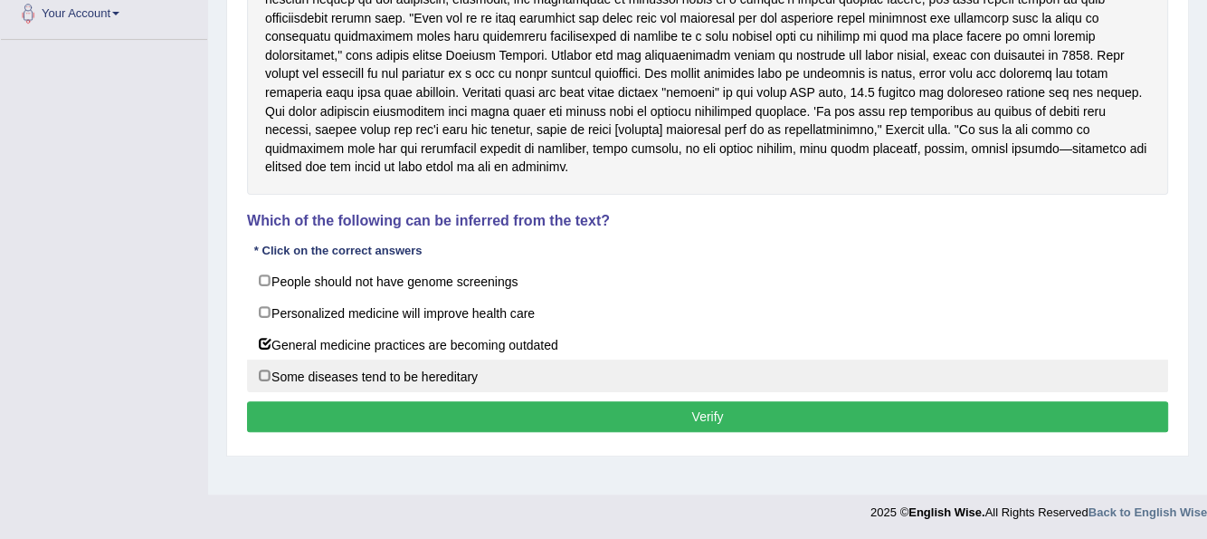
drag, startPoint x: 256, startPoint y: 369, endPoint x: 272, endPoint y: 377, distance: 17.0
click at [262, 370] on label "Some diseases tend to be hereditary" at bounding box center [707, 375] width 921 height 33
checkbox input "true"
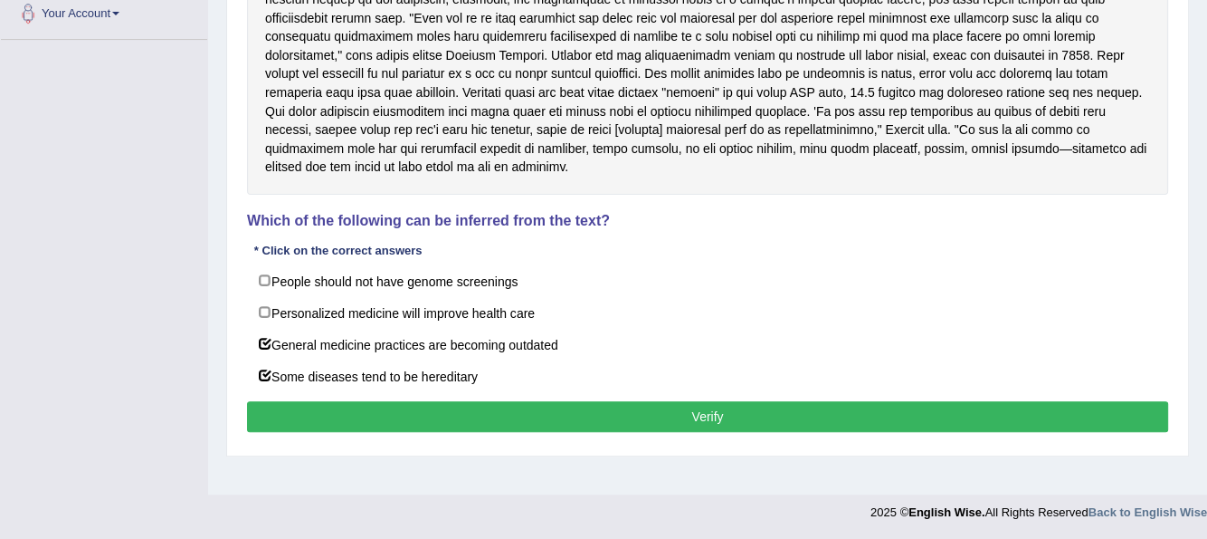
click at [598, 405] on button "Verify" at bounding box center [707, 416] width 921 height 31
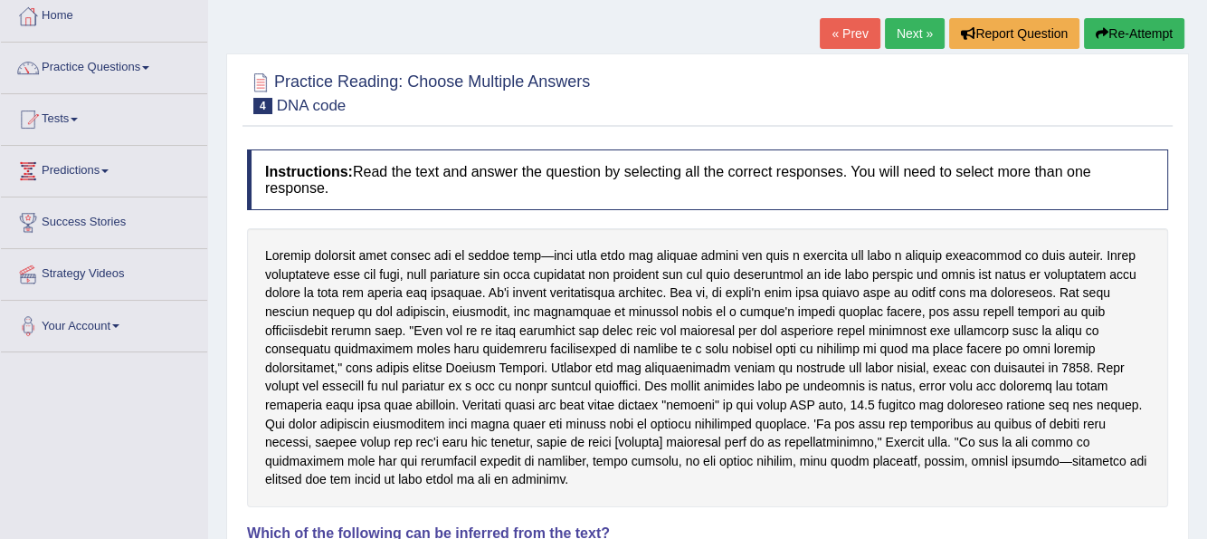
scroll to position [49, 0]
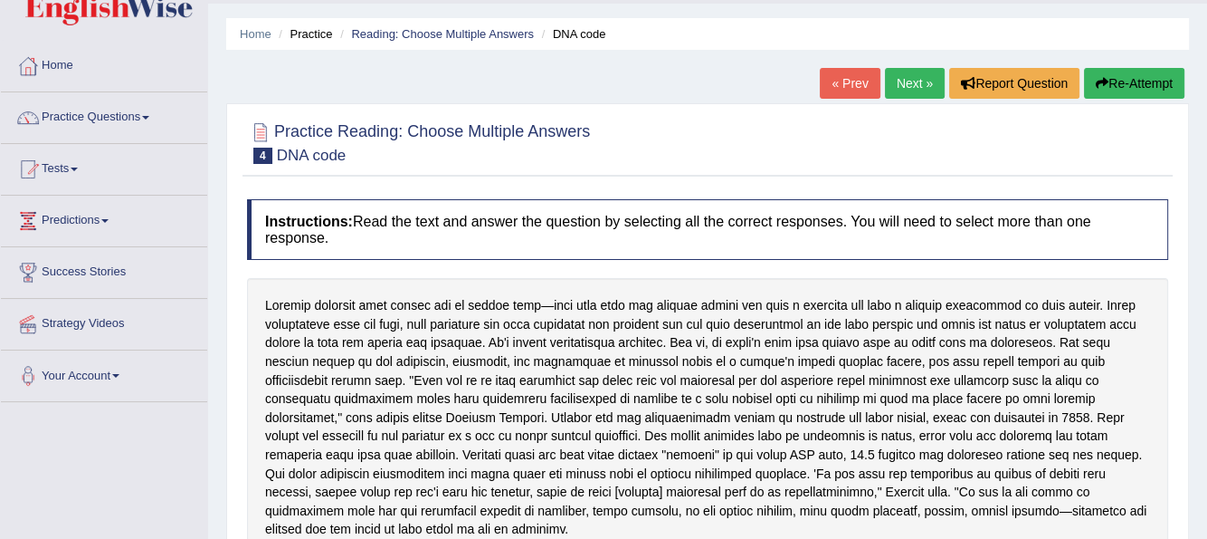
drag, startPoint x: 909, startPoint y: 81, endPoint x: 901, endPoint y: 87, distance: 9.8
click at [908, 81] on link "Next »" at bounding box center [915, 83] width 60 height 31
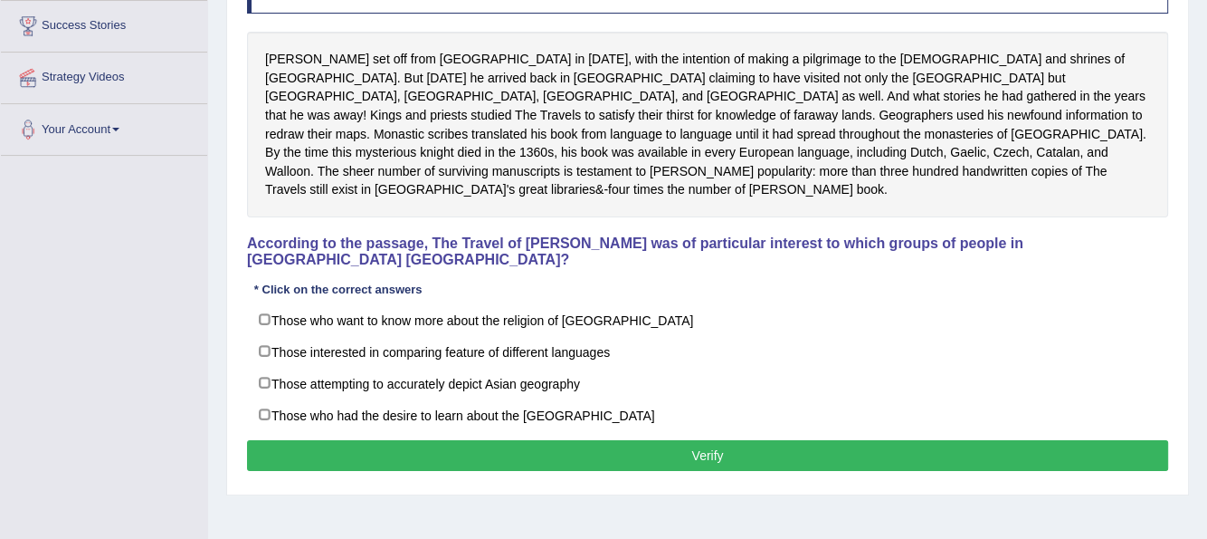
scroll to position [362, 0]
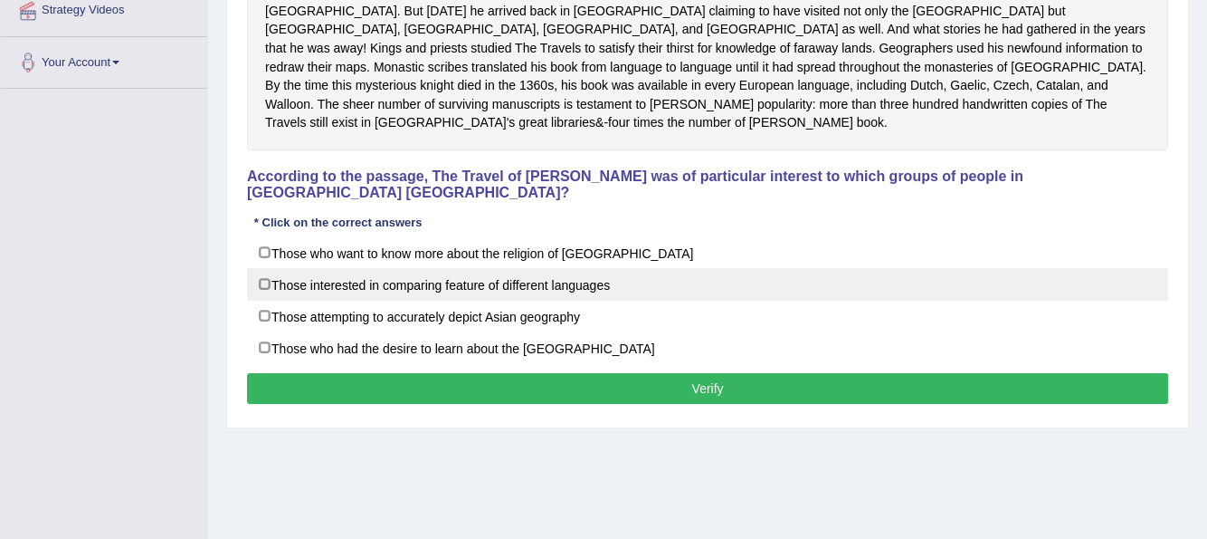
click at [263, 268] on label "Those interested in comparing feature of different languages" at bounding box center [707, 284] width 921 height 33
checkbox input "true"
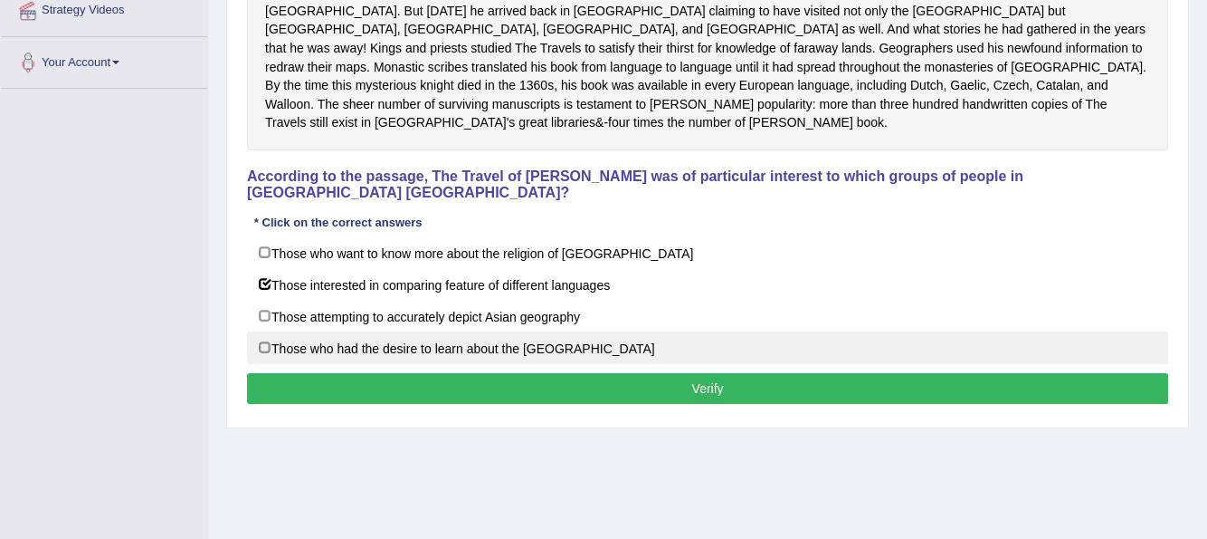
click at [262, 331] on label "Those who had the desire to learn about the [GEOGRAPHIC_DATA]" at bounding box center [707, 347] width 921 height 33
checkbox input "true"
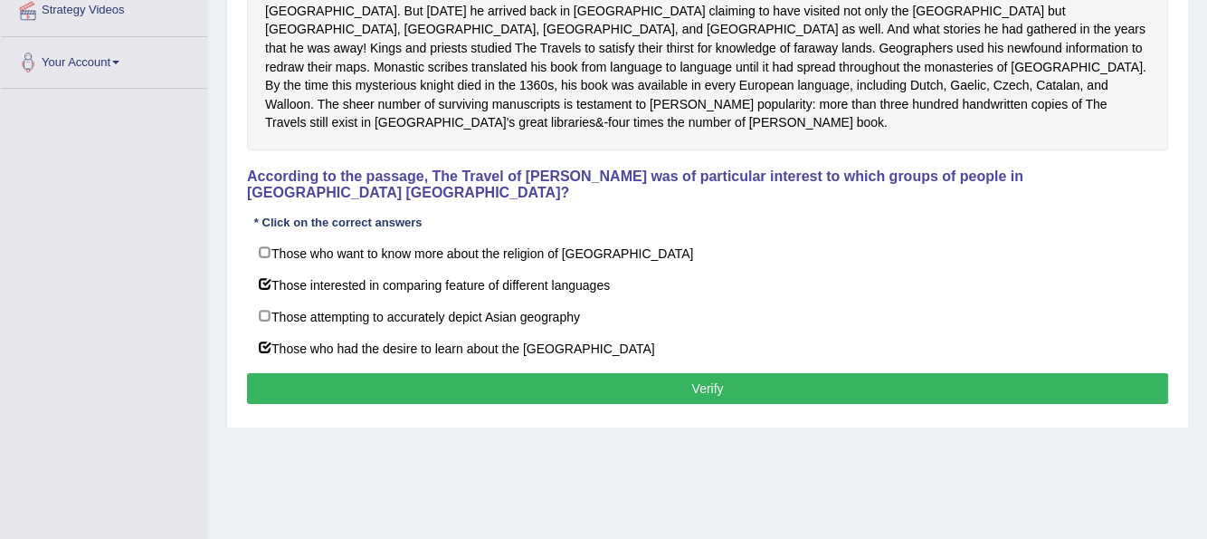
click at [510, 373] on button "Verify" at bounding box center [707, 388] width 921 height 31
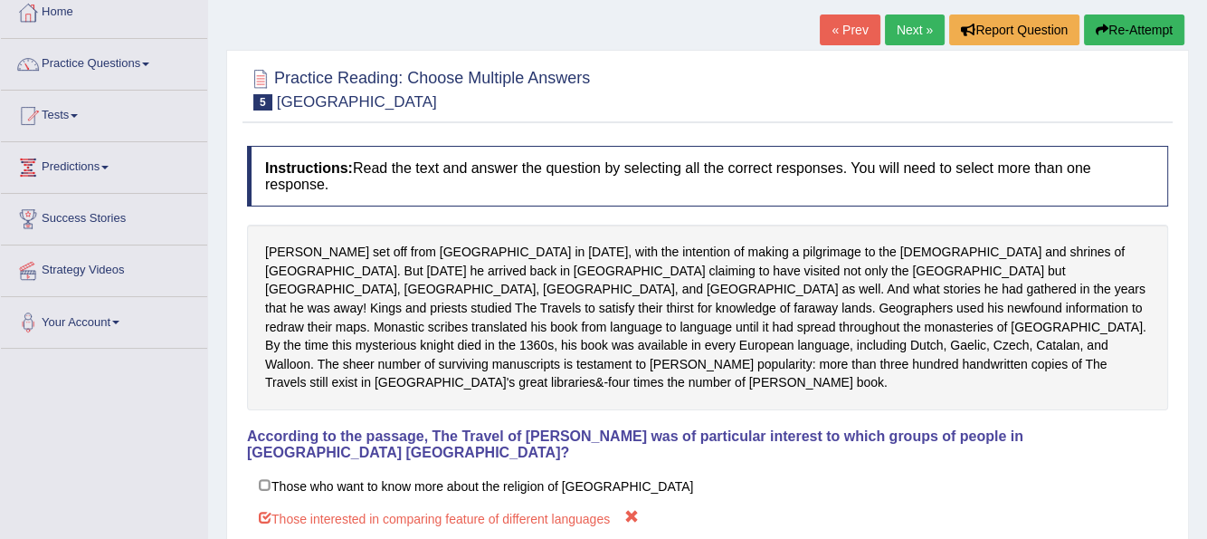
scroll to position [90, 0]
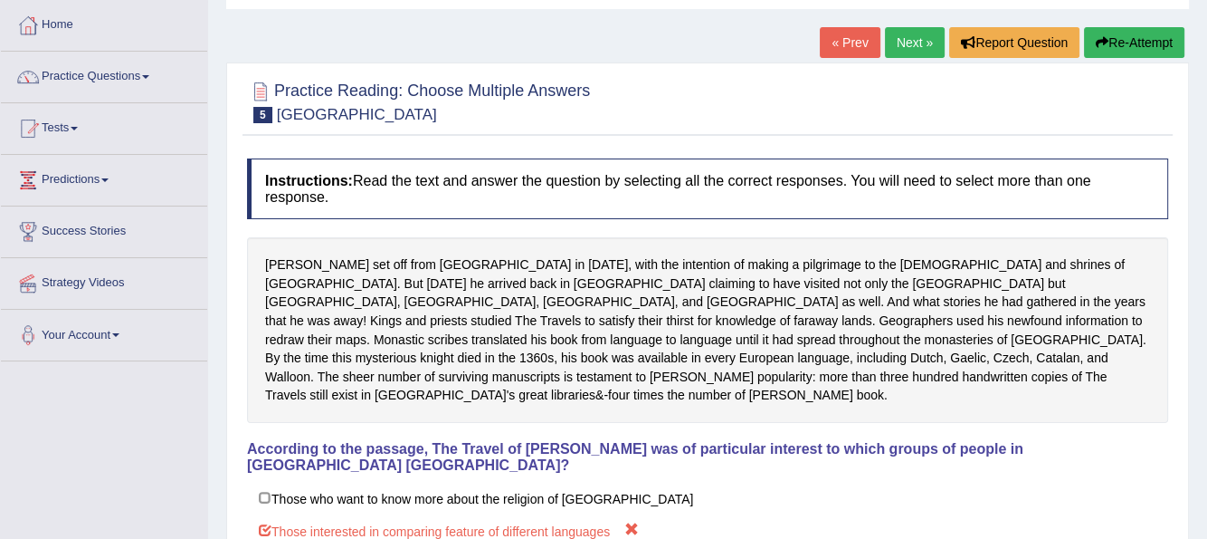
click at [886, 39] on link "Next »" at bounding box center [915, 42] width 60 height 31
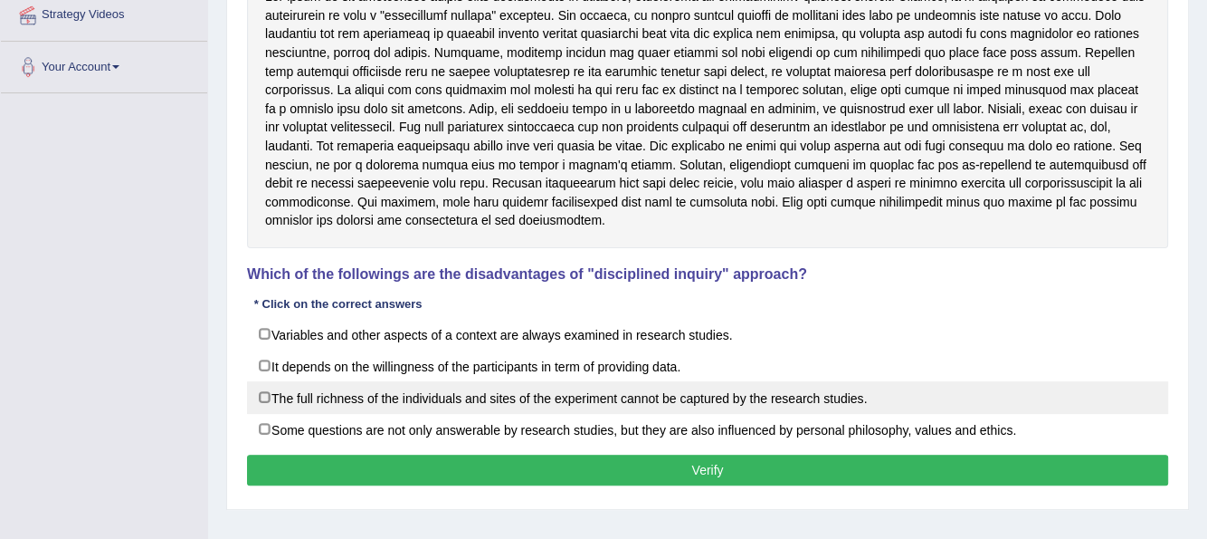
scroll to position [362, 0]
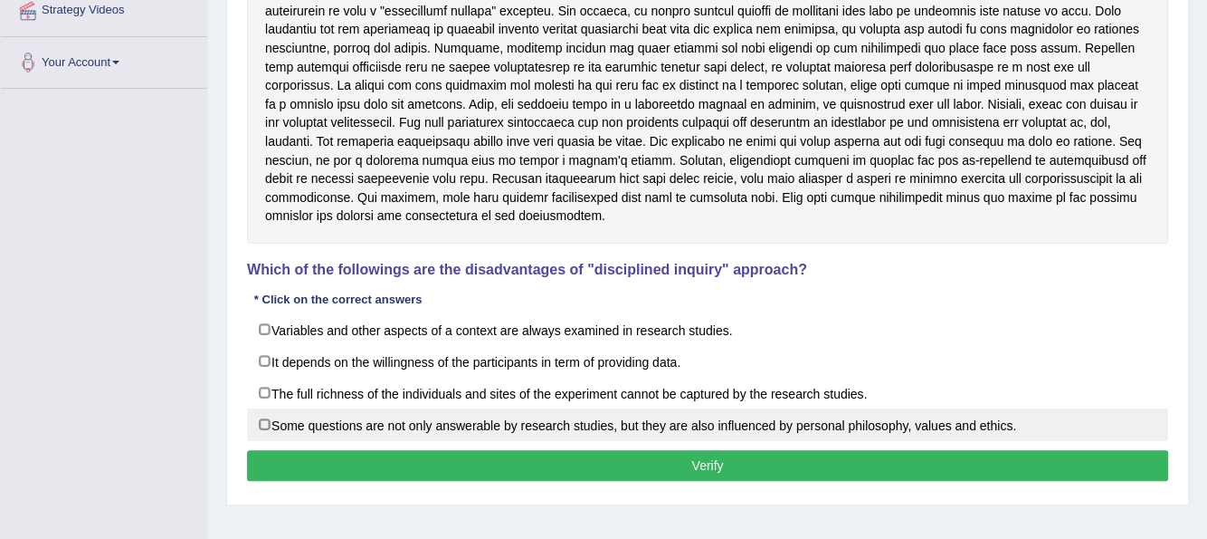
click at [265, 415] on label "Some questions are not only answerable by research studies, but they are also i…" at bounding box center [707, 424] width 921 height 33
checkbox input "true"
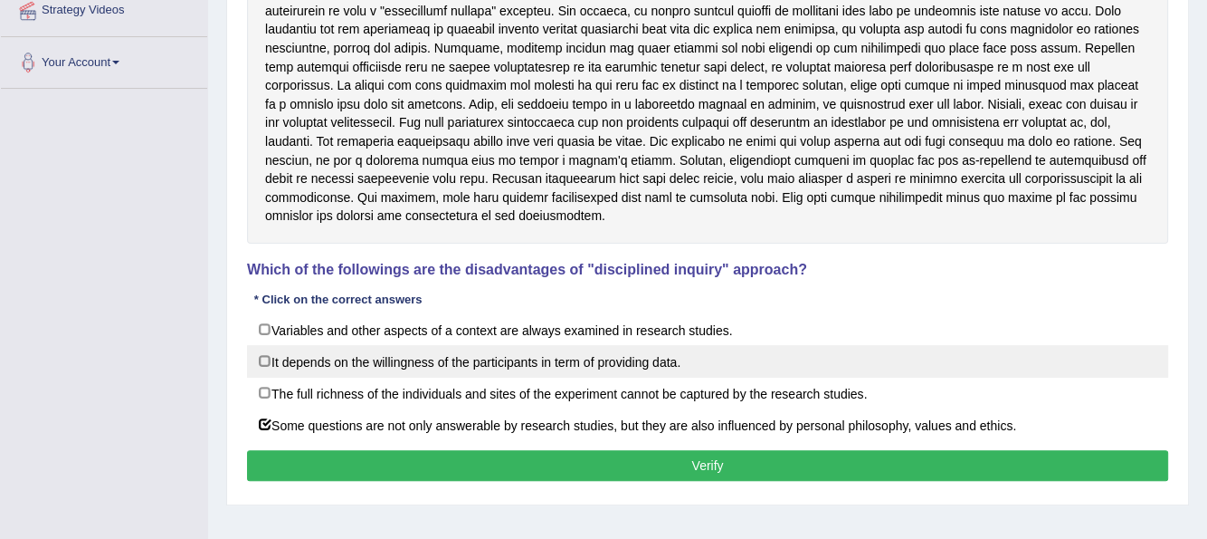
click at [262, 358] on label "It depends on the willingness of the participants in term of providing data." at bounding box center [707, 361] width 921 height 33
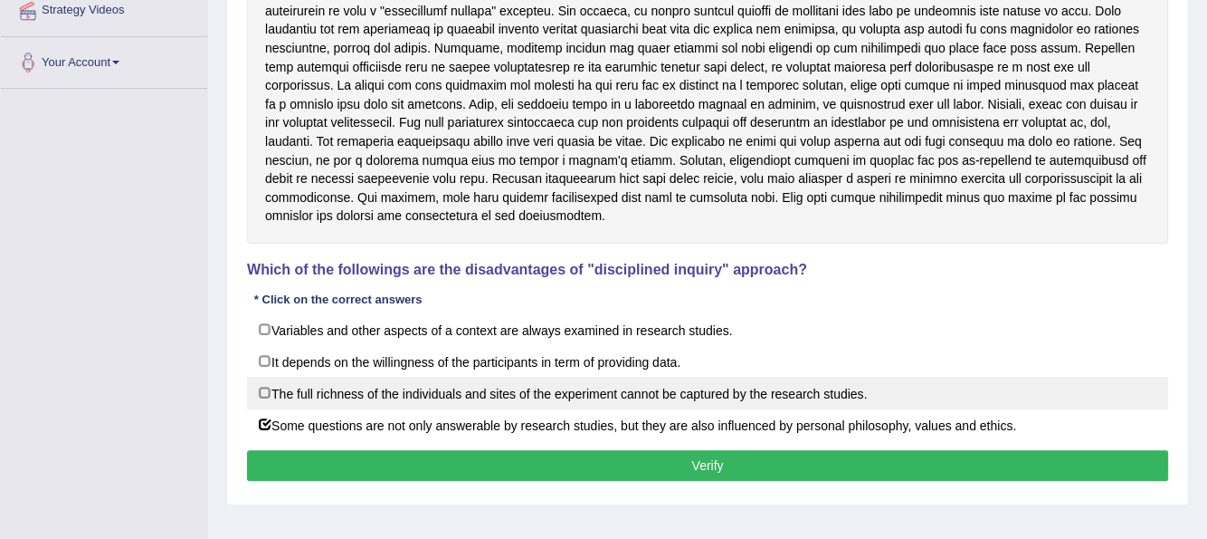
checkbox input "true"
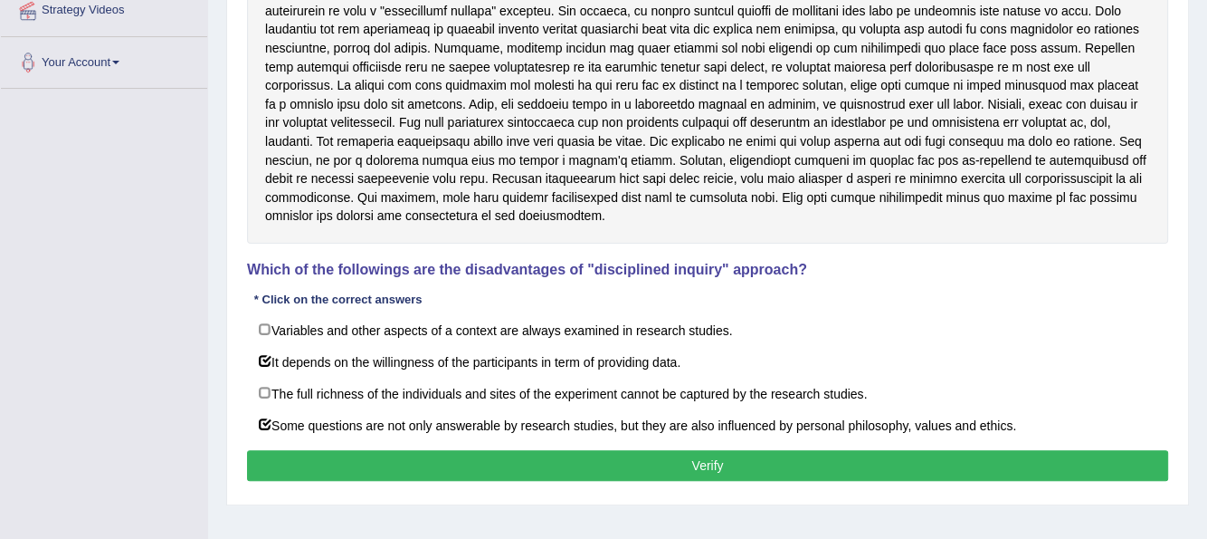
click at [455, 456] on button "Verify" at bounding box center [707, 465] width 921 height 31
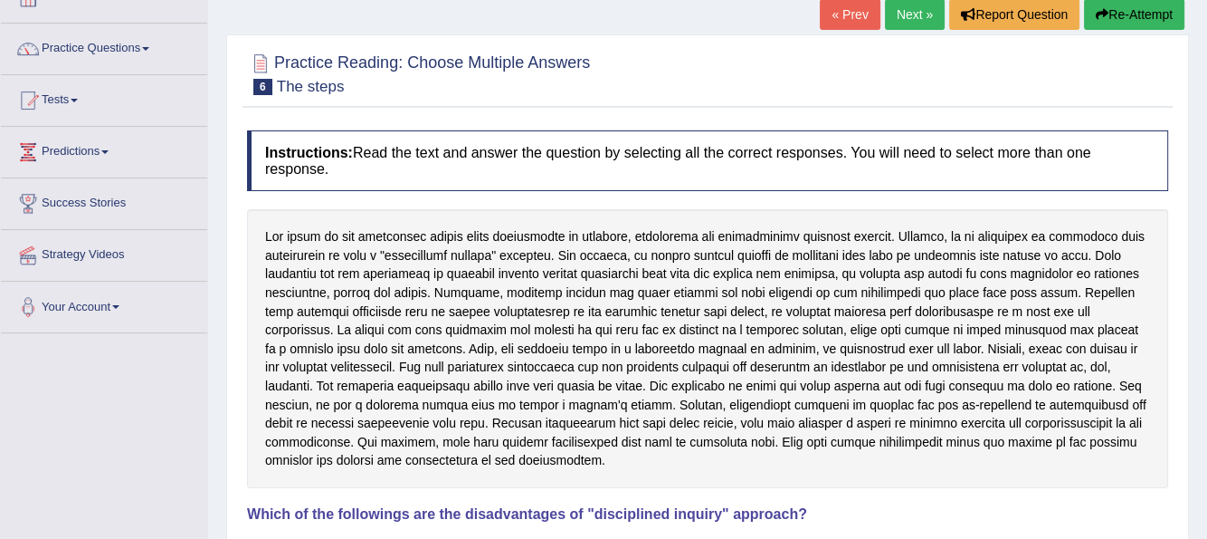
scroll to position [90, 0]
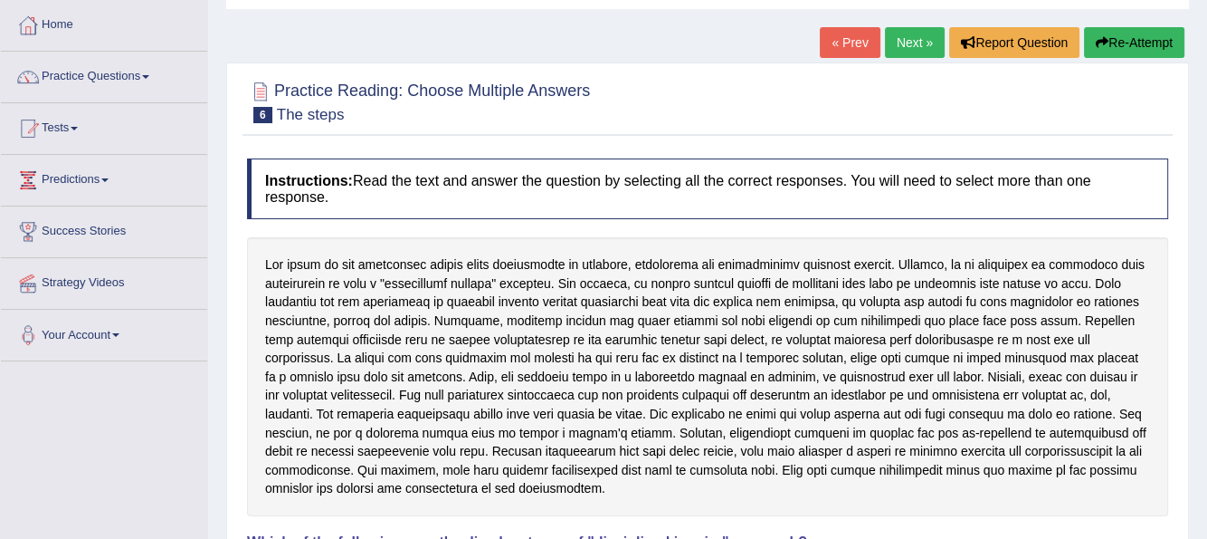
click at [1159, 49] on button "Re-Attempt" at bounding box center [1134, 42] width 100 height 31
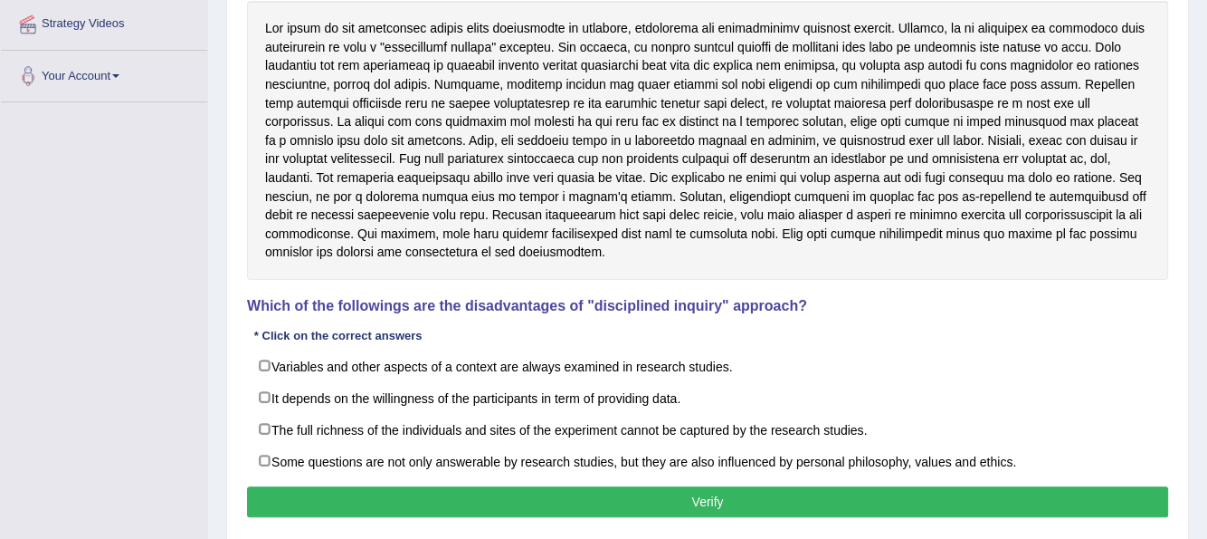
scroll to position [411, 0]
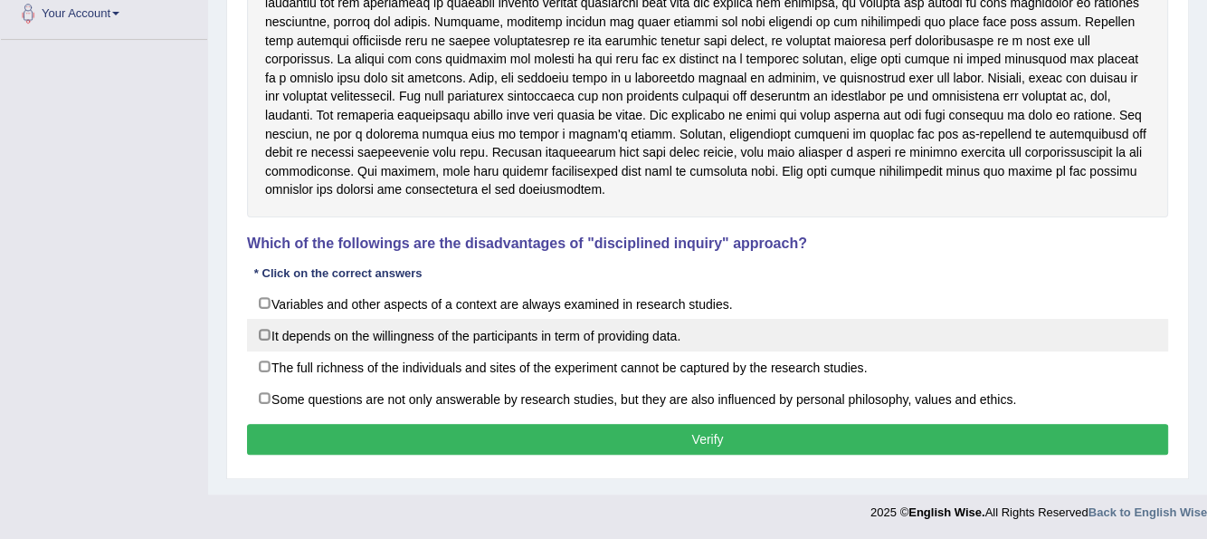
click at [265, 331] on label "It depends on the willingness of the participants in term of providing data." at bounding box center [707, 335] width 921 height 33
checkbox input "true"
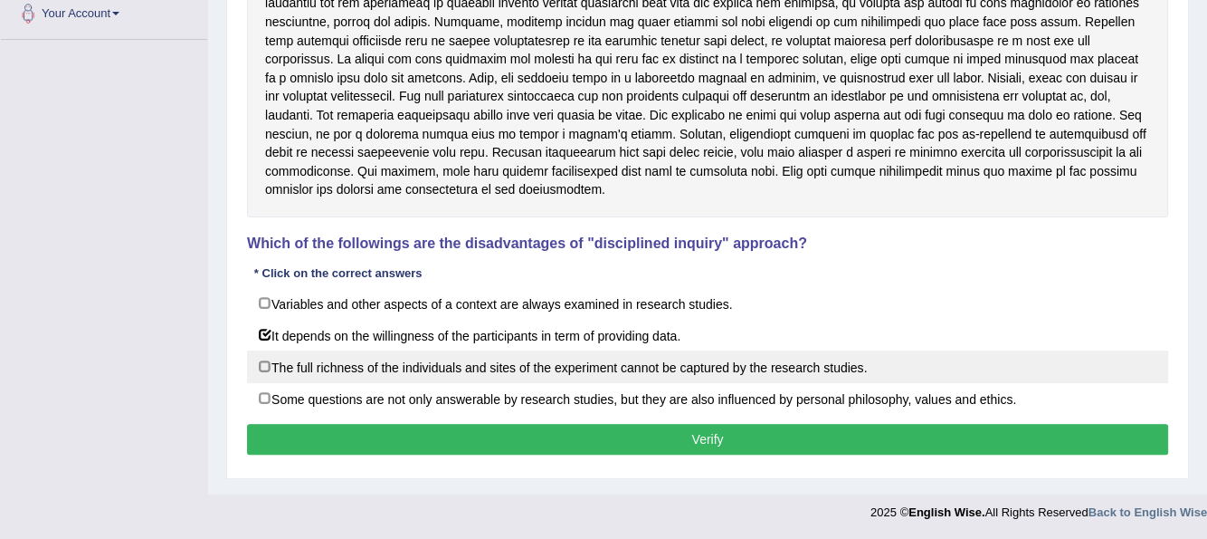
click at [265, 361] on label "The full richness of the individuals and sites of the experiment cannot be capt…" at bounding box center [707, 366] width 921 height 33
checkbox input "true"
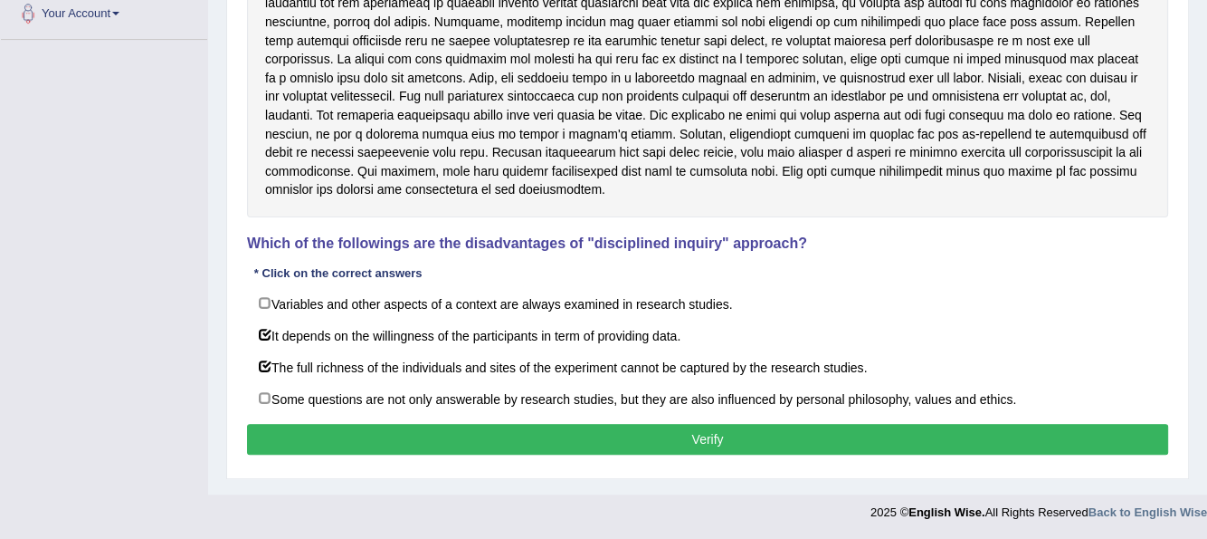
click at [441, 427] on button "Verify" at bounding box center [707, 439] width 921 height 31
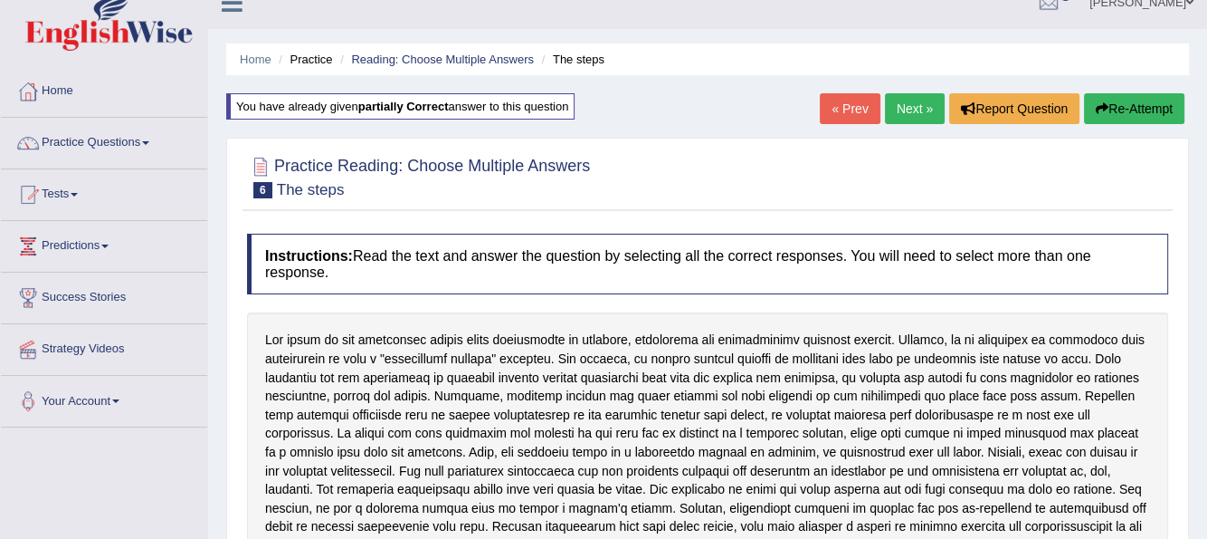
scroll to position [0, 0]
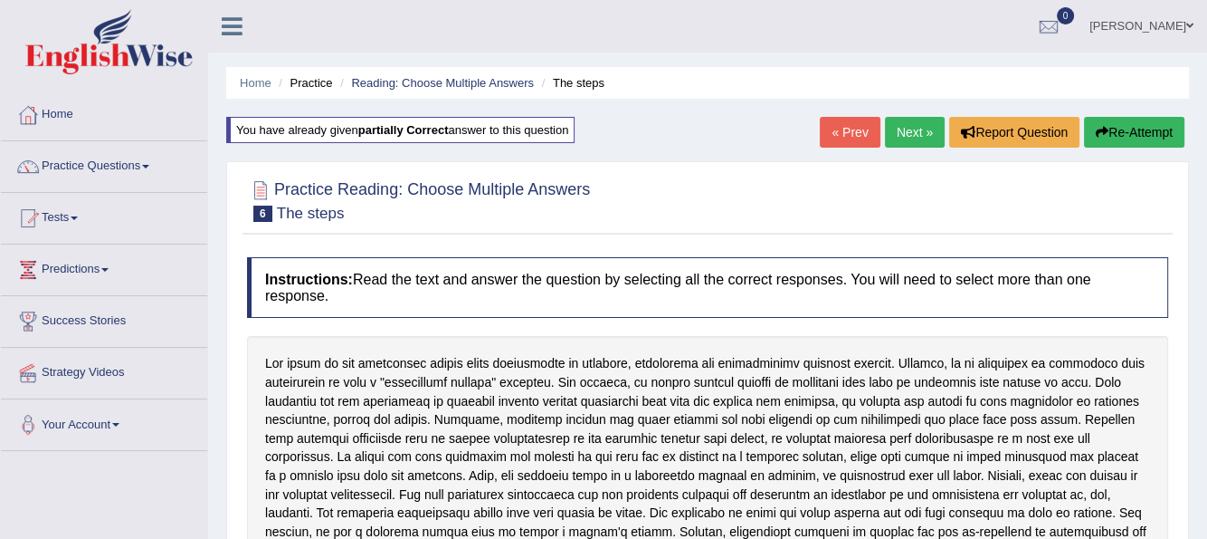
click at [921, 125] on link "Next »" at bounding box center [915, 132] width 60 height 31
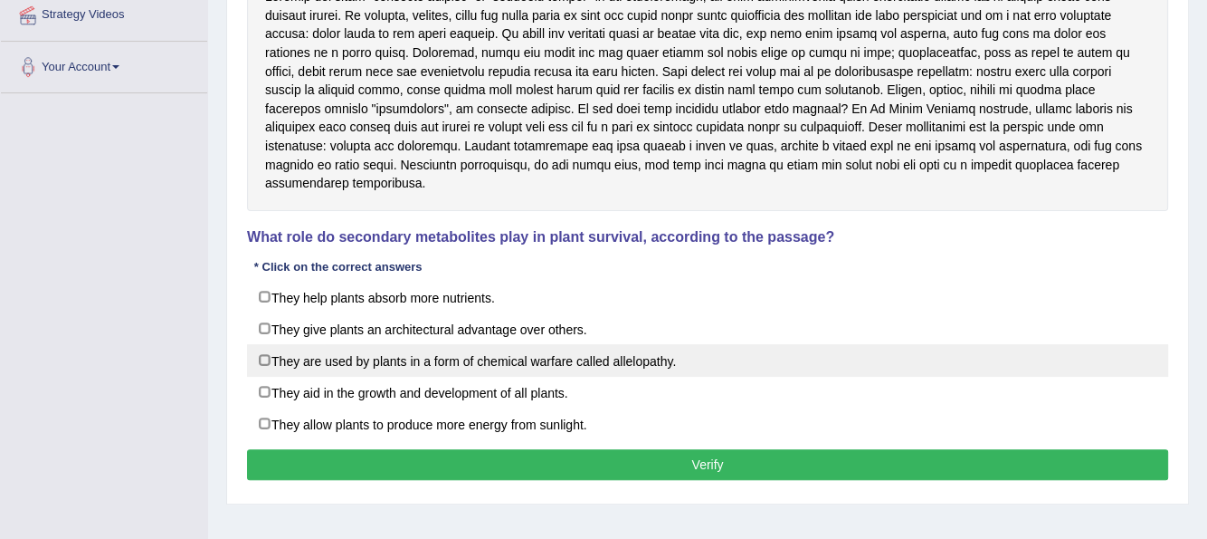
scroll to position [362, 0]
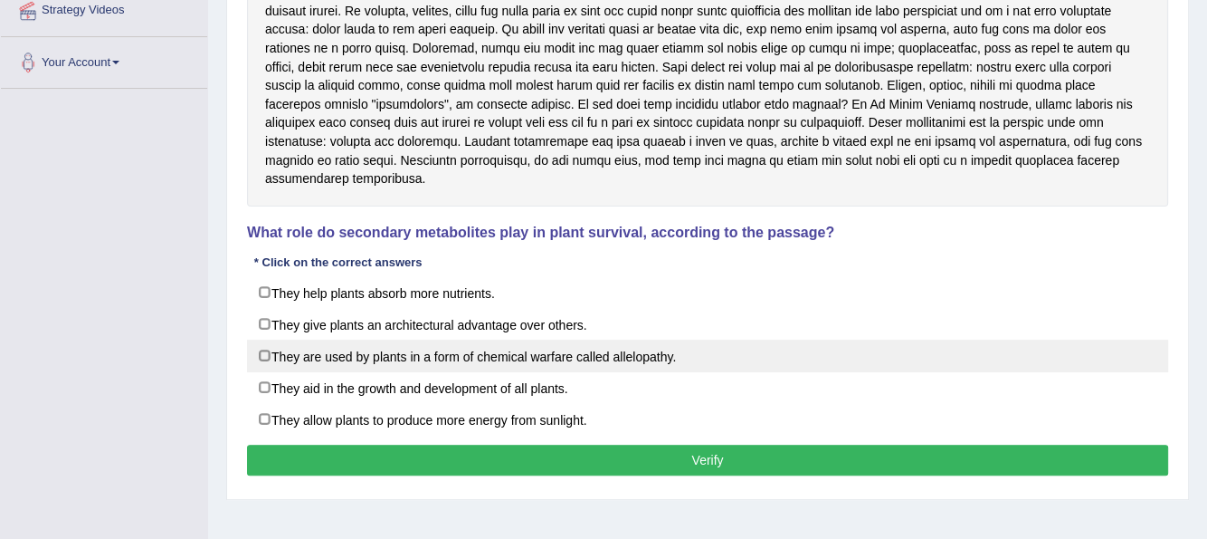
click at [265, 339] on label "They are used by plants in a form of chemical warfare called allelopathy." at bounding box center [707, 355] width 921 height 33
checkbox input "true"
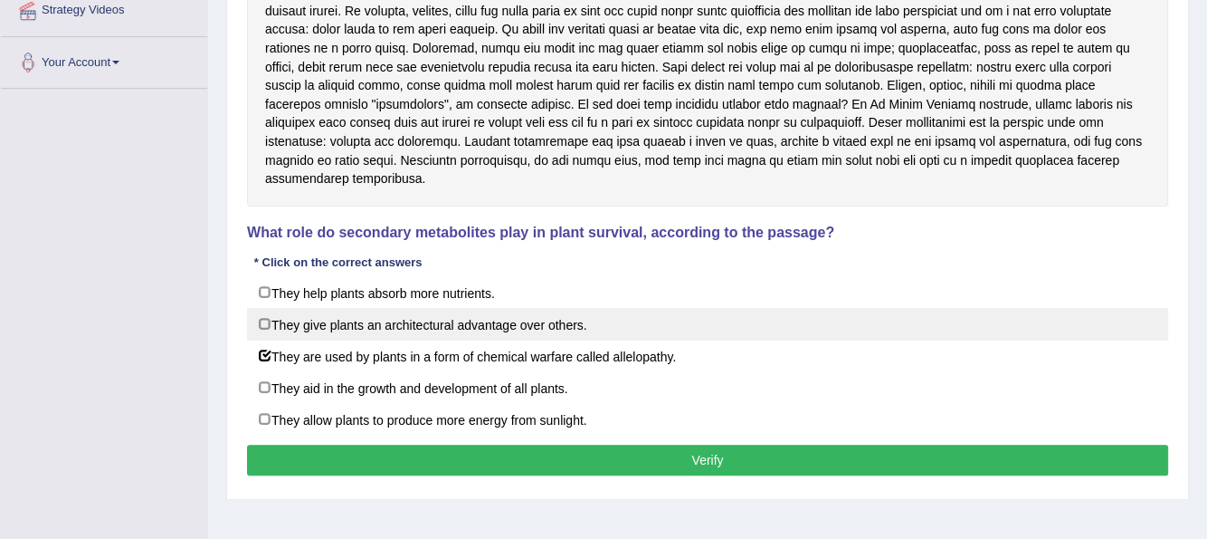
drag, startPoint x: 266, startPoint y: 272, endPoint x: 284, endPoint y: 310, distance: 41.3
click at [267, 276] on label "They help plants absorb more nutrients." at bounding box center [707, 292] width 921 height 33
checkbox input "true"
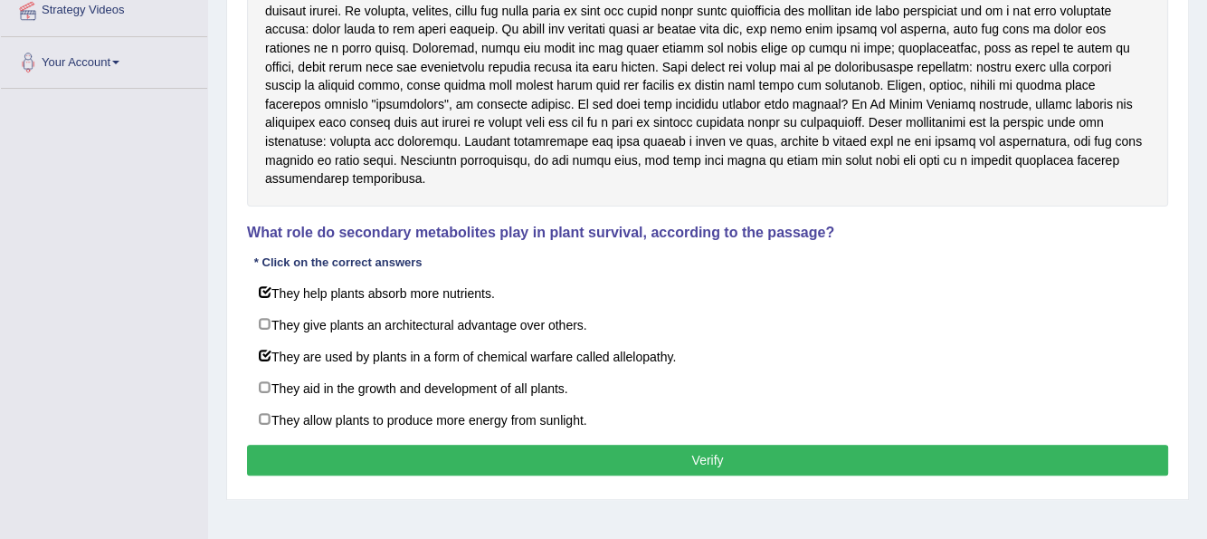
click at [380, 444] on button "Verify" at bounding box center [707, 459] width 921 height 31
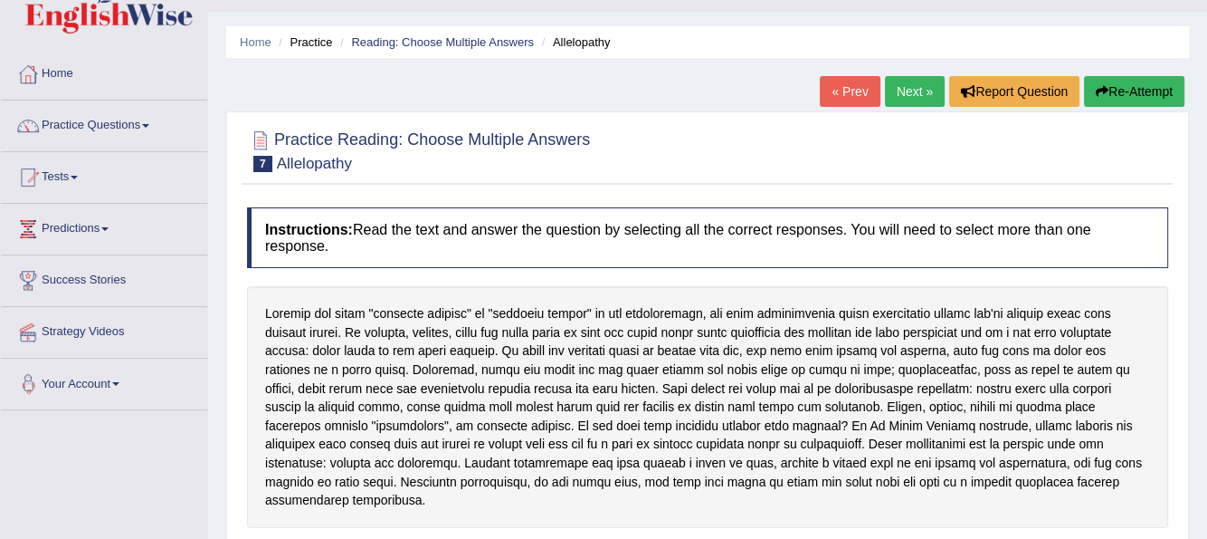
scroll to position [0, 0]
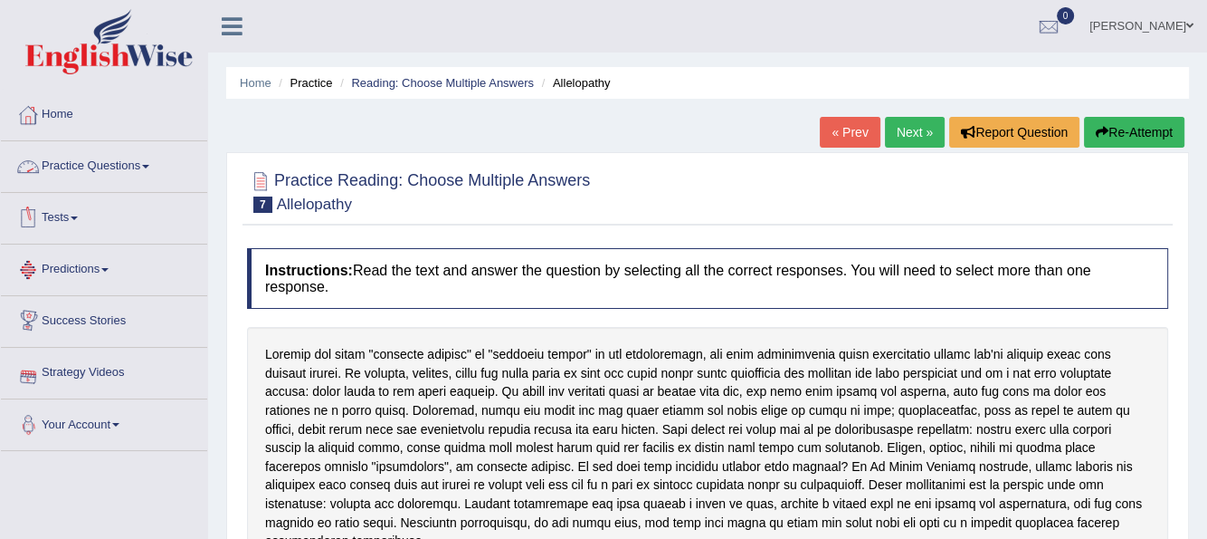
click at [153, 162] on link "Practice Questions" at bounding box center [104, 163] width 206 height 45
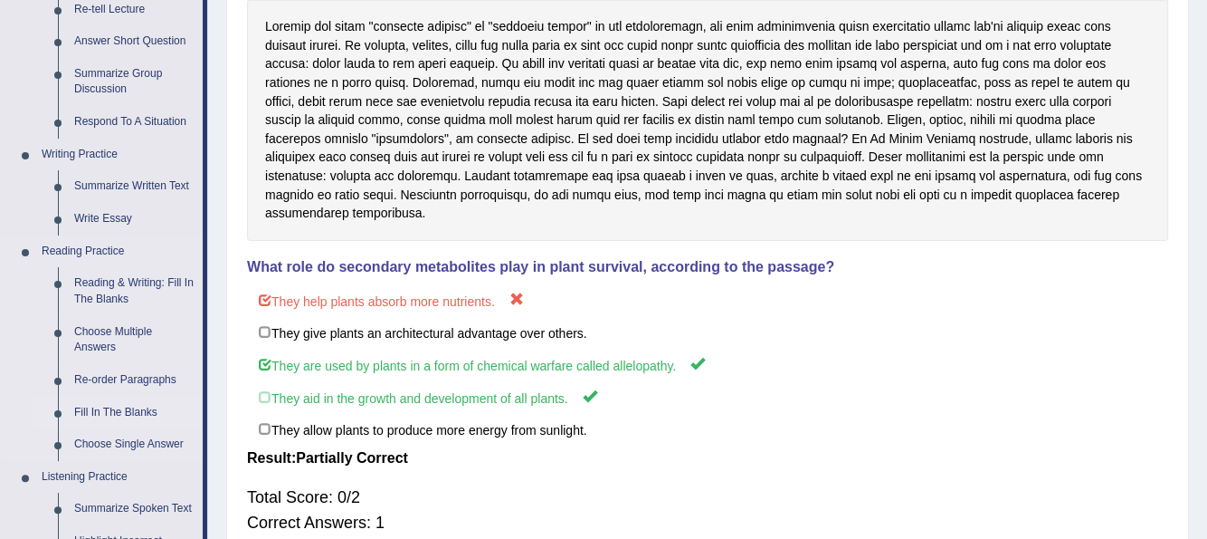
scroll to position [362, 0]
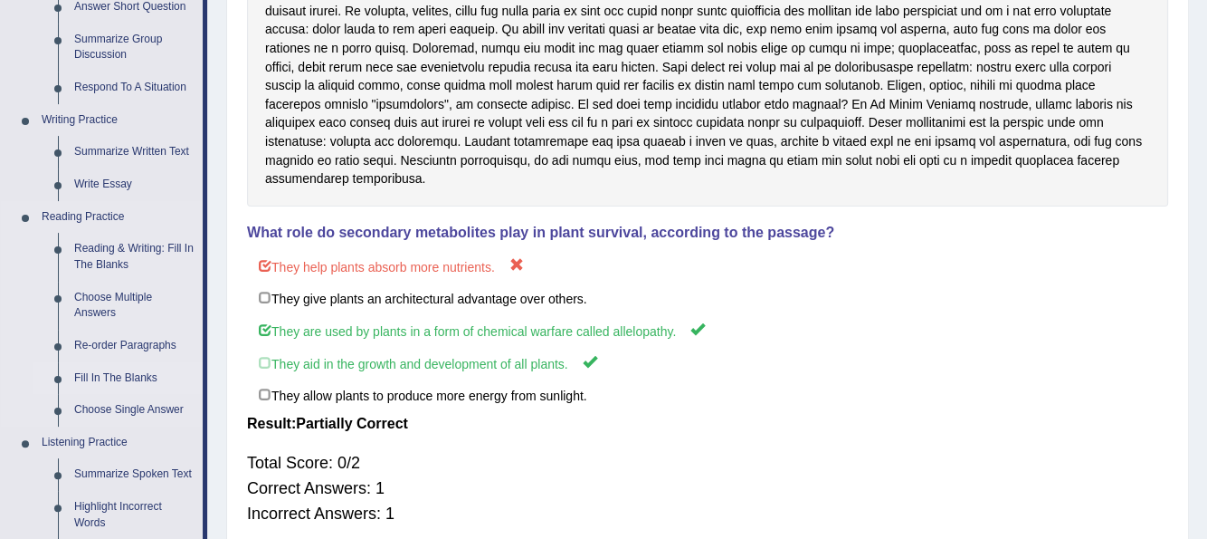
click at [118, 373] on link "Fill In The Blanks" at bounding box center [134, 378] width 137 height 33
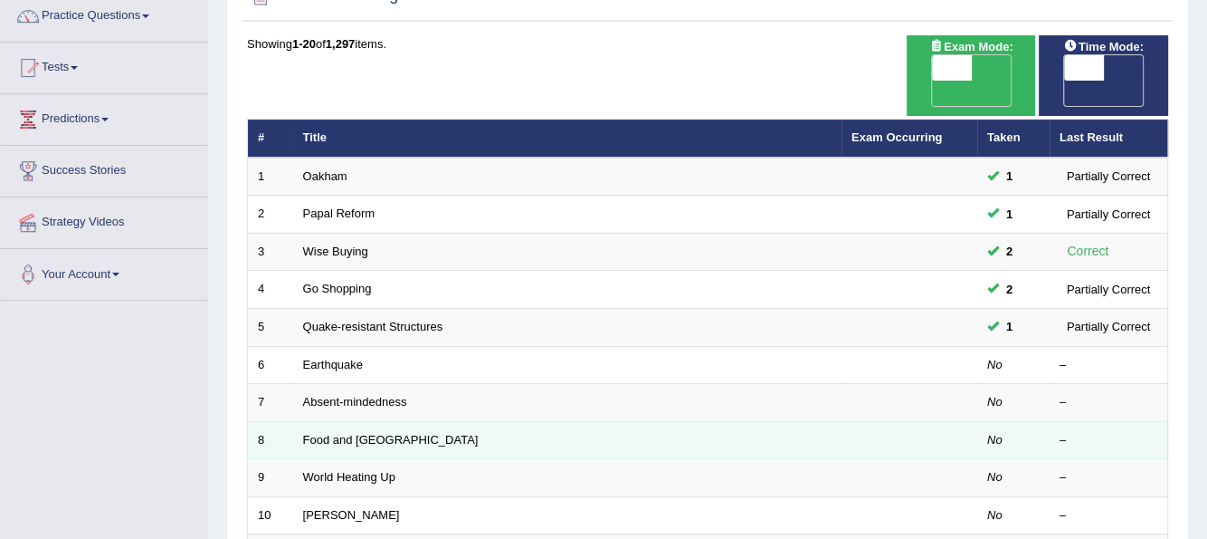
scroll to position [181, 0]
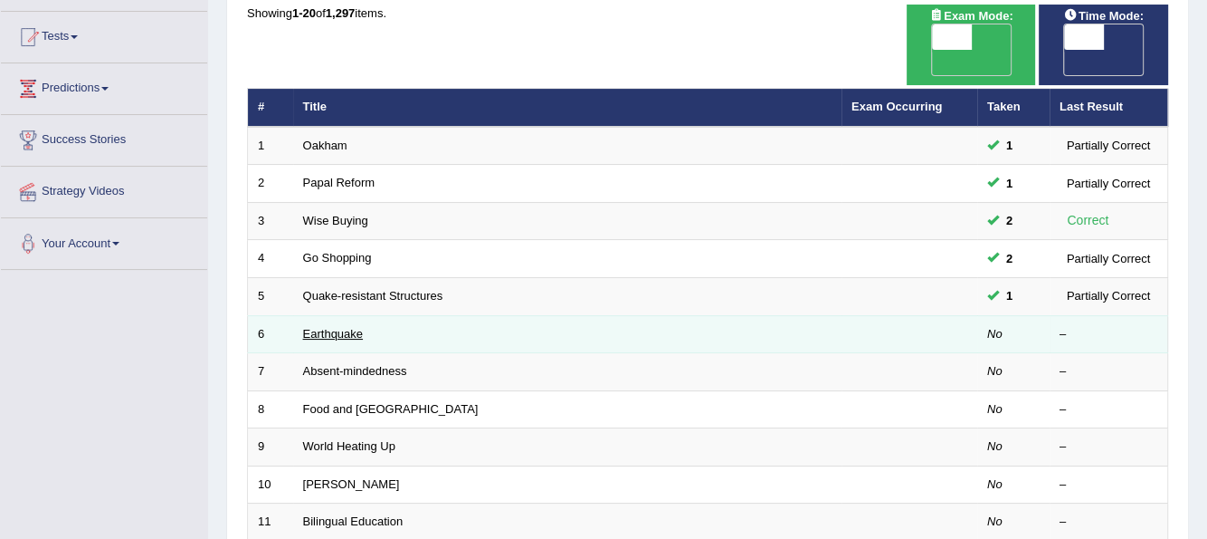
click at [334, 327] on link "Earthquake" at bounding box center [333, 334] width 61 height 14
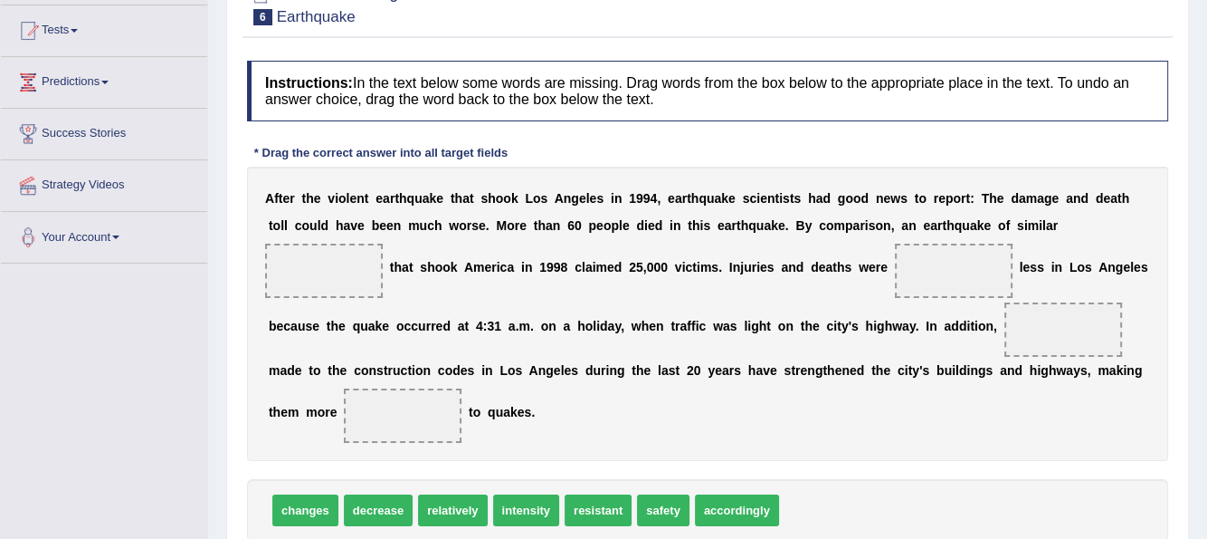
scroll to position [181, 0]
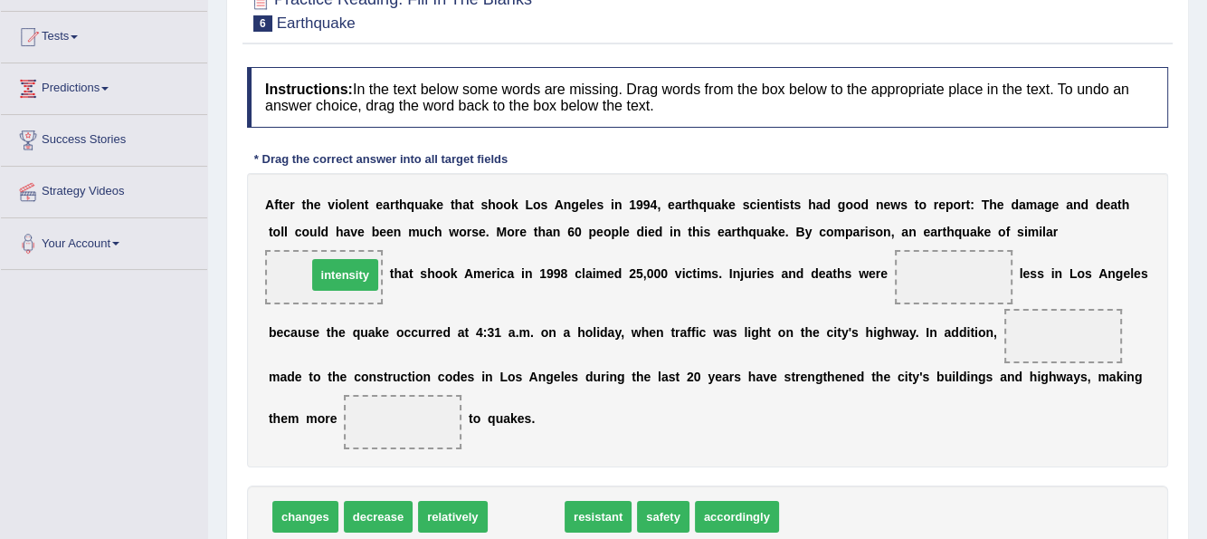
drag, startPoint x: 523, startPoint y: 519, endPoint x: 340, endPoint y: 277, distance: 303.0
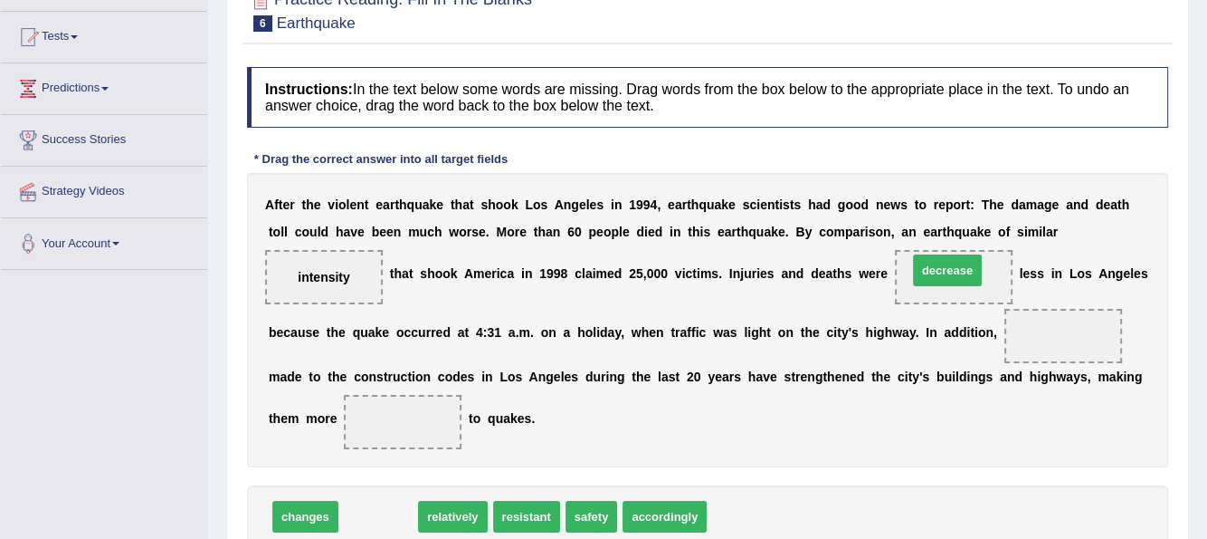
drag, startPoint x: 390, startPoint y: 513, endPoint x: 978, endPoint y: 274, distance: 635.0
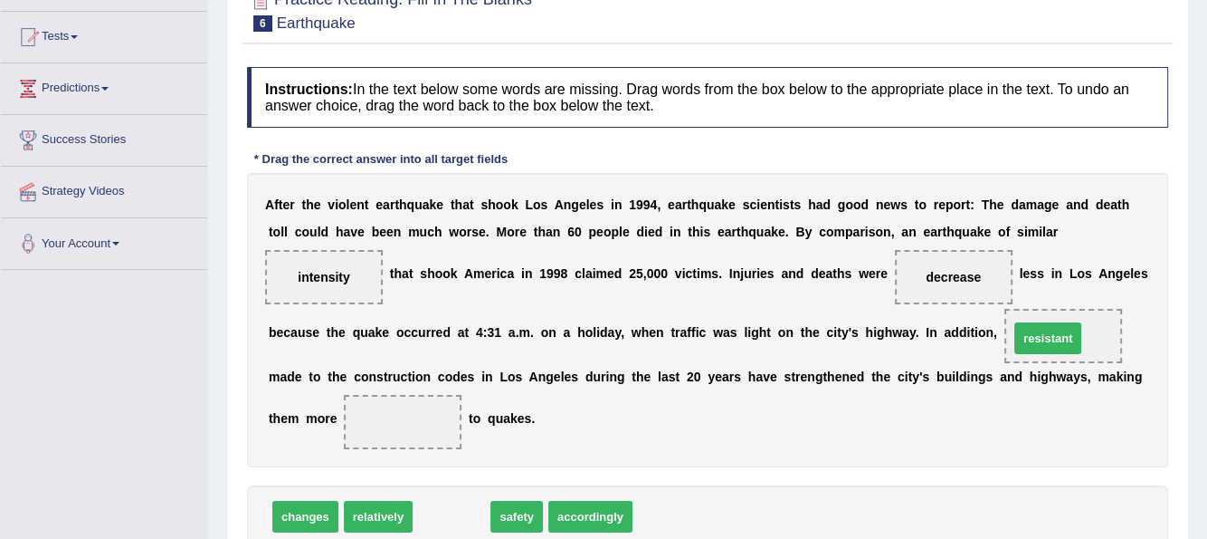
drag, startPoint x: 463, startPoint y: 514, endPoint x: 1059, endPoint y: 336, distance: 622.6
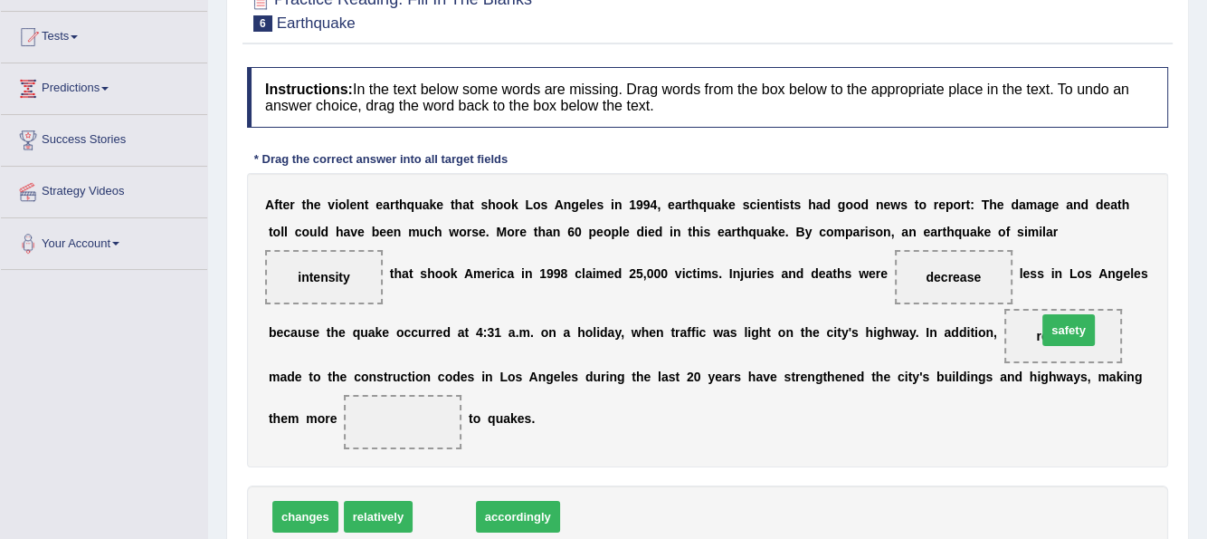
drag, startPoint x: 444, startPoint y: 516, endPoint x: 1069, endPoint y: 329, distance: 651.8
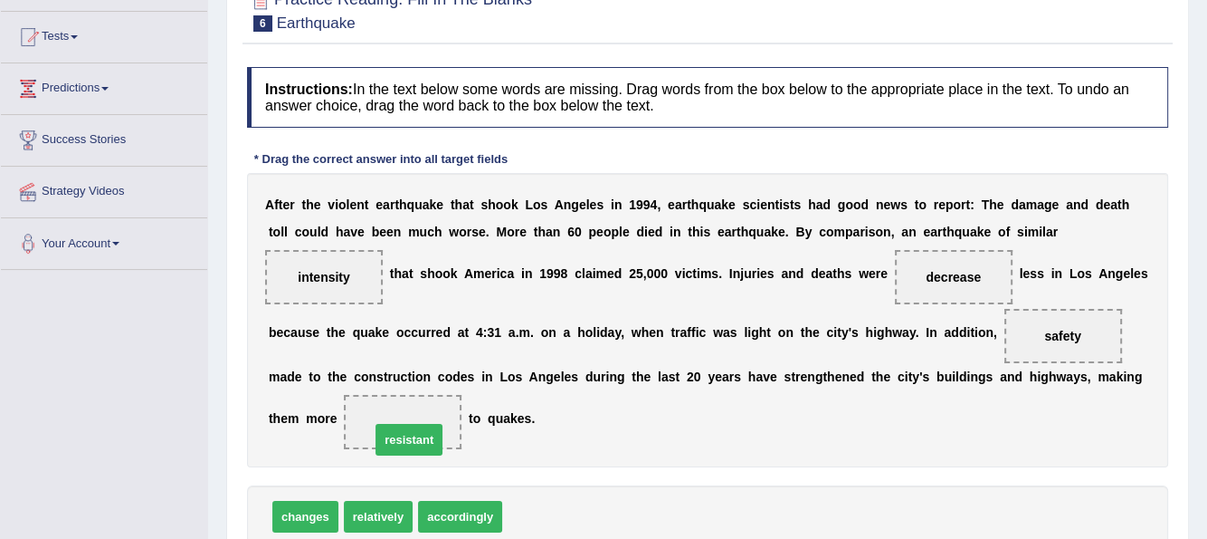
drag, startPoint x: 533, startPoint y: 517, endPoint x: 399, endPoint y: 434, distance: 157.3
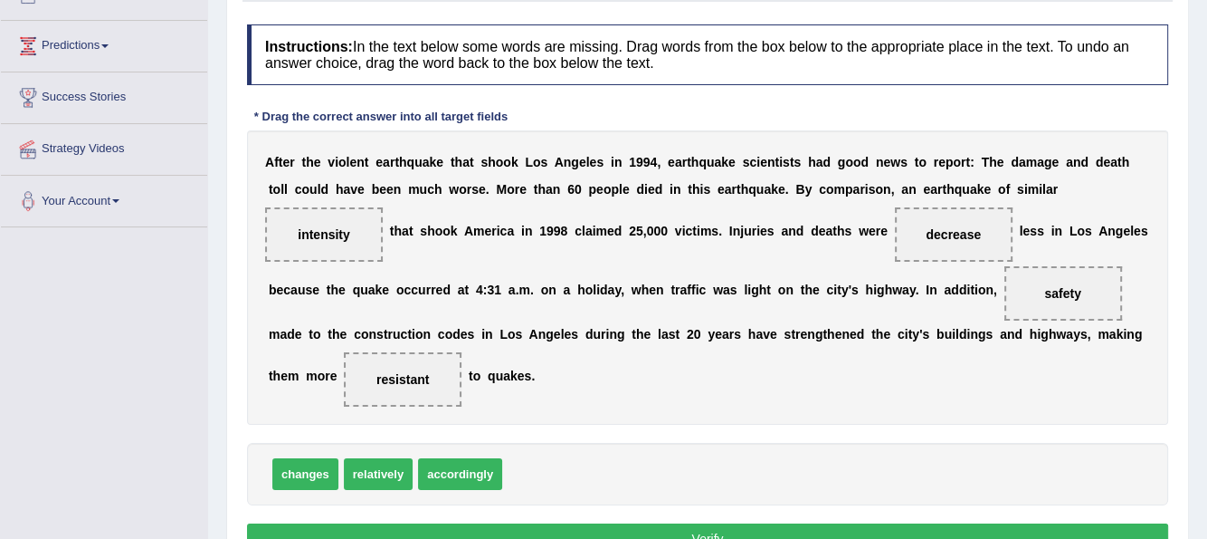
scroll to position [362, 0]
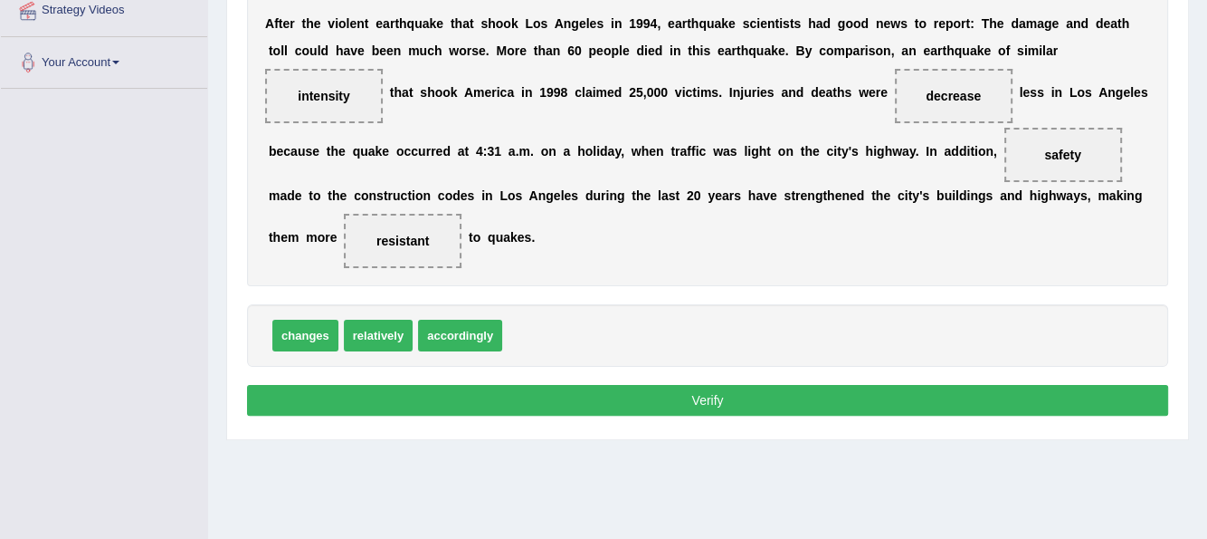
click at [728, 388] on button "Verify" at bounding box center [707, 400] width 921 height 31
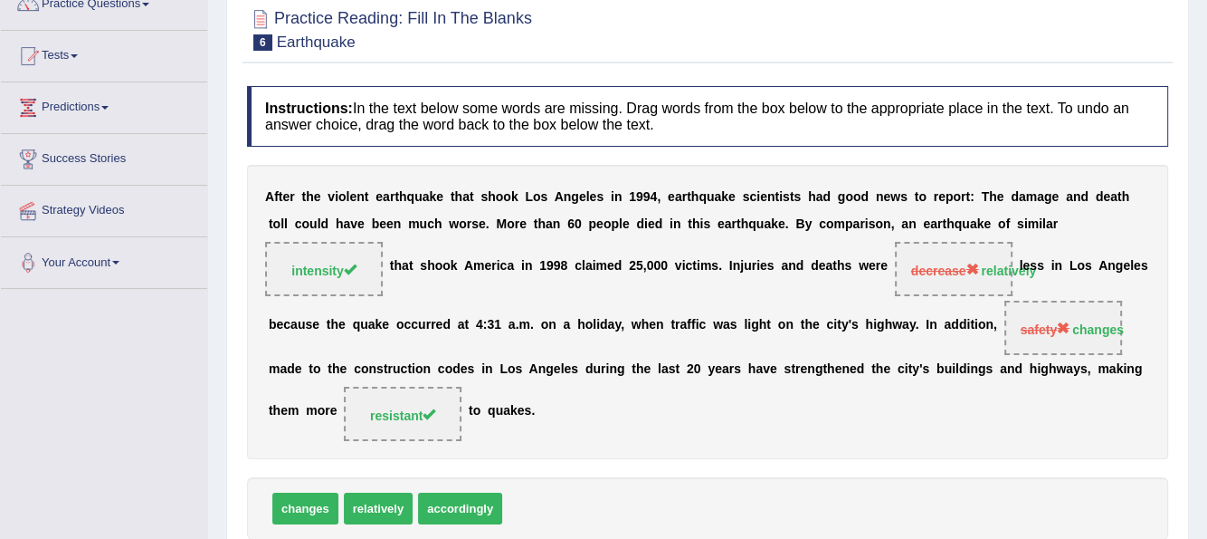
scroll to position [90, 0]
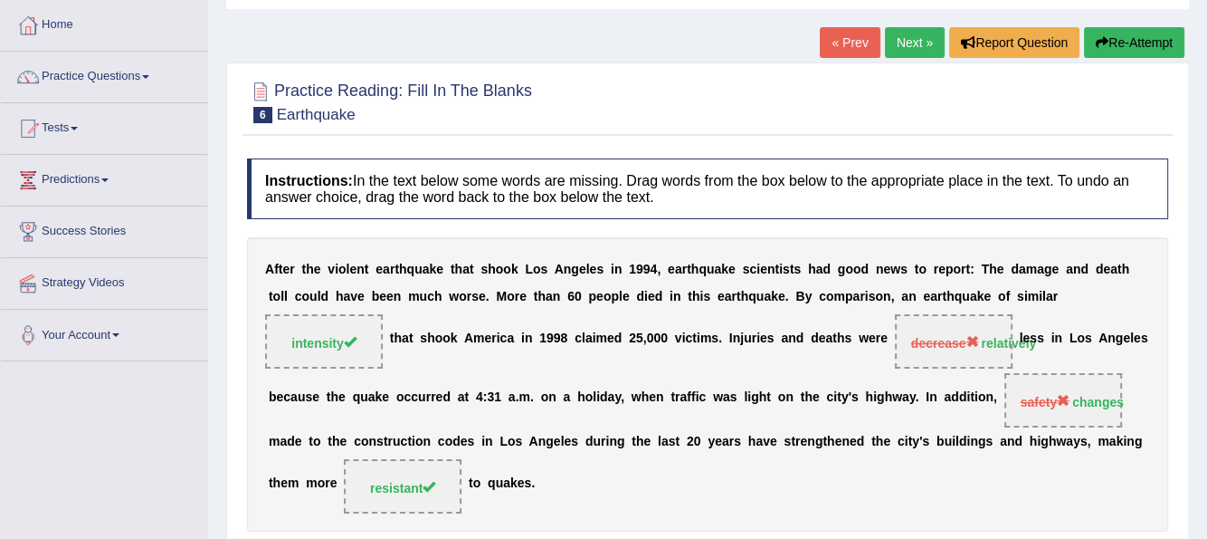
click at [916, 38] on link "Next »" at bounding box center [915, 42] width 60 height 31
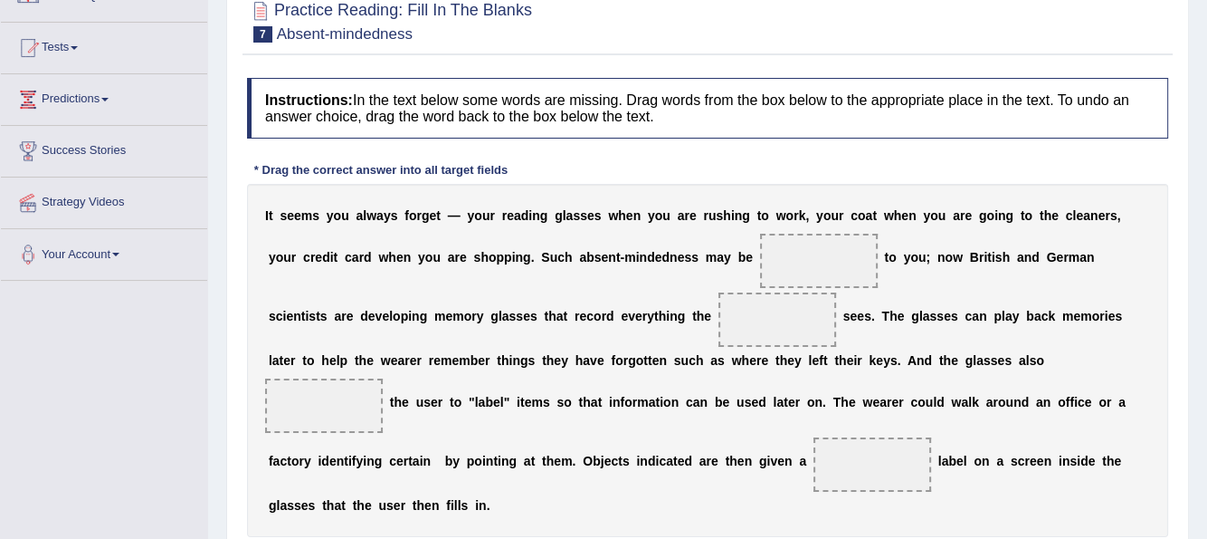
scroll to position [181, 0]
